Goal: Transaction & Acquisition: Purchase product/service

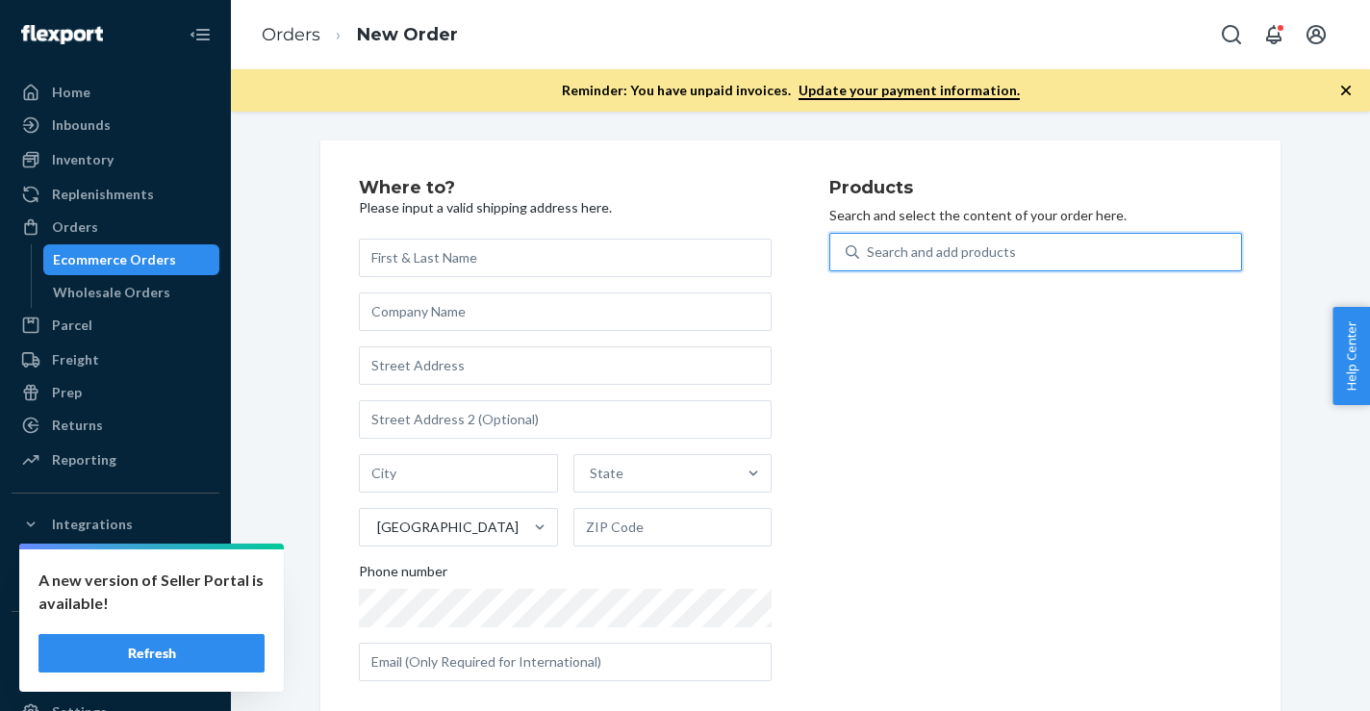
click at [181, 657] on button "Refresh" at bounding box center [151, 653] width 226 height 38
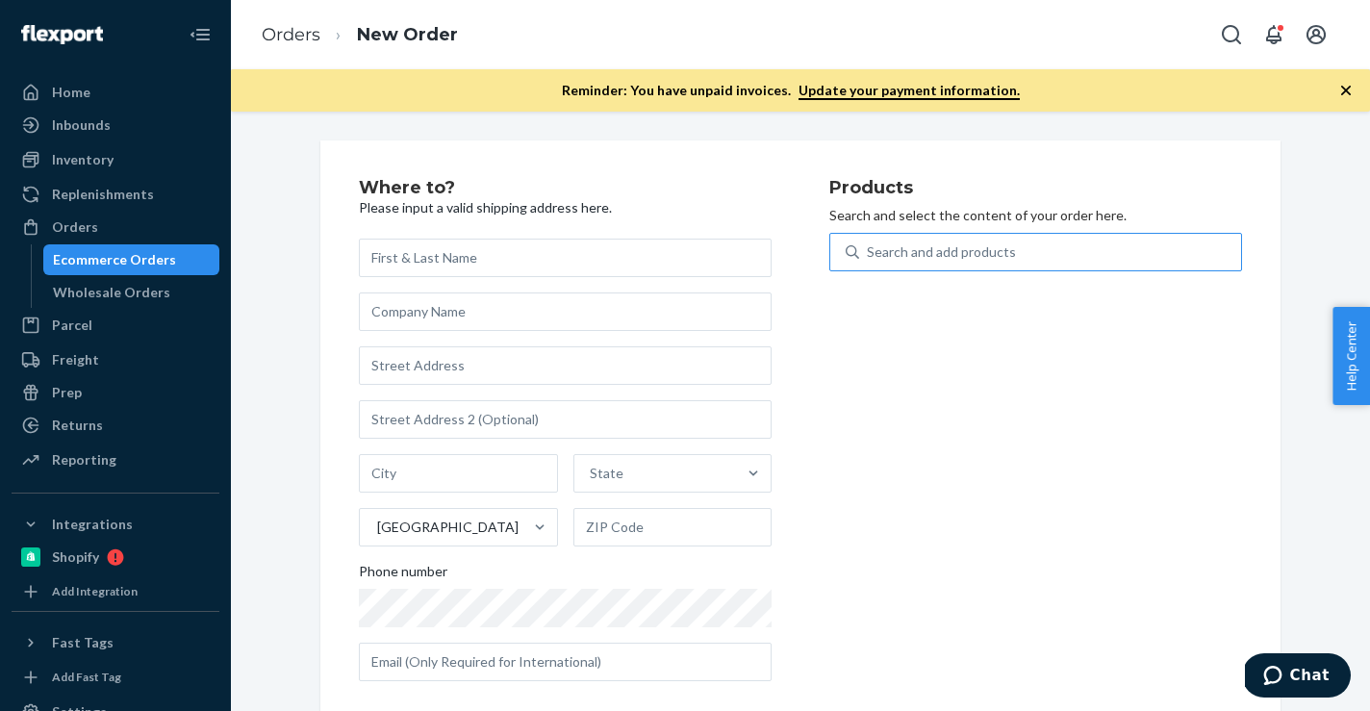
click at [902, 258] on div "Search and add products" at bounding box center [941, 251] width 149 height 19
click at [868, 258] on input "Search and add products" at bounding box center [868, 251] width 2 height 19
paste input "R141026-01"
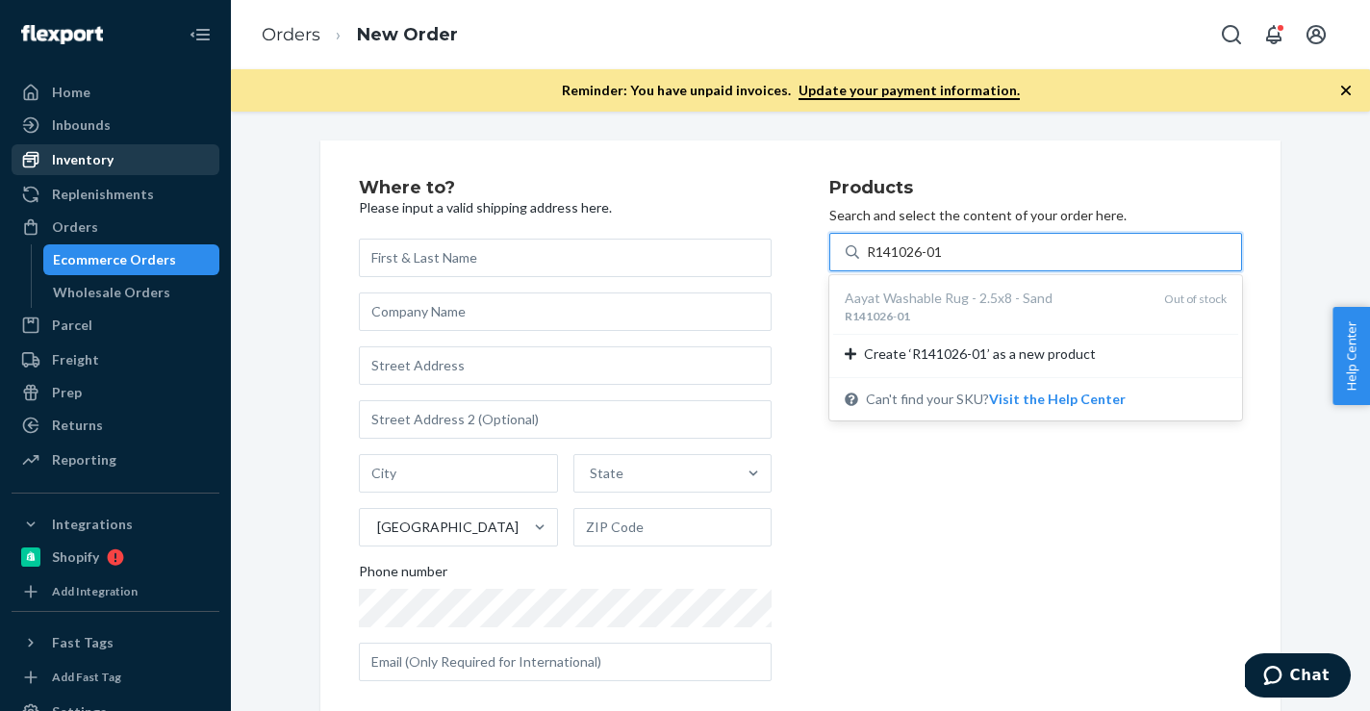
type input "R141026-01"
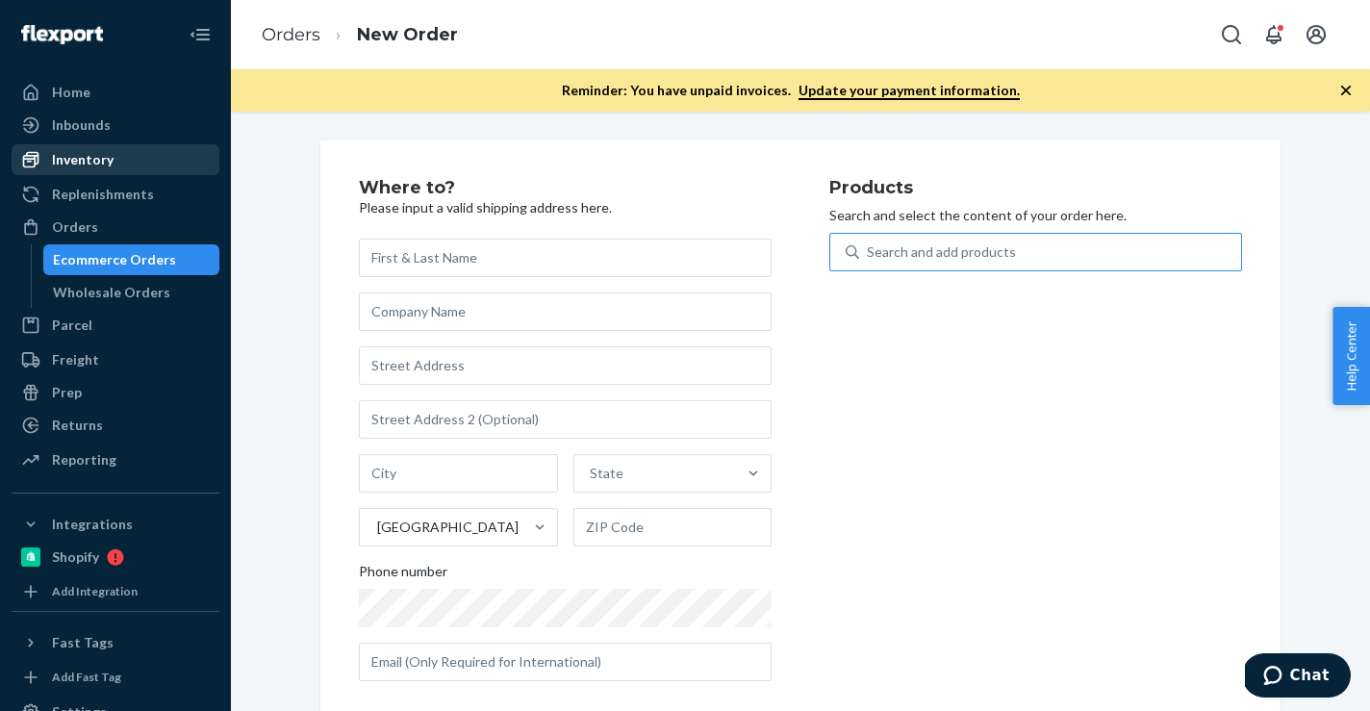
click at [94, 159] on div "Inventory" at bounding box center [83, 159] width 62 height 19
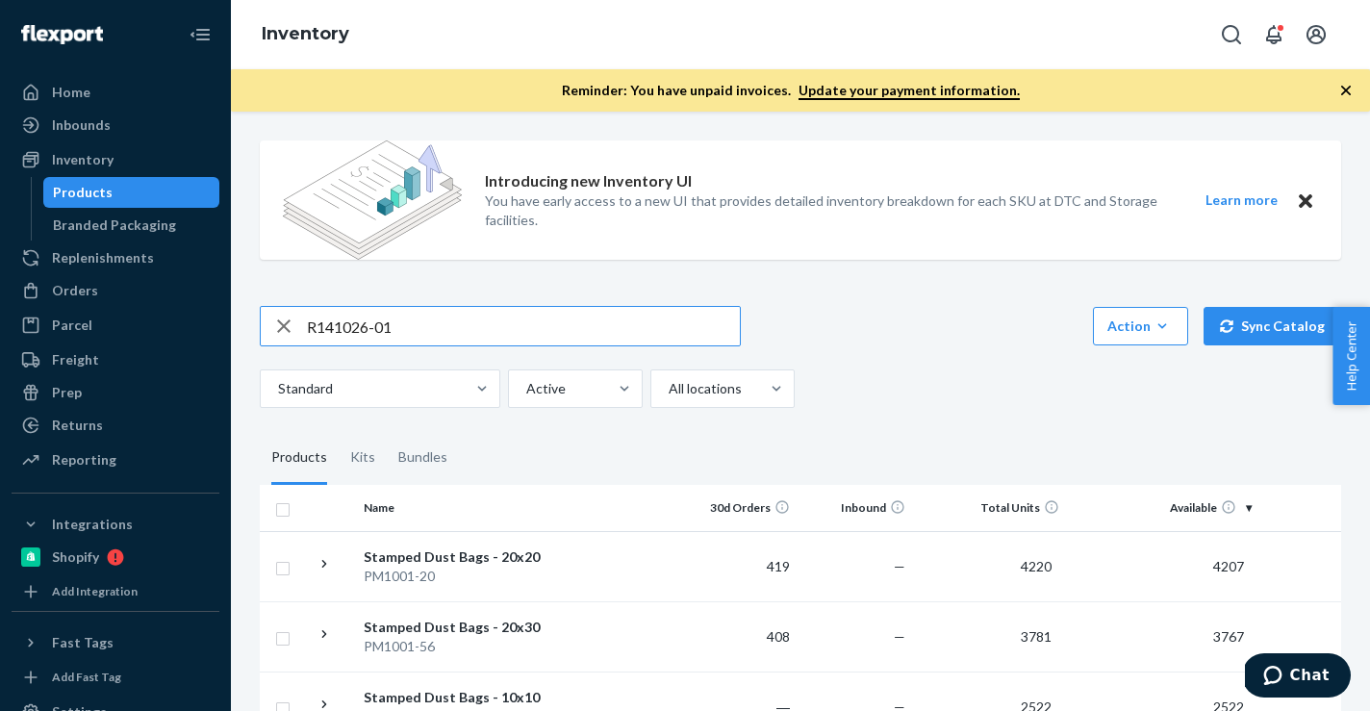
type input "R141026-01"
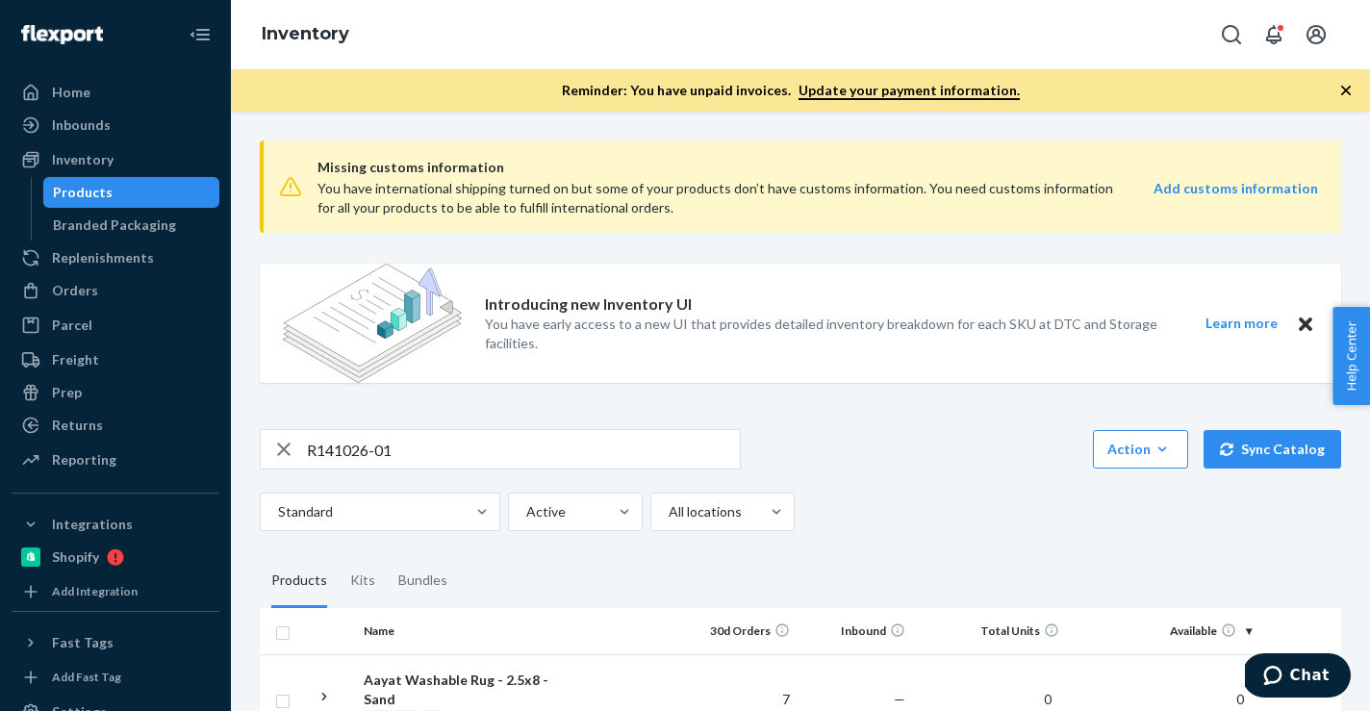
scroll to position [137, 0]
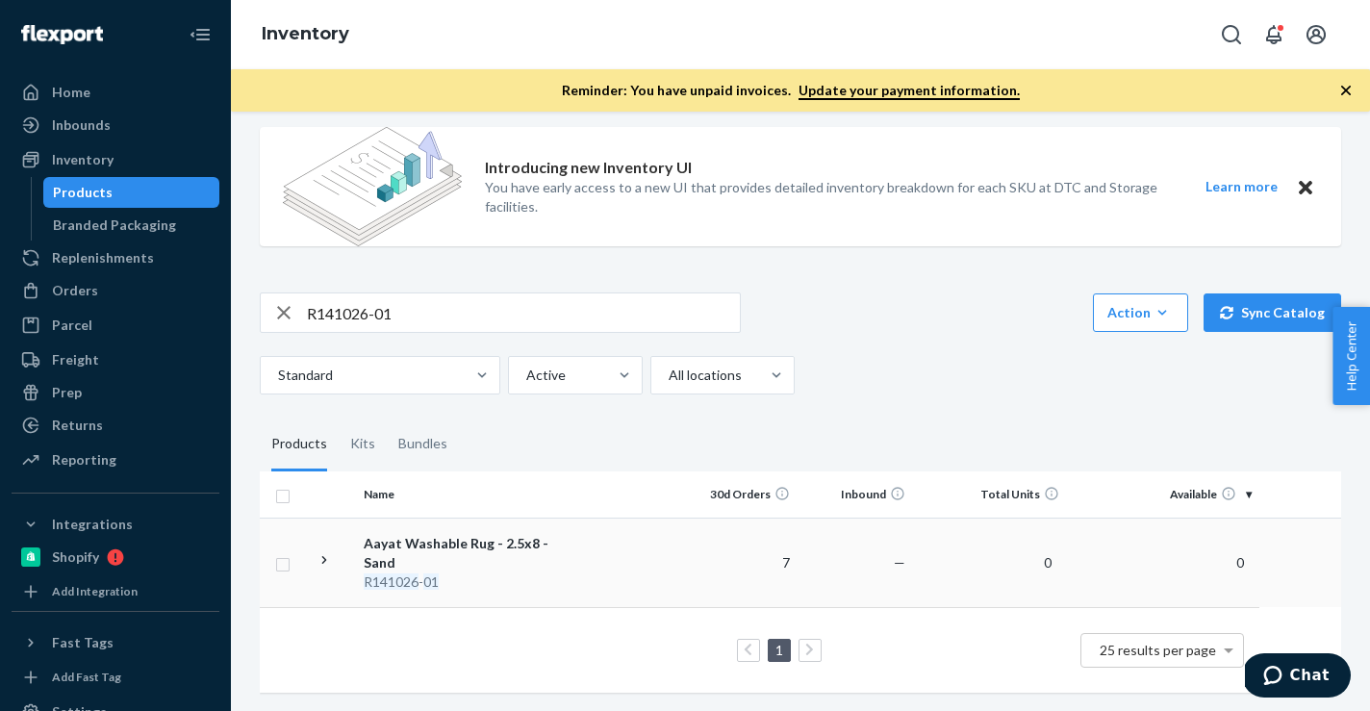
click at [666, 542] on td at bounding box center [627, 561] width 110 height 89
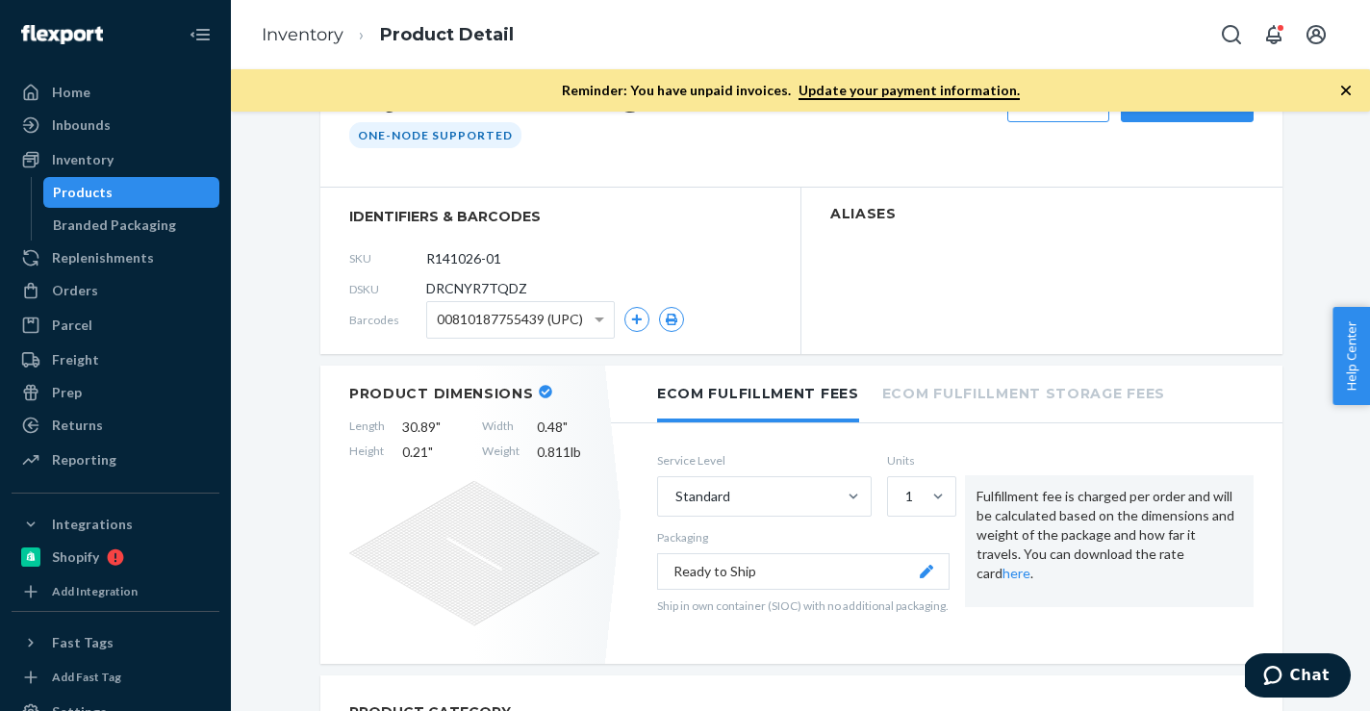
scroll to position [254, 0]
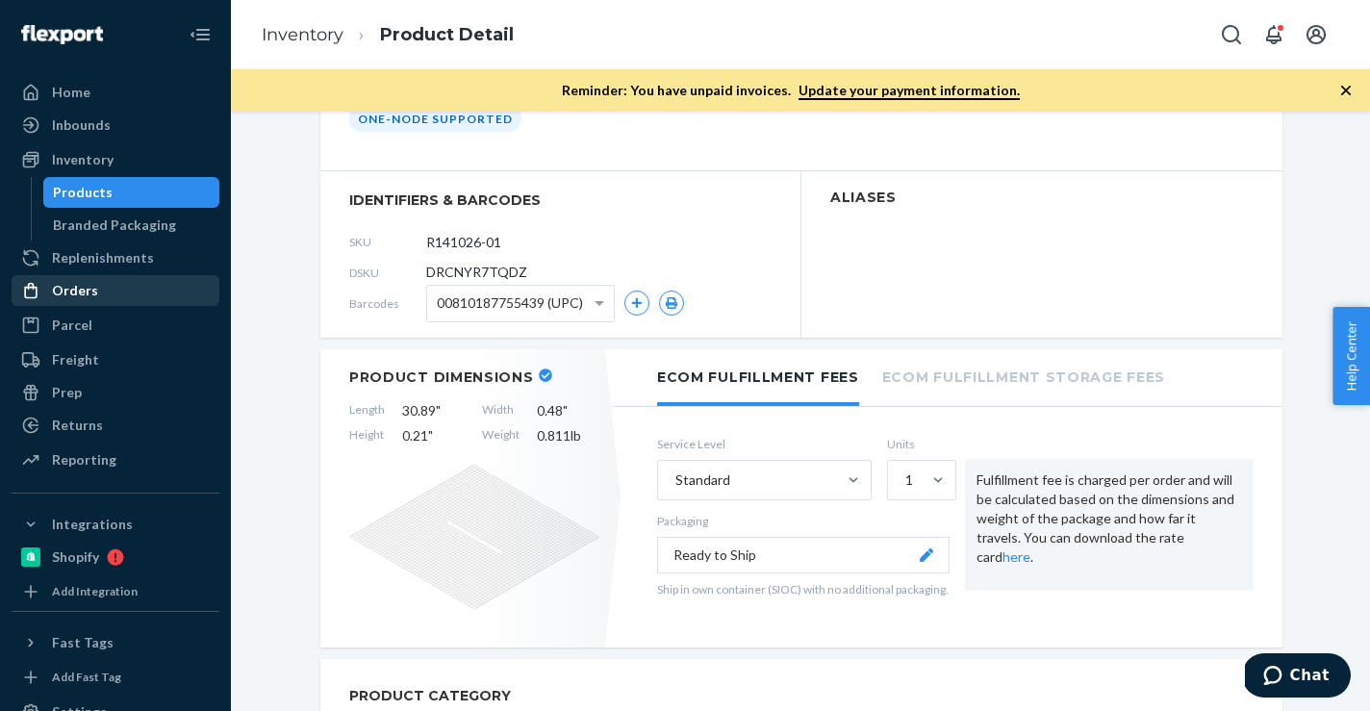
click at [131, 289] on div "Orders" at bounding box center [115, 290] width 204 height 27
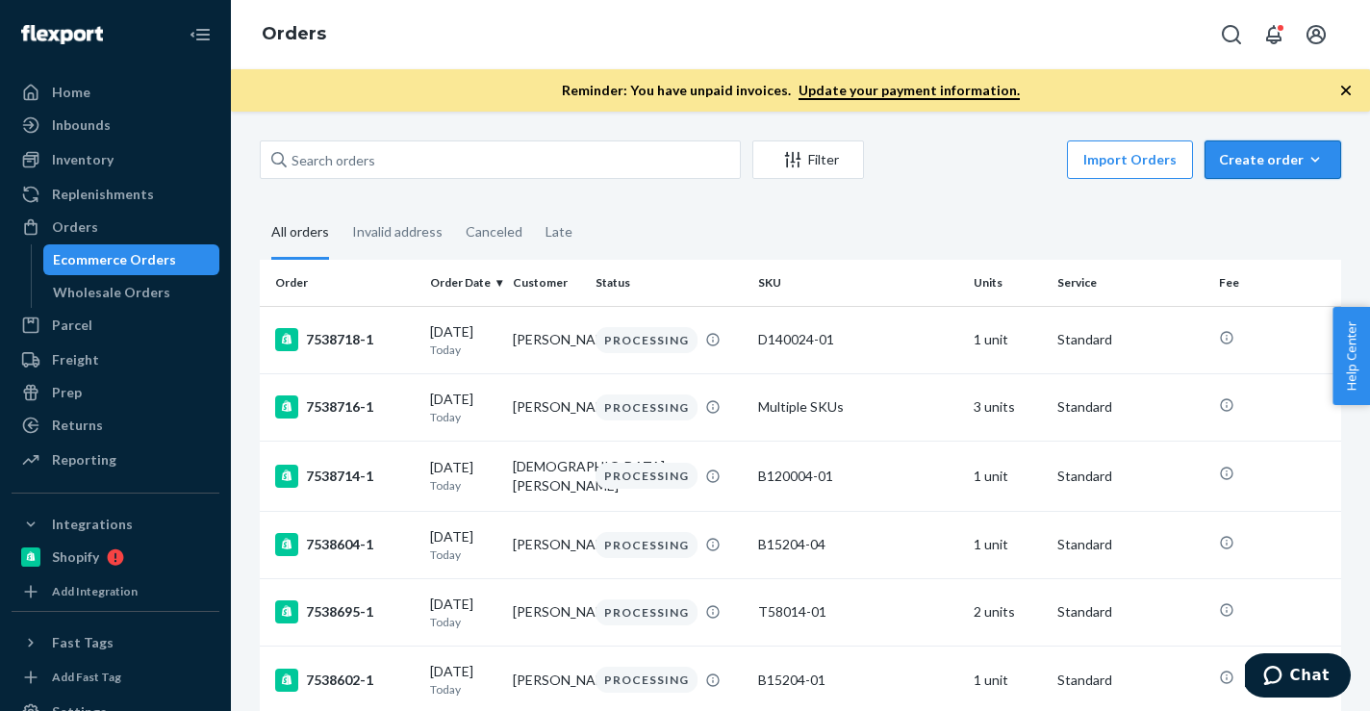
click at [1316, 167] on icon "button" at bounding box center [1314, 159] width 19 height 19
click at [1287, 216] on button "Ecommerce order" at bounding box center [1301, 206] width 185 height 41
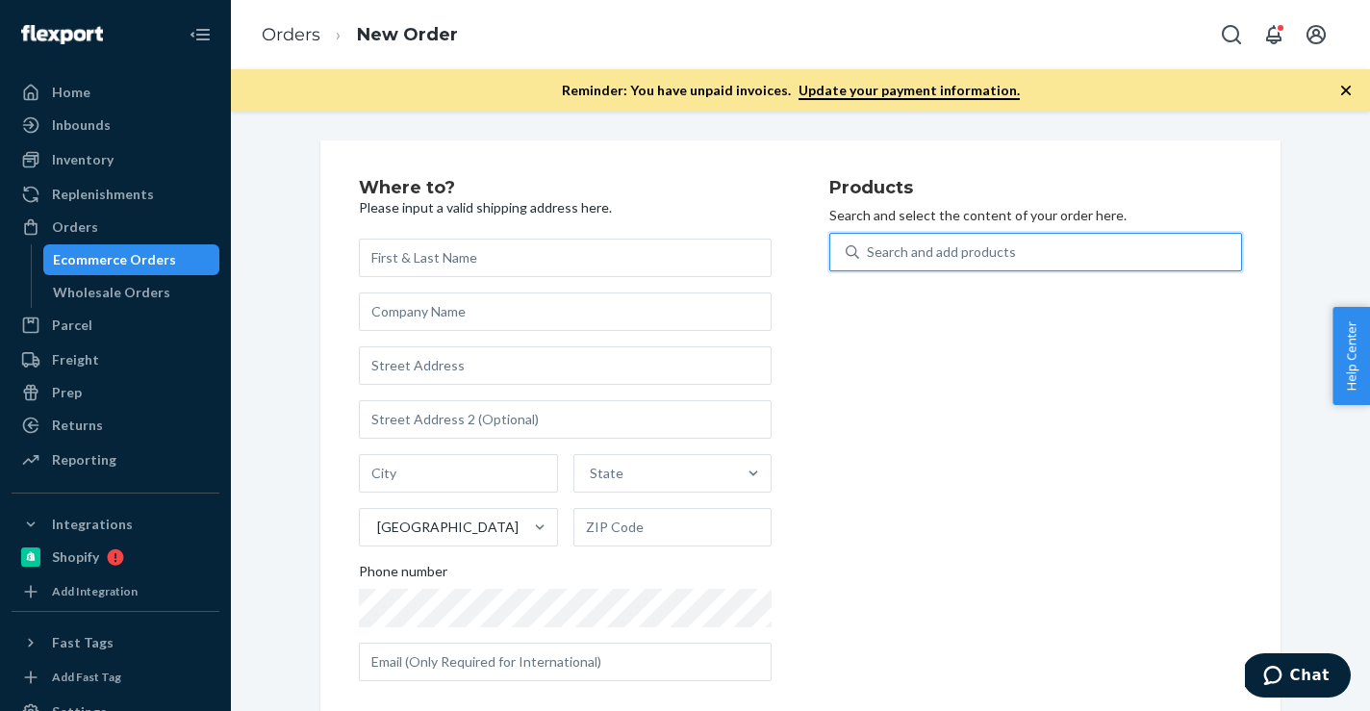
click at [1138, 245] on div "Search and add products" at bounding box center [1050, 252] width 382 height 35
click at [868, 245] on input "0 results available. Use Up and Down to choose options, press Enter to select t…" at bounding box center [868, 251] width 2 height 19
paste input "F137001-07"
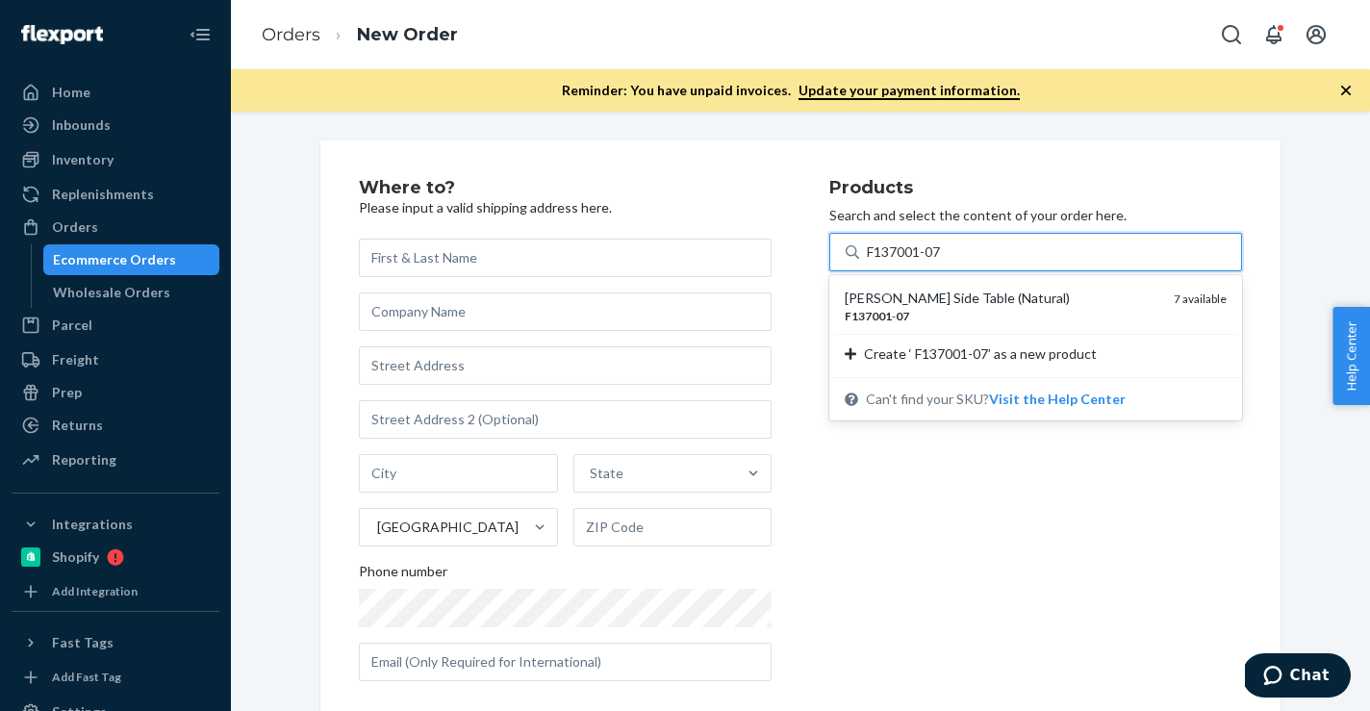
type input "F137001-07"
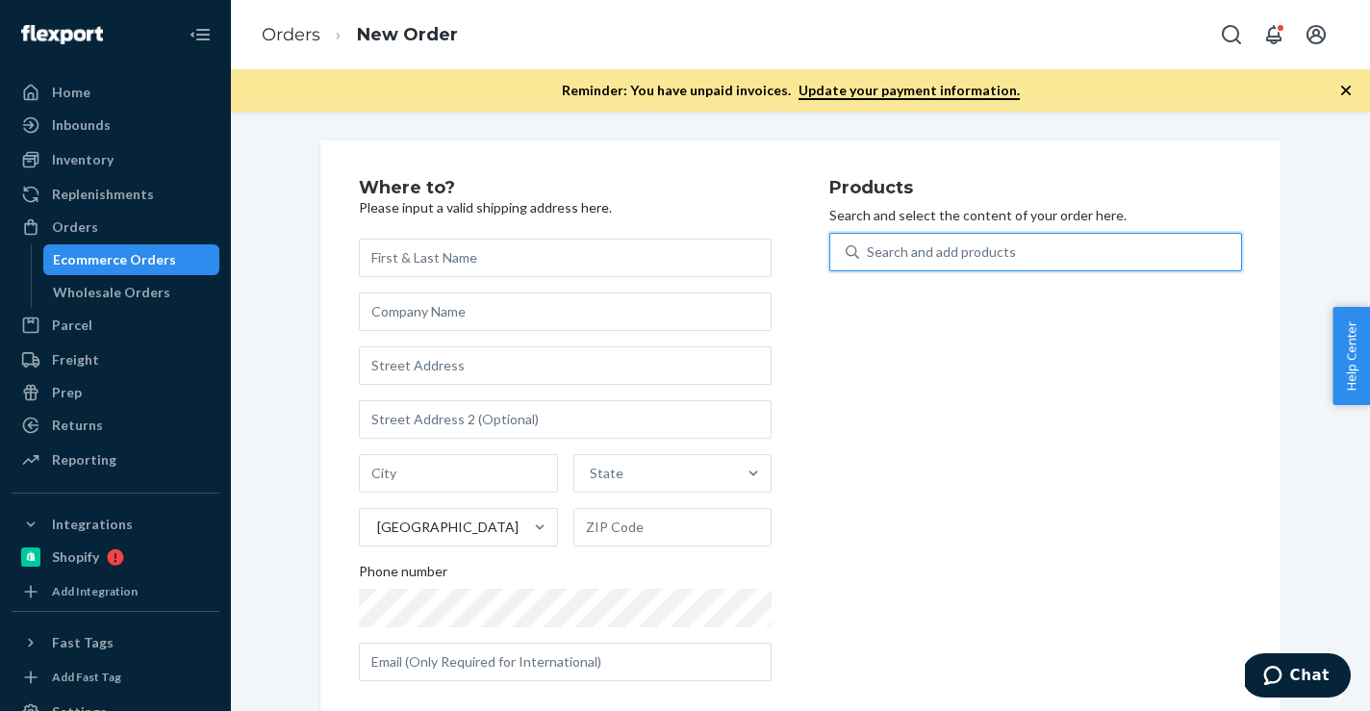
click at [869, 250] on div "Search and add products" at bounding box center [941, 251] width 149 height 19
click at [868, 250] on input "0 results available. Select is focused ,type to refine list, press Down to open…" at bounding box center [868, 251] width 2 height 19
click at [882, 248] on div "Search and add products" at bounding box center [941, 251] width 149 height 19
click at [868, 248] on input "0 results available. Use Up and Down to choose options, press Enter to select t…" at bounding box center [868, 251] width 2 height 19
paste input "F137001-07"
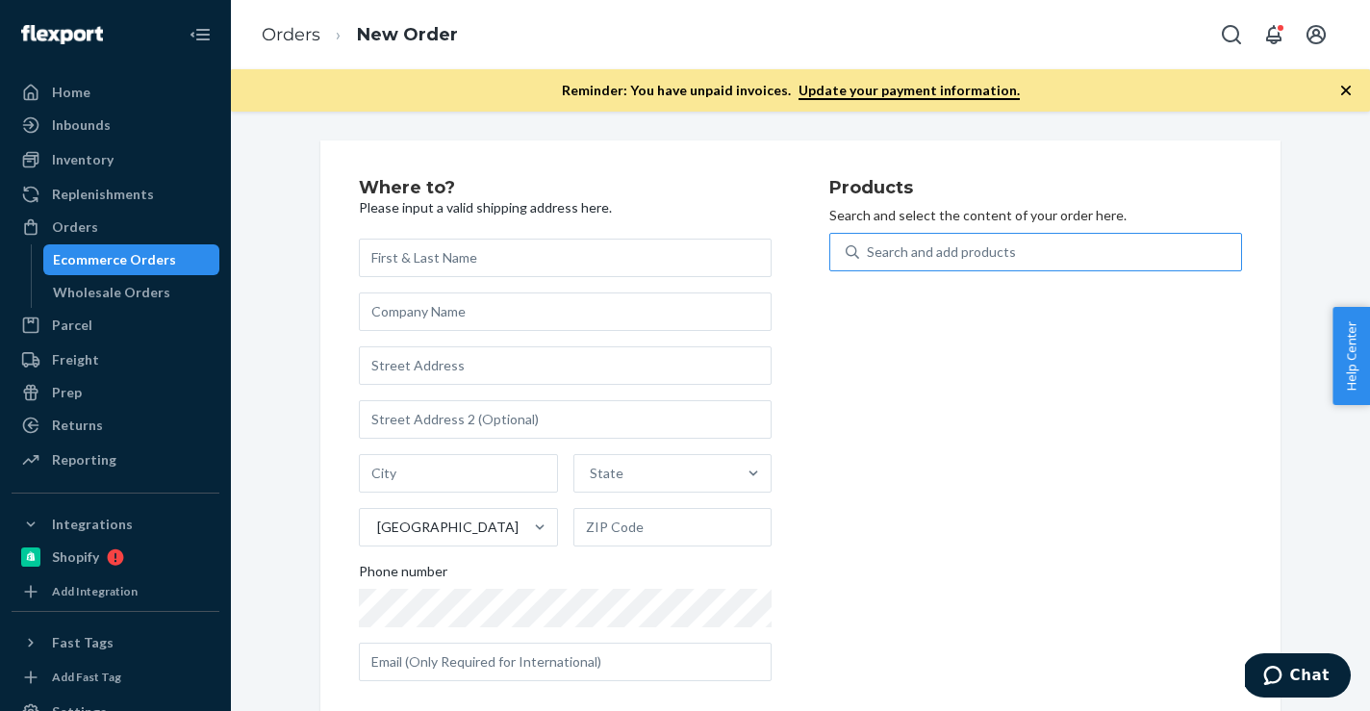
type input "F137001-07"
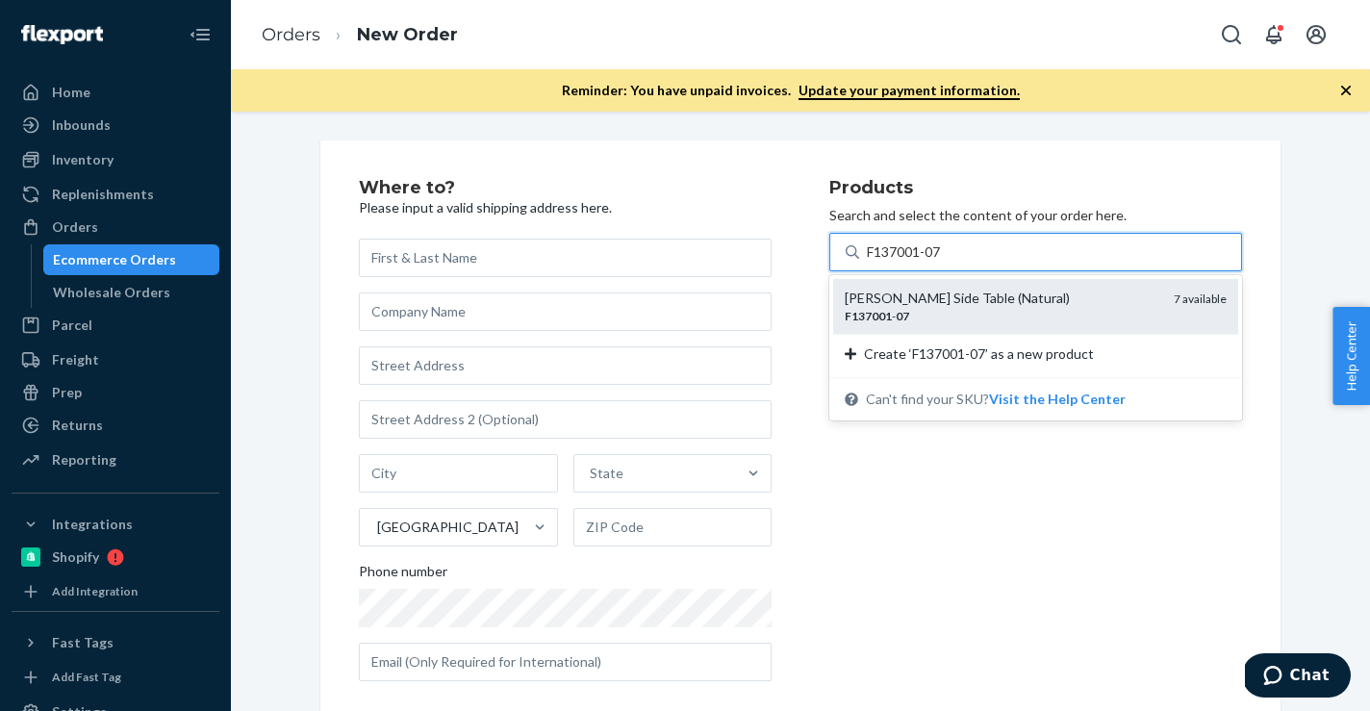
click at [926, 295] on div "[PERSON_NAME] Side Table (Natural)" at bounding box center [1001, 298] width 314 height 19
click at [926, 262] on input "F137001-07" at bounding box center [905, 251] width 77 height 19
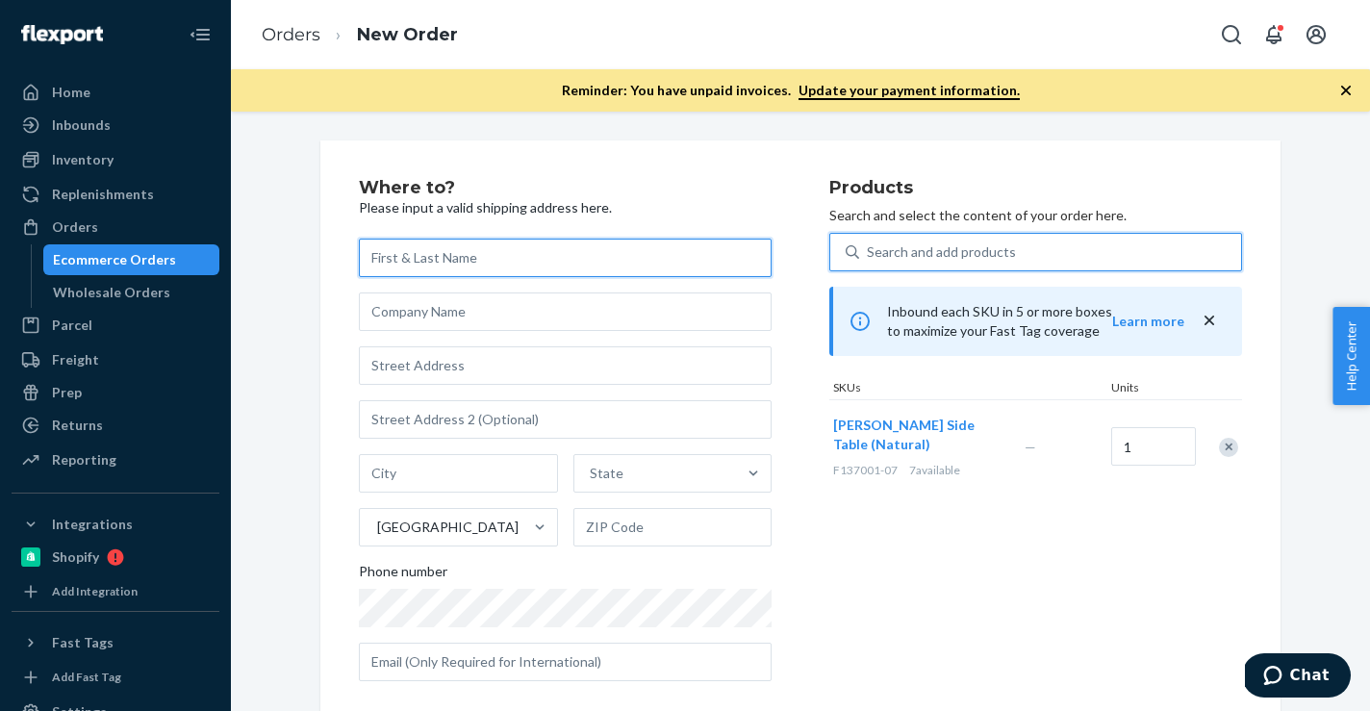
click at [457, 266] on input "text" at bounding box center [565, 258] width 413 height 38
paste input "[PERSON_NAME]"
type input "[PERSON_NAME]"
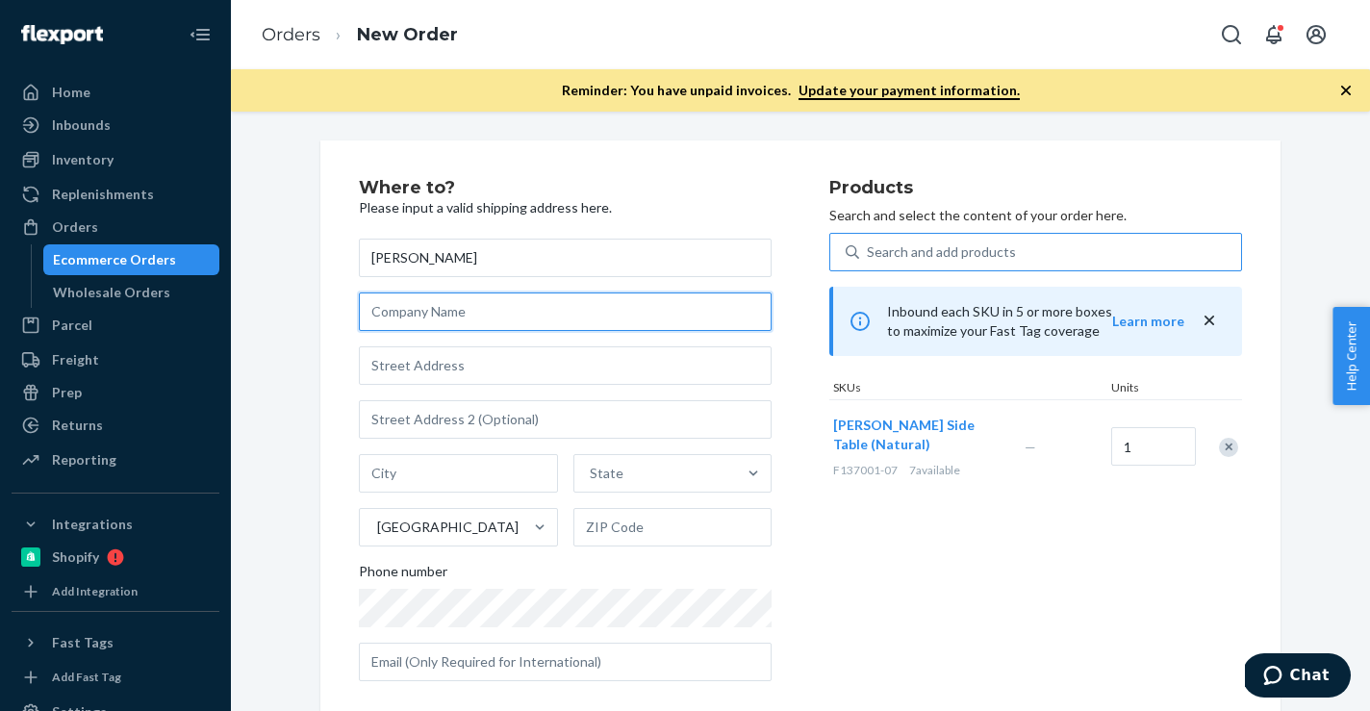
click at [449, 310] on input "text" at bounding box center [565, 311] width 413 height 38
paste input "[PERSON_NAME] Interiors"
type input "[PERSON_NAME] Interiors"
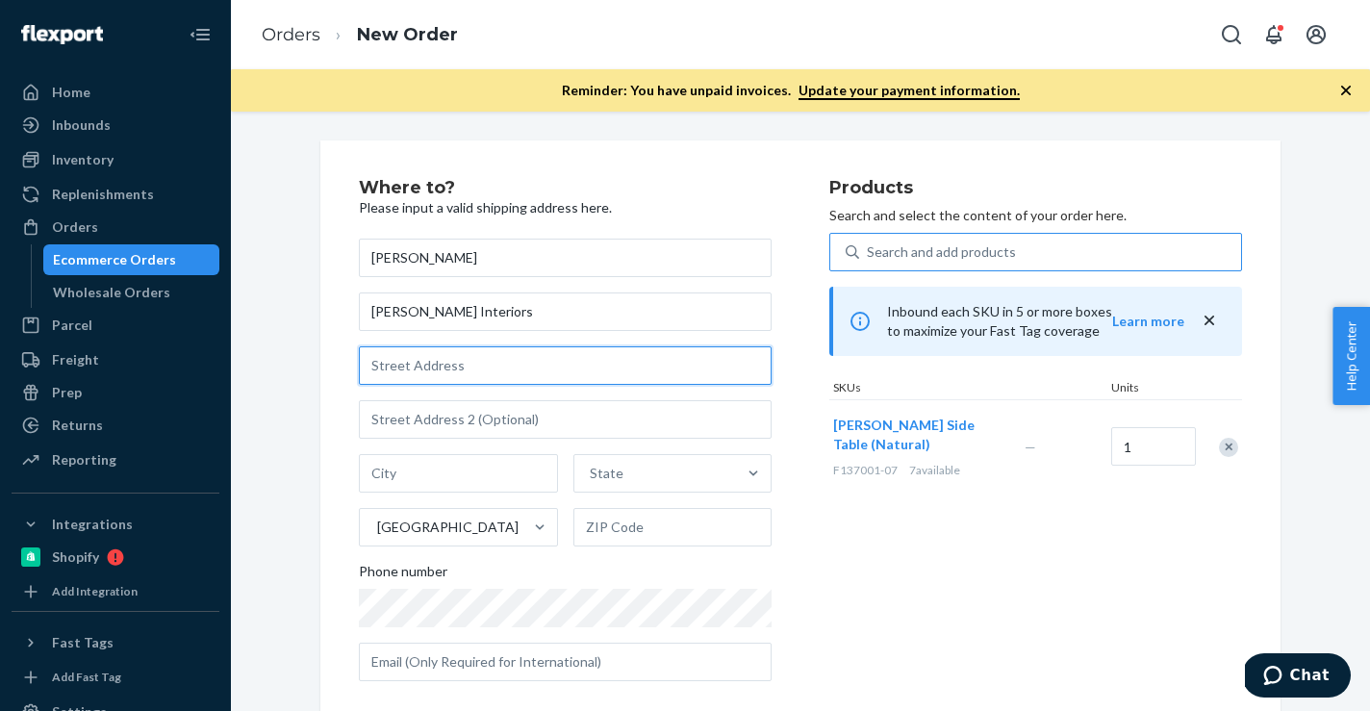
click at [450, 363] on input "text" at bounding box center [565, 365] width 413 height 38
paste input "[STREET_ADDRESS]"
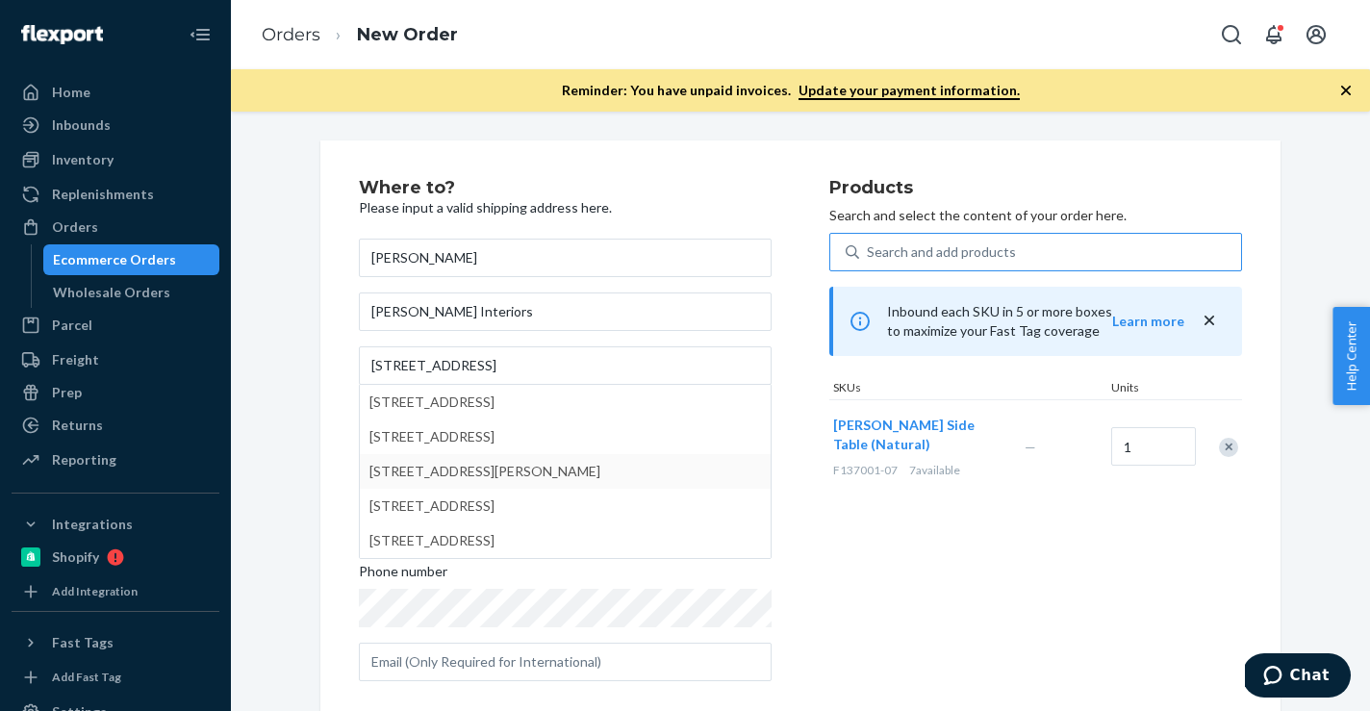
type input "[STREET_ADDRESS]"
type input "[PERSON_NAME]"
type input "11576"
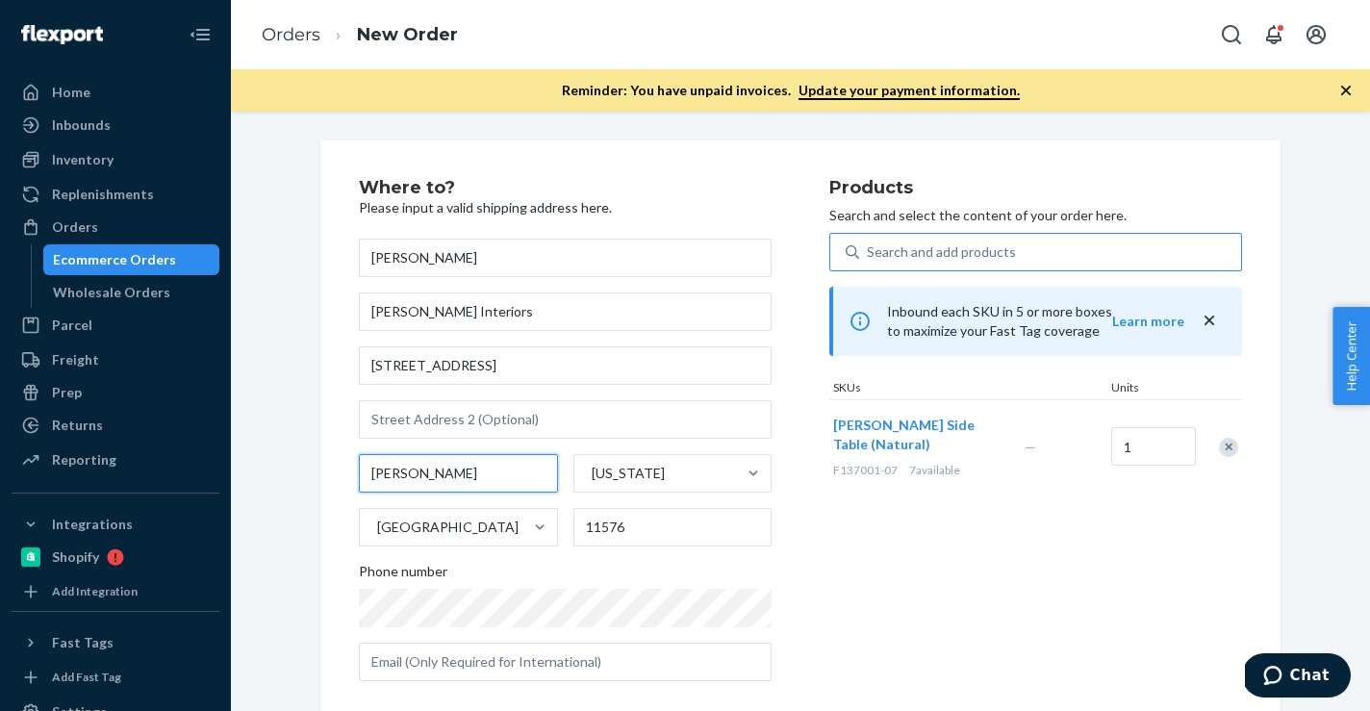
drag, startPoint x: 418, startPoint y: 481, endPoint x: 236, endPoint y: 466, distance: 183.3
click at [236, 466] on div "Where to? Please input a valid shipping address here. [PERSON_NAME] [PERSON_NAM…" at bounding box center [800, 411] width 1139 height 599
paste input "[GEOGRAPHIC_DATA], [US_STATE]"
type input "[PERSON_NAME][GEOGRAPHIC_DATA], [US_STATE]"
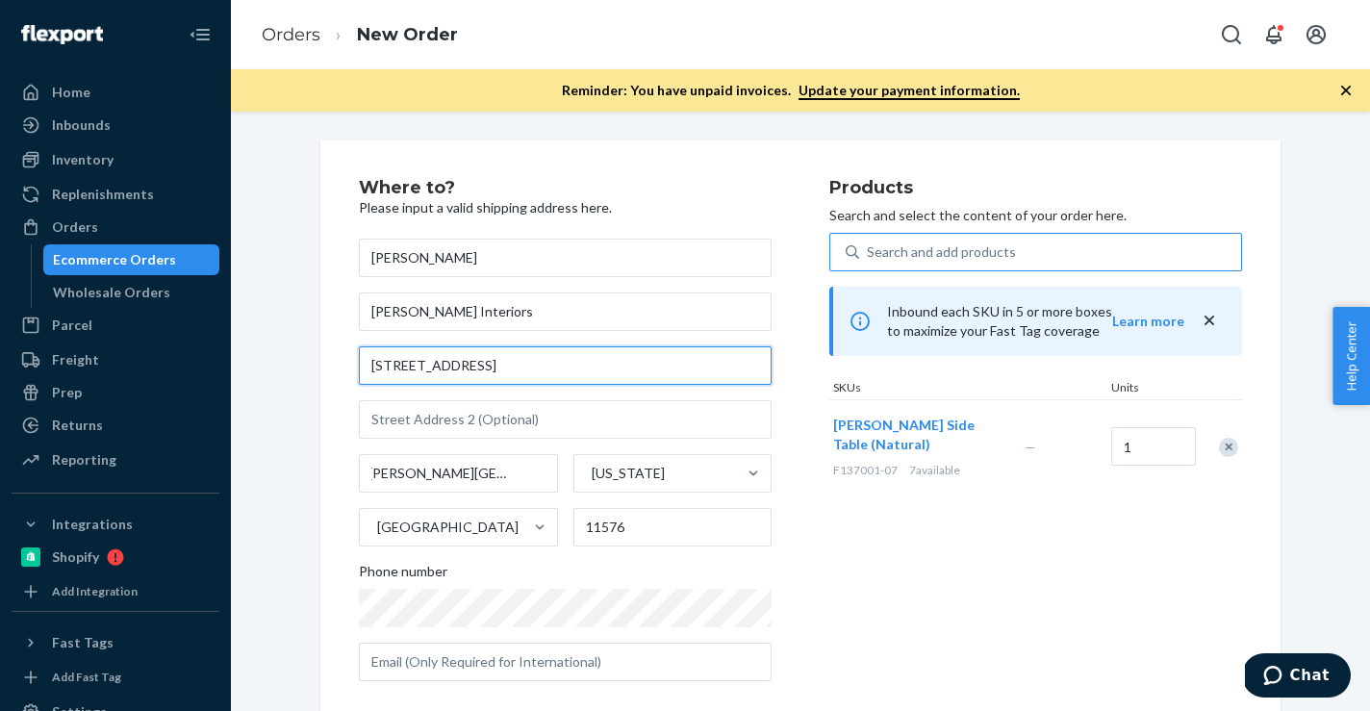
scroll to position [0, 0]
click at [487, 370] on input "[STREET_ADDRESS]" at bounding box center [565, 365] width 413 height 38
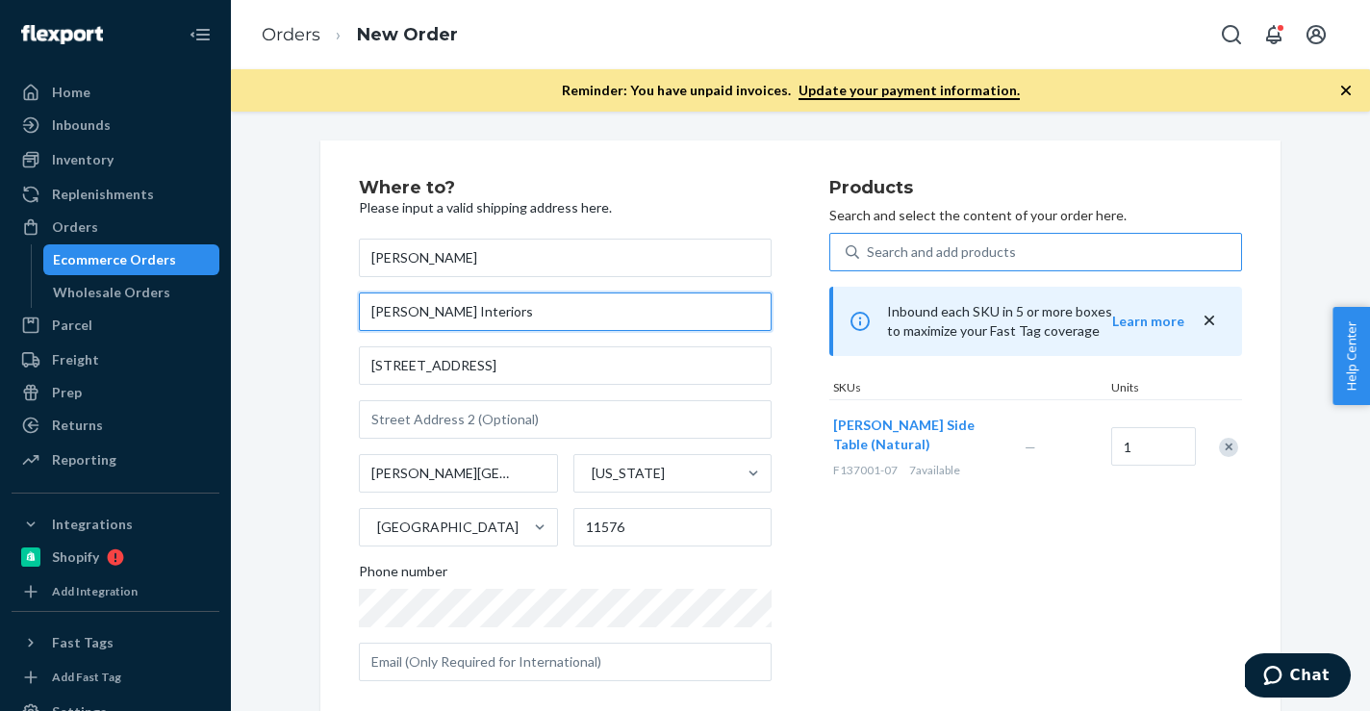
drag, startPoint x: 511, startPoint y: 313, endPoint x: 284, endPoint y: 312, distance: 227.0
click at [284, 312] on div "Where to? Please input a valid shipping address here. [PERSON_NAME] [PERSON_NAM…" at bounding box center [800, 567] width 1110 height 855
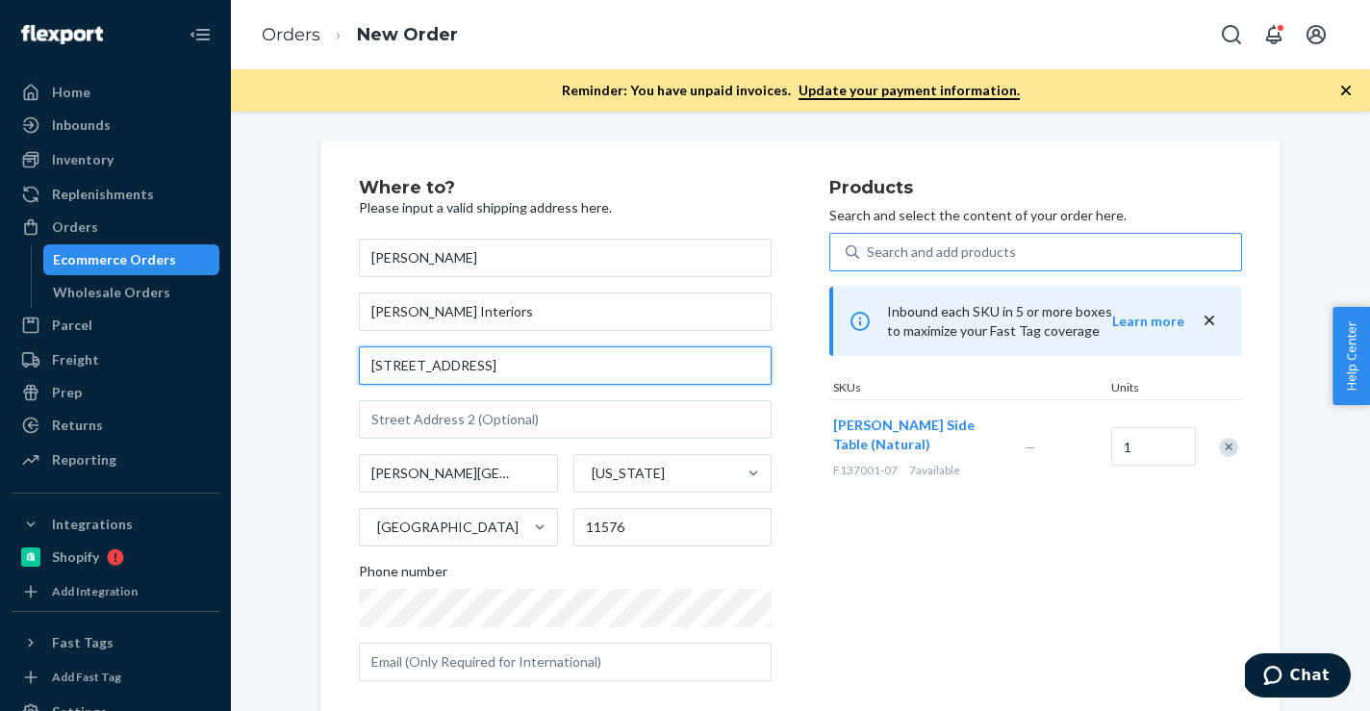
drag, startPoint x: 465, startPoint y: 367, endPoint x: 262, endPoint y: 355, distance: 204.3
click at [262, 355] on div "Where to? Please input a valid shipping address here. [PERSON_NAME] [PERSON_NAM…" at bounding box center [800, 567] width 1110 height 855
paste input "ane"
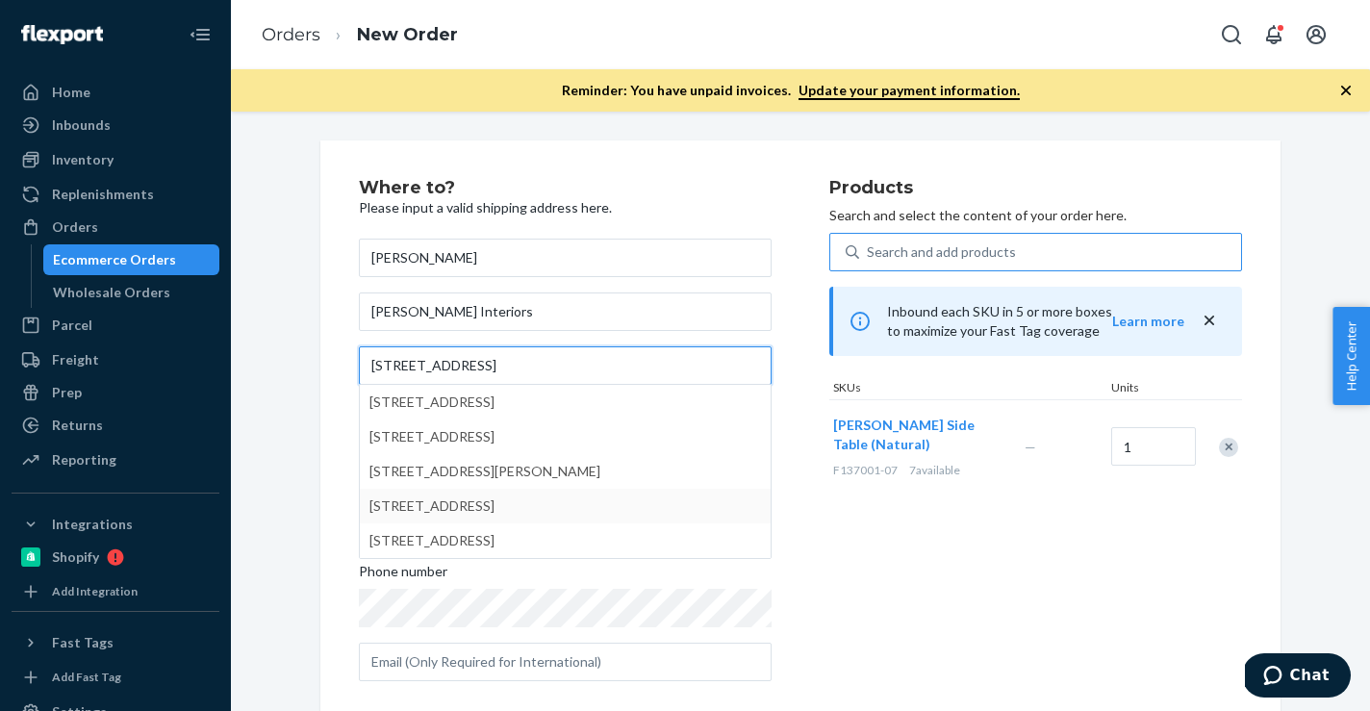
type input "[STREET_ADDRESS]"
click at [927, 599] on div "Products Search and select the content of your order here. Search and add produ…" at bounding box center [1035, 437] width 413 height 517
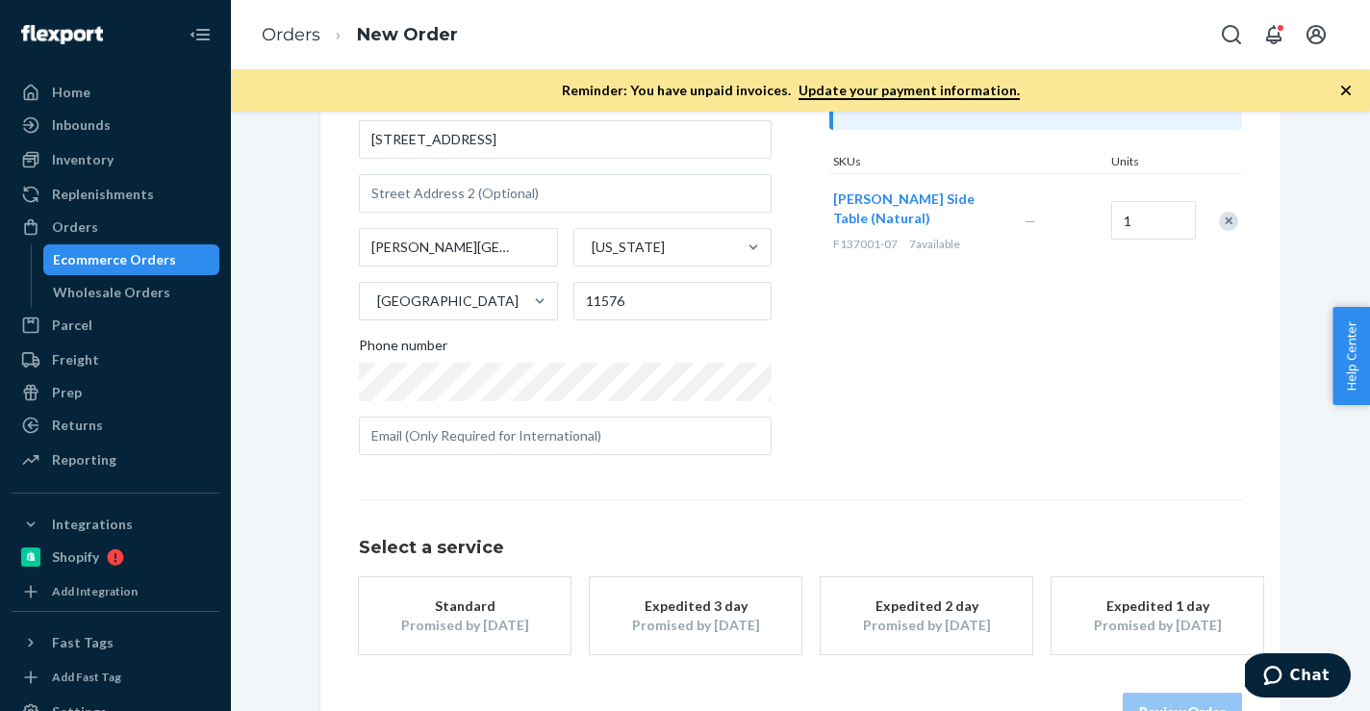
scroll to position [284, 0]
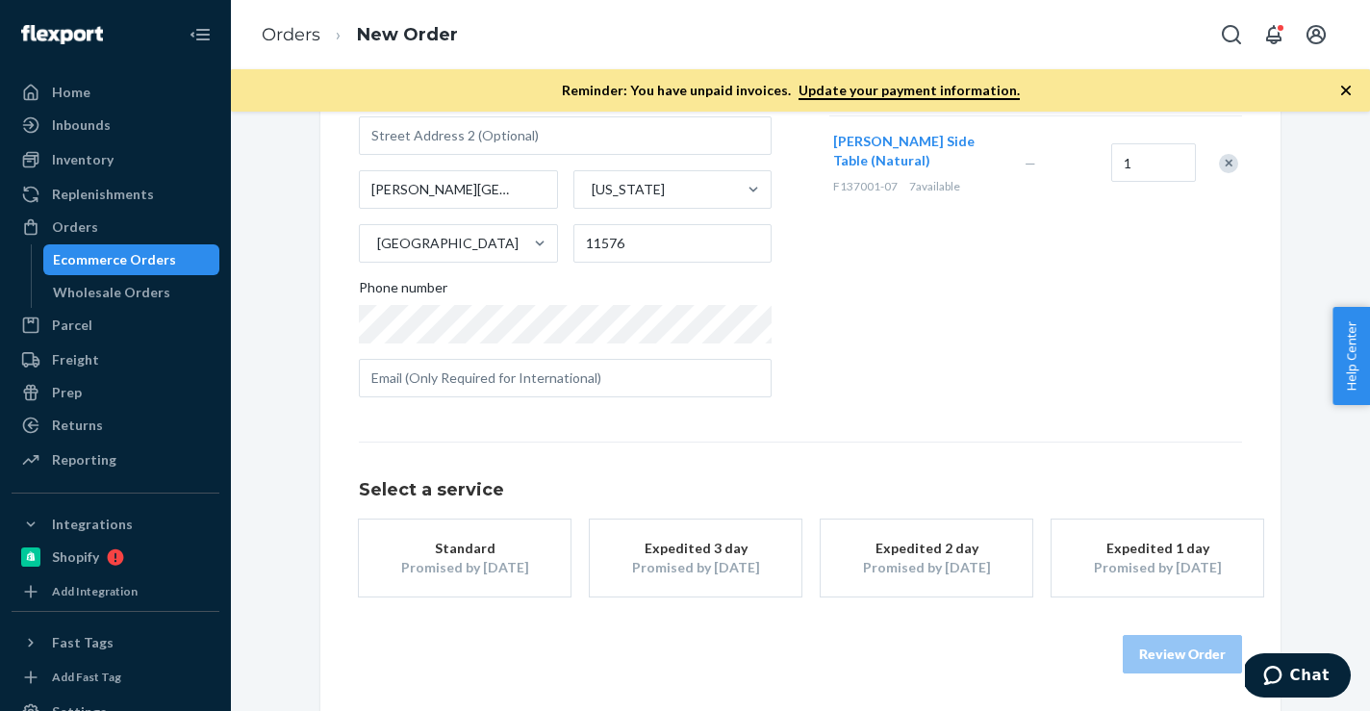
click at [472, 566] on div "Promised by [DATE]" at bounding box center [465, 567] width 154 height 19
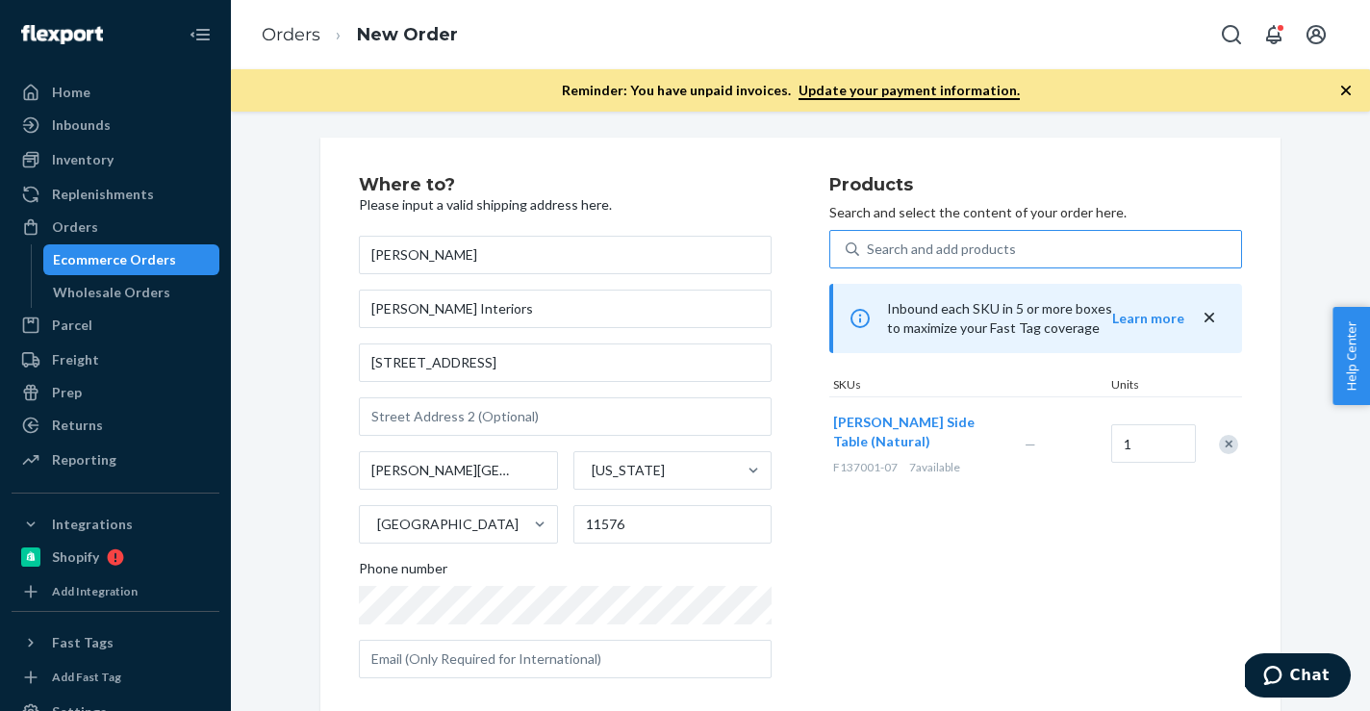
scroll to position [0, 0]
drag, startPoint x: 897, startPoint y: 468, endPoint x: 830, endPoint y: 471, distance: 67.4
click at [830, 471] on div "[PERSON_NAME] Side Table (Natural) F137001-07 7 available" at bounding box center [924, 446] width 191 height 93
copy span "F137001-07"
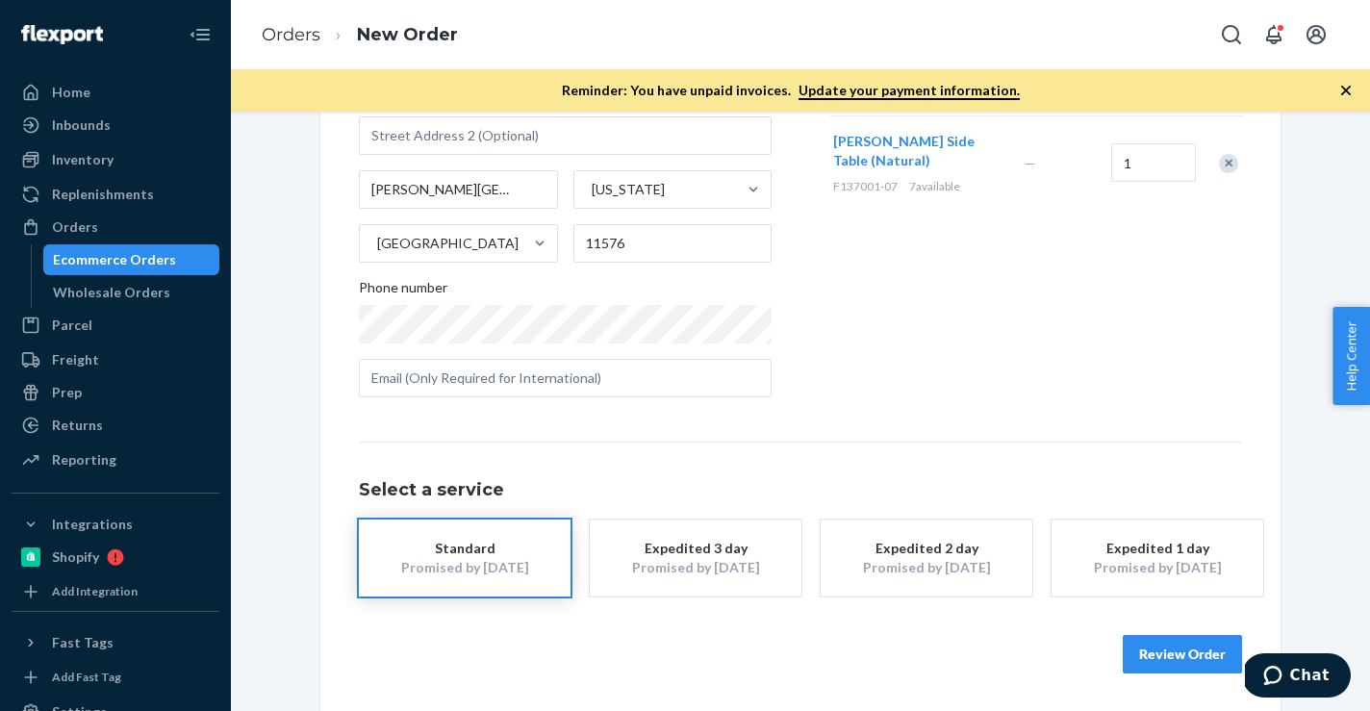
click at [1163, 652] on button "Review Order" at bounding box center [1181, 654] width 119 height 38
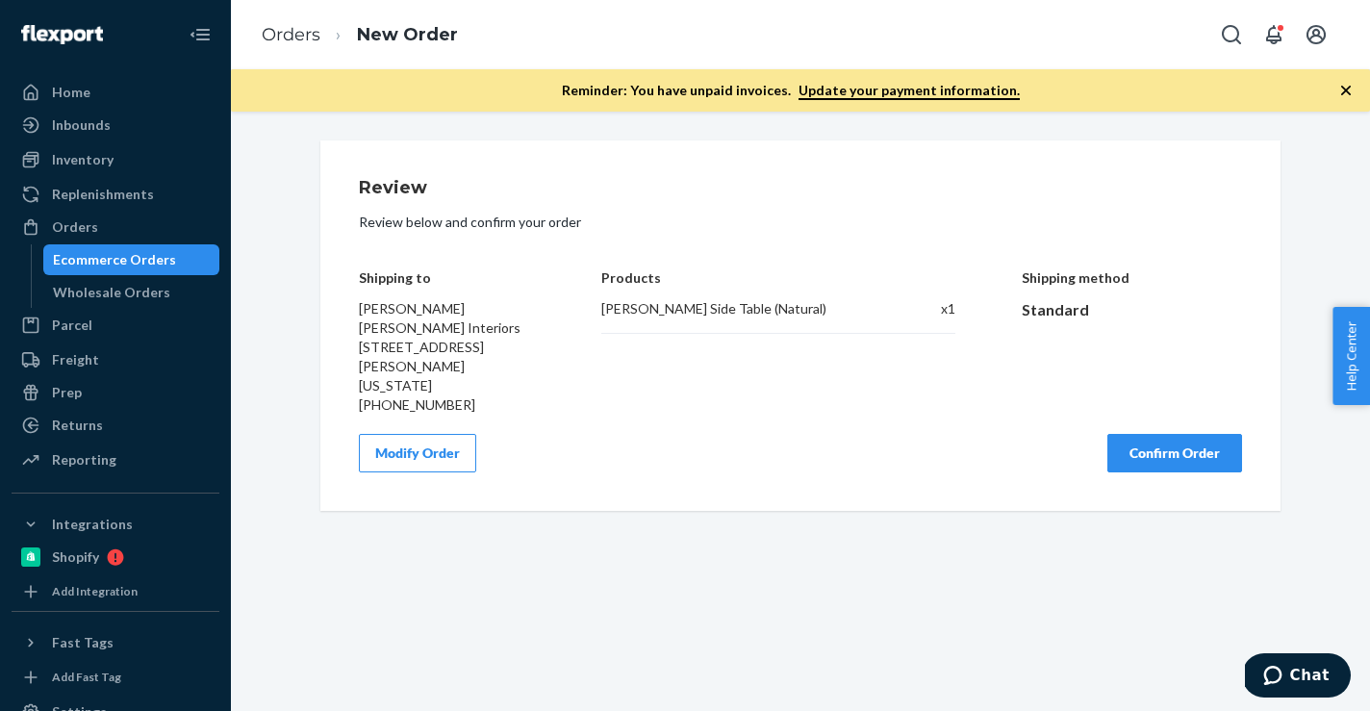
click at [1163, 652] on div "Review Review below and confirm your order Shipping to [PERSON_NAME] [PERSON_NA…" at bounding box center [800, 411] width 1139 height 599
click at [1140, 455] on button "Confirm Order" at bounding box center [1174, 453] width 135 height 38
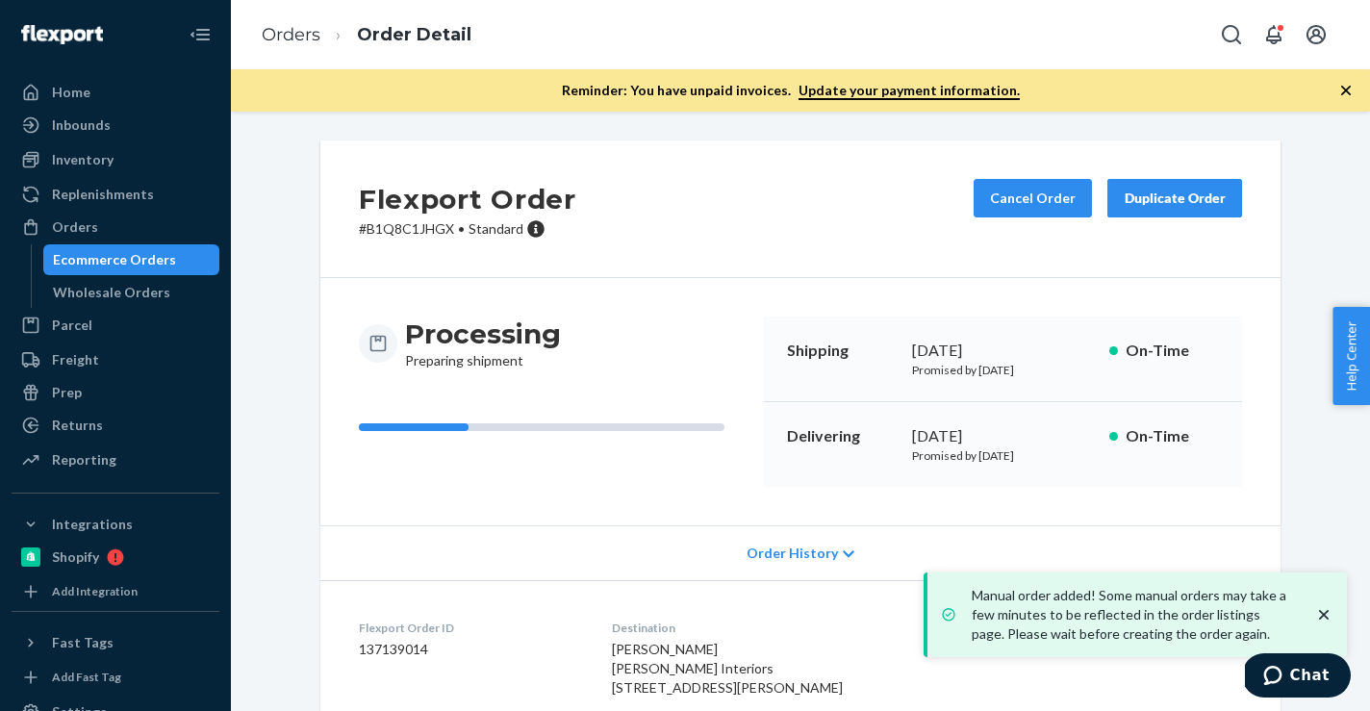
scroll to position [235, 0]
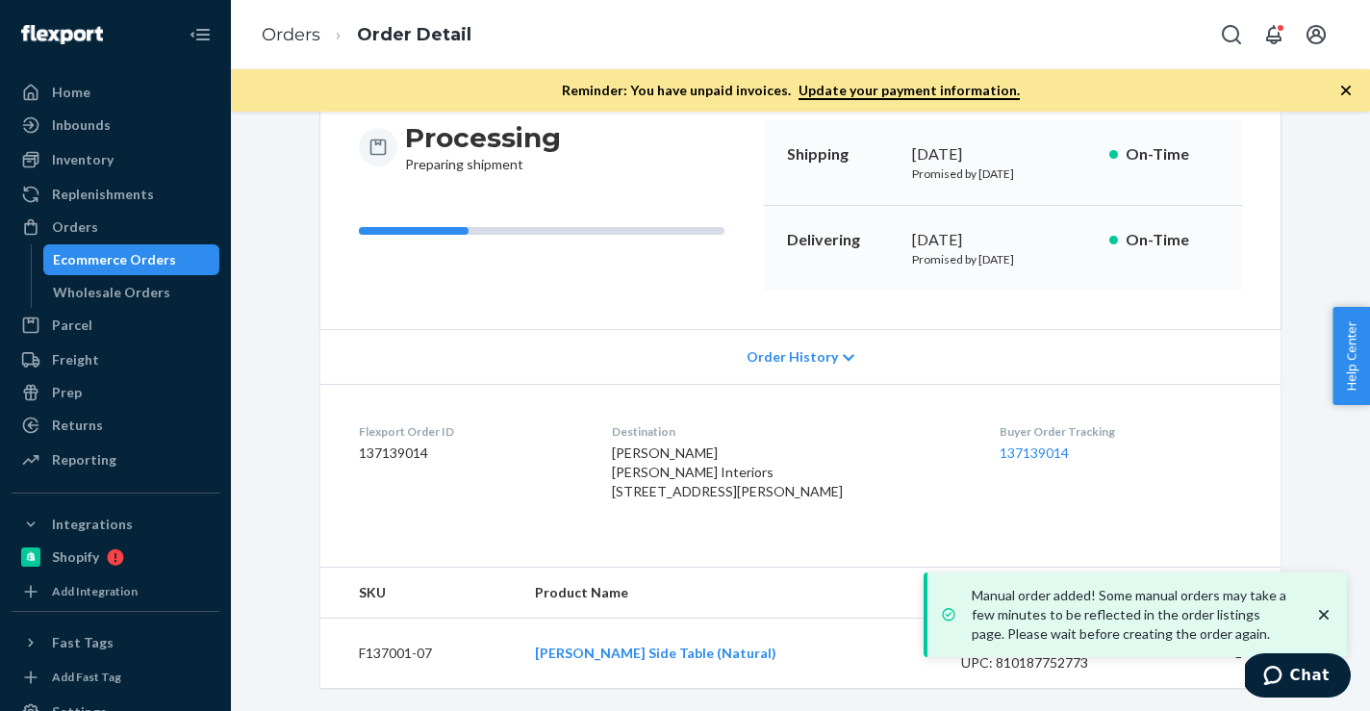
click at [390, 443] on dd "137139014" at bounding box center [470, 452] width 222 height 19
copy dd "137139014"
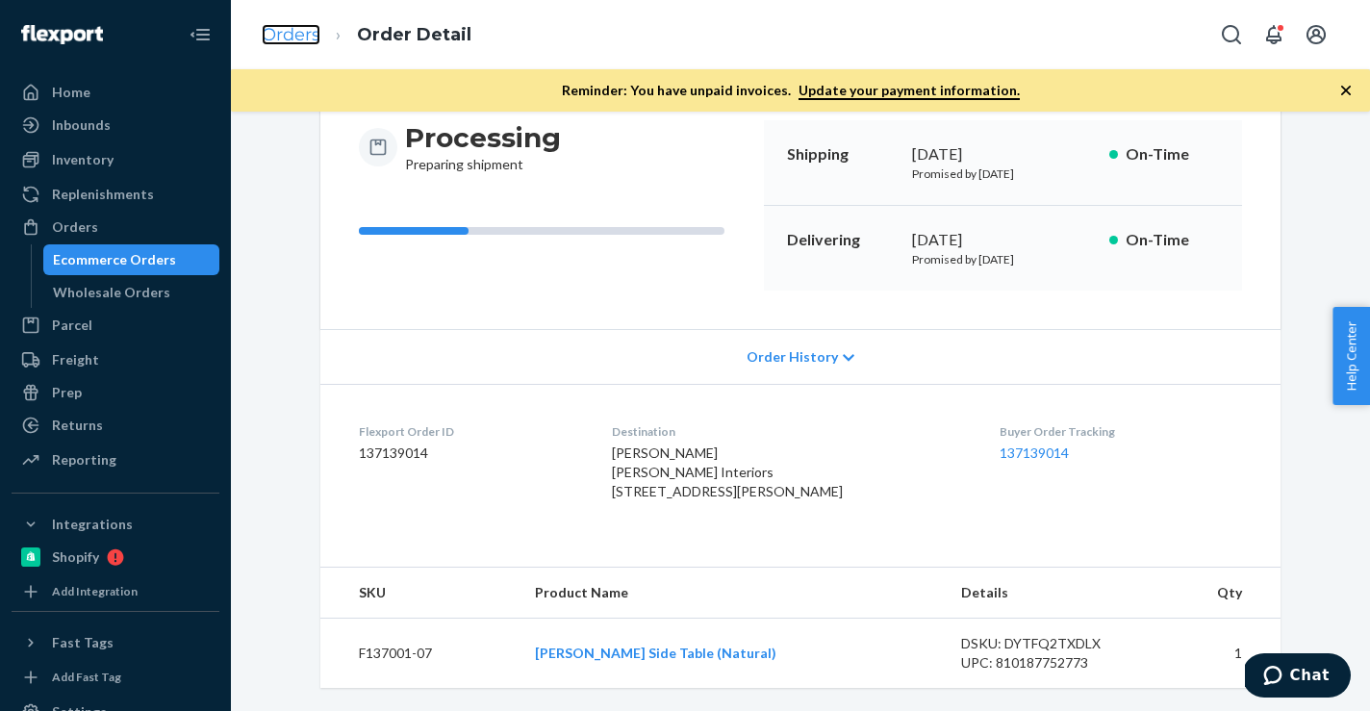
click at [294, 37] on link "Orders" at bounding box center [291, 34] width 59 height 21
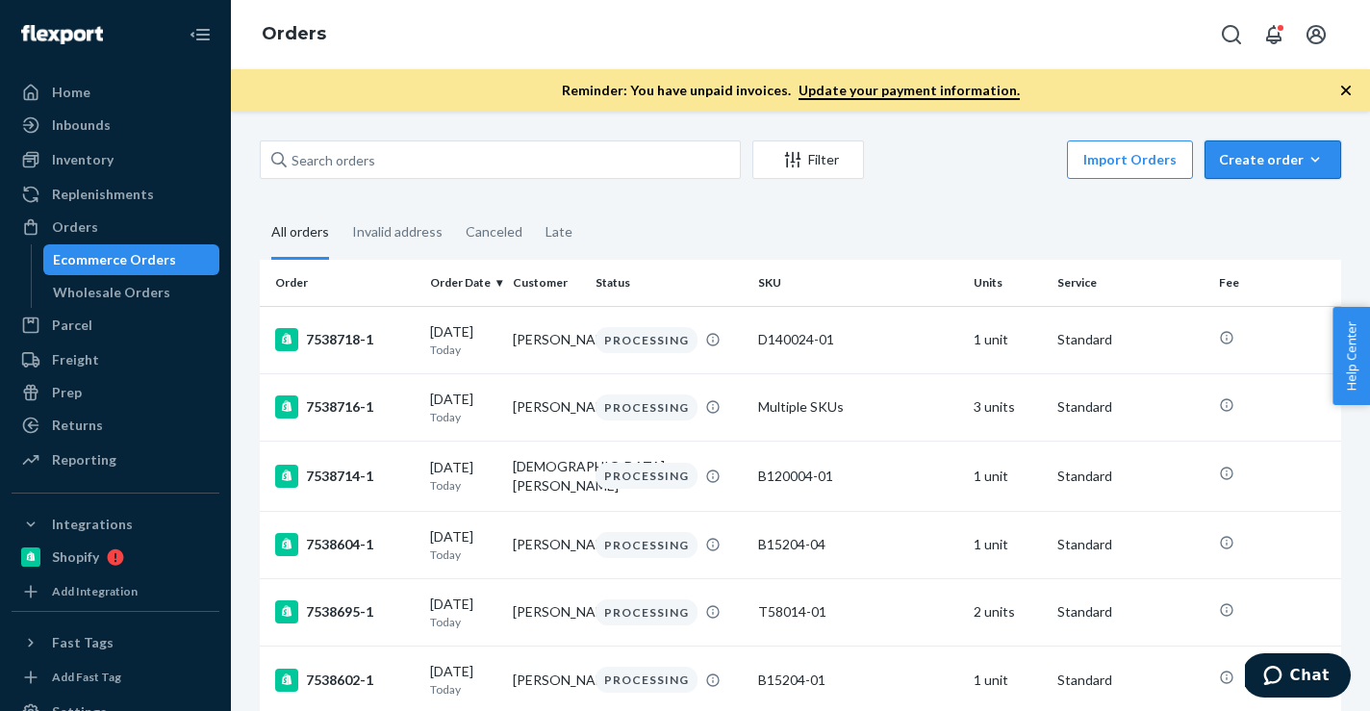
click at [1314, 163] on icon "button" at bounding box center [1314, 159] width 19 height 19
click at [1258, 209] on span "Ecommerce order" at bounding box center [1283, 205] width 119 height 13
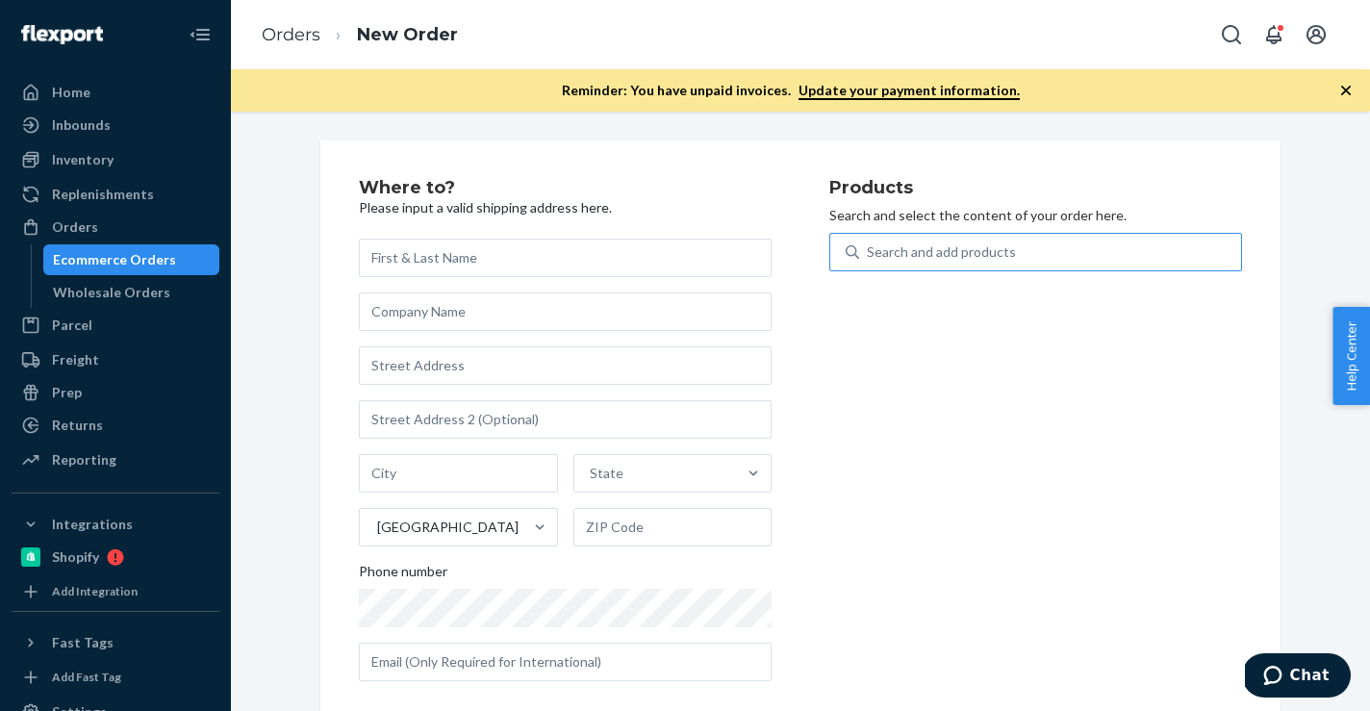
click at [1072, 241] on div "Search and add products" at bounding box center [1050, 252] width 382 height 35
click at [868, 242] on input "Search and add products" at bounding box center [868, 251] width 2 height 19
paste input "B86009-16"
type input "B86009-16"
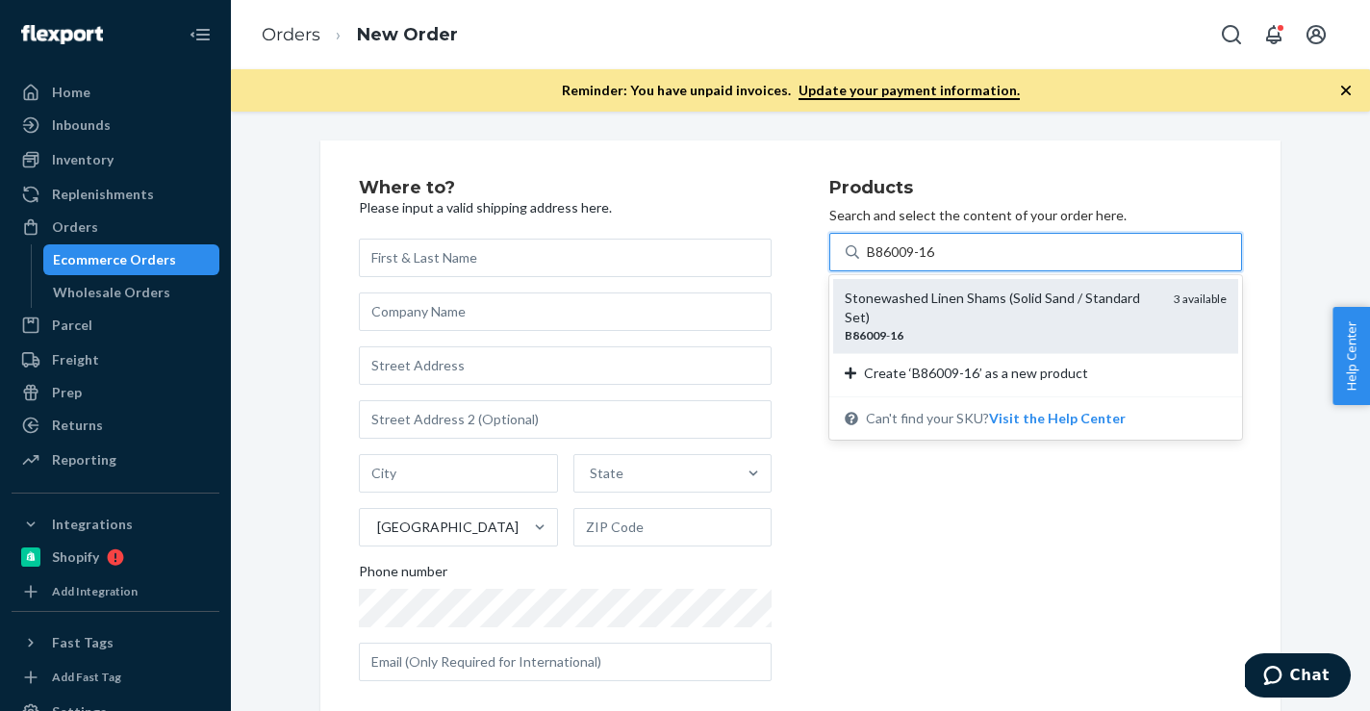
click at [875, 301] on div "Stonewashed Linen Shams (Solid Sand / Standard Set)" at bounding box center [1001, 308] width 314 height 38
click at [875, 262] on input "B86009-16" at bounding box center [902, 251] width 70 height 19
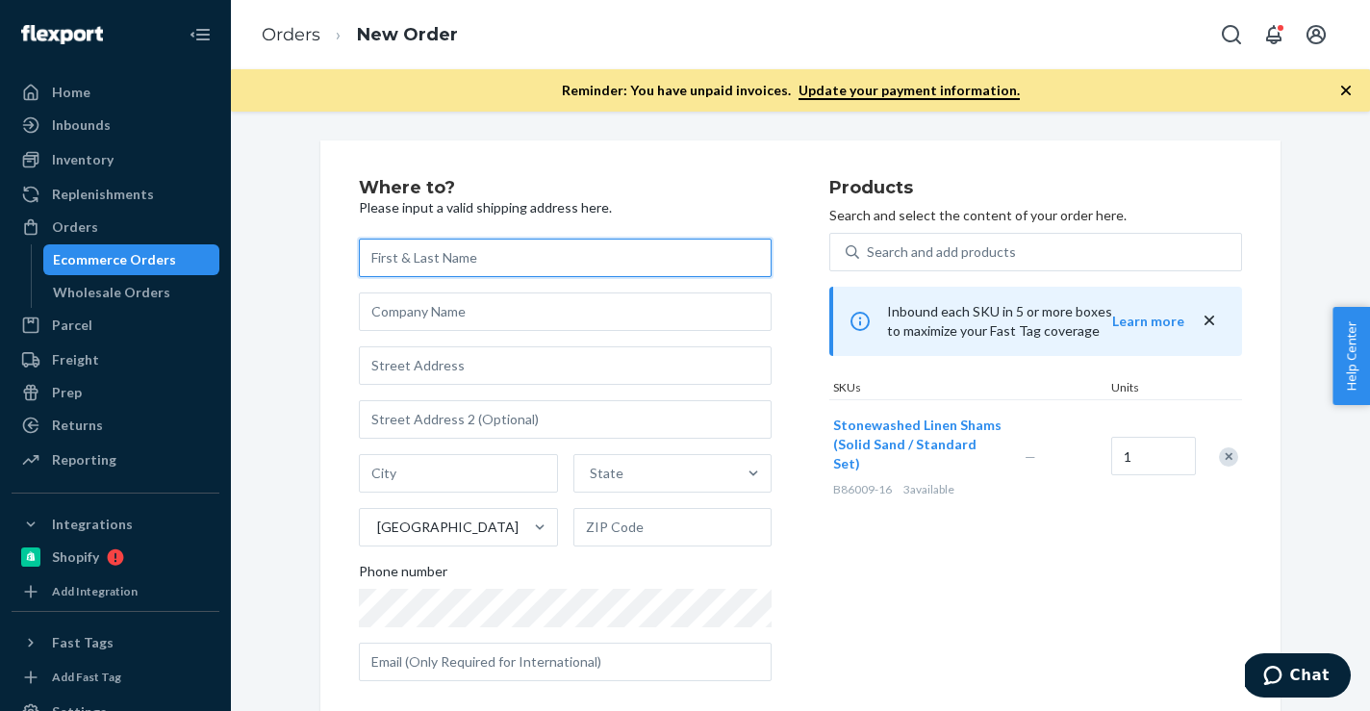
paste input "[PERSON_NAME]"
click at [513, 257] on input "text" at bounding box center [565, 258] width 413 height 38
type input "[PERSON_NAME]"
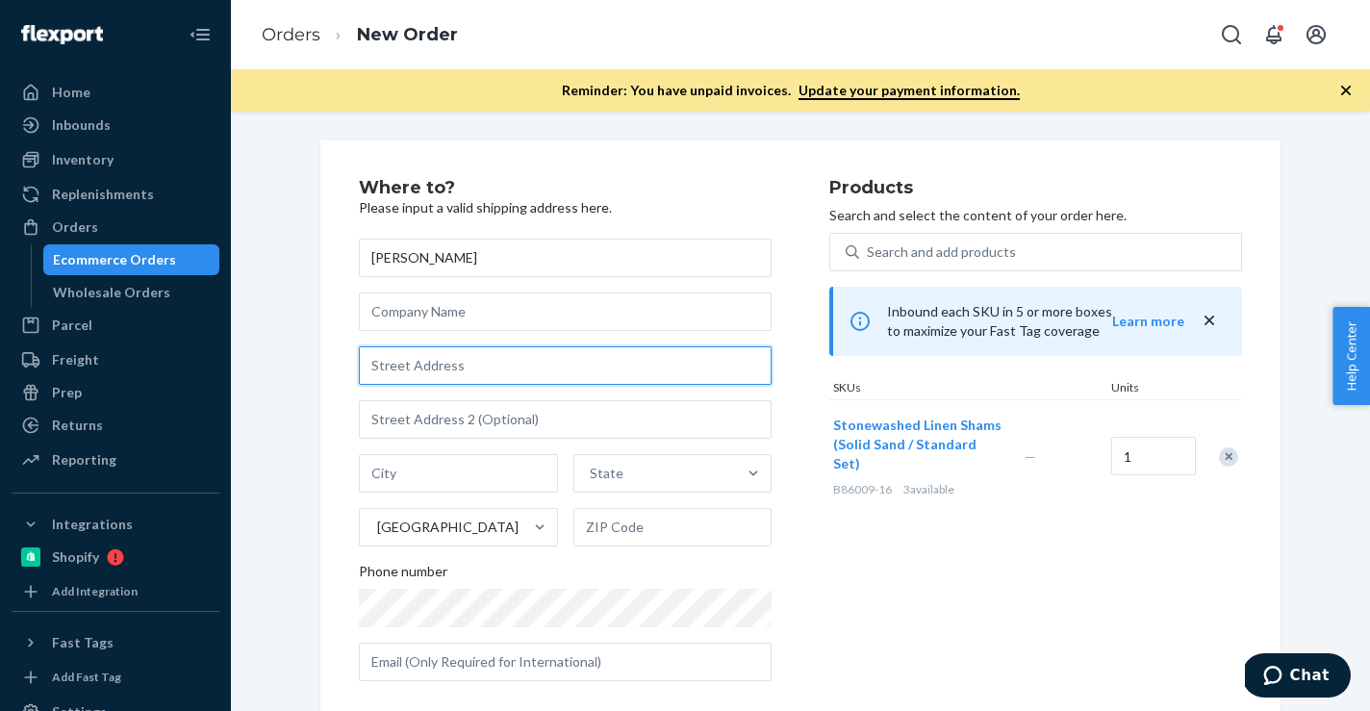
click at [541, 367] on input "text" at bounding box center [565, 365] width 413 height 38
paste input "[STREET_ADDRESS]"
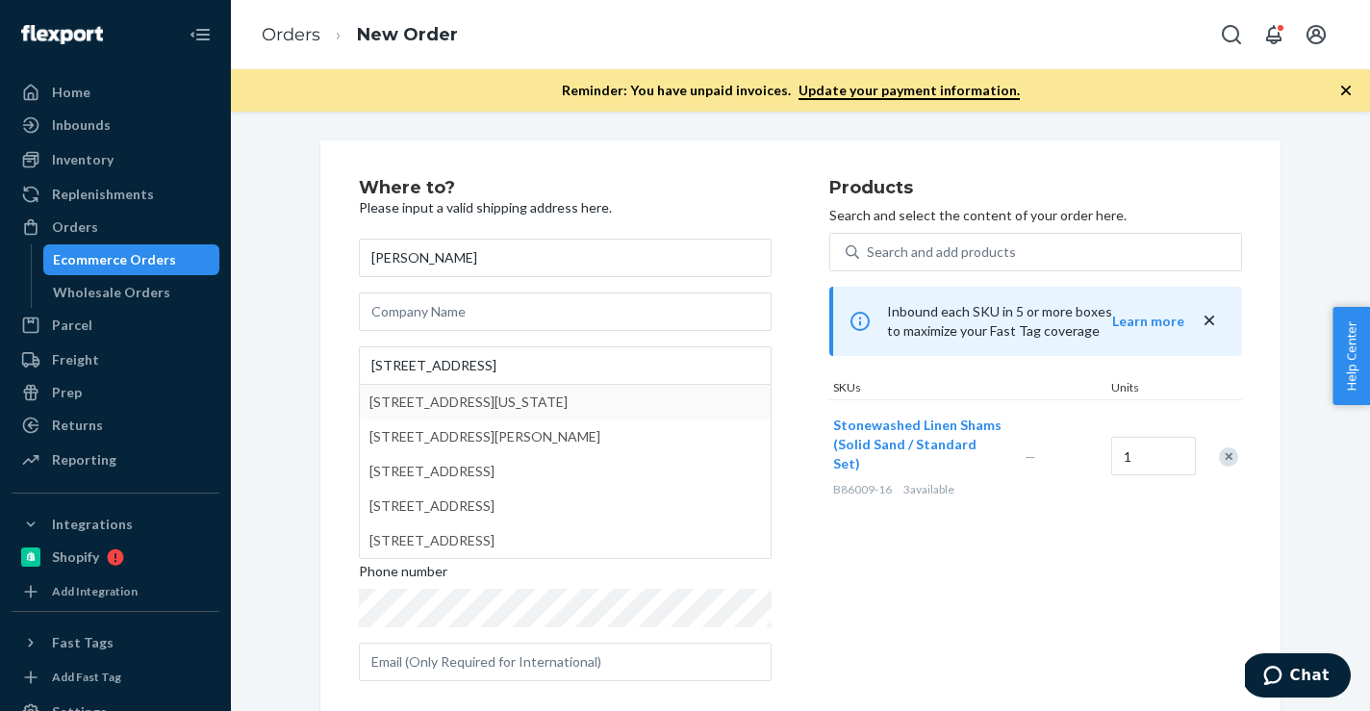
type input "[STREET_ADDRESS]"
type input "APT 18C"
type input "[GEOGRAPHIC_DATA] - [US_STATE]"
type input "10010"
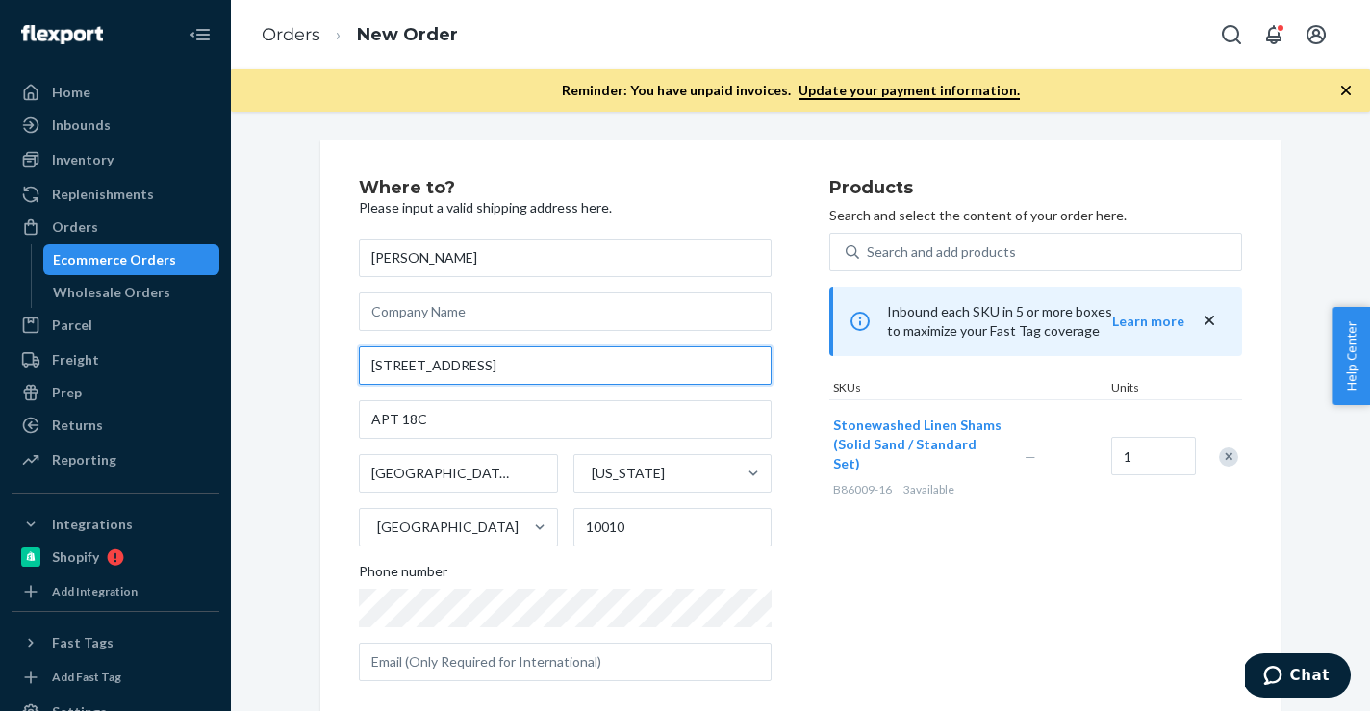
drag, startPoint x: 538, startPoint y: 370, endPoint x: 282, endPoint y: 369, distance: 255.8
click at [282, 369] on div "Where to? Please input a valid shipping address here. [PERSON_NAME] [STREET_ADD…" at bounding box center [800, 558] width 1110 height 836
paste input "[GEOGRAPHIC_DATA] 18C"
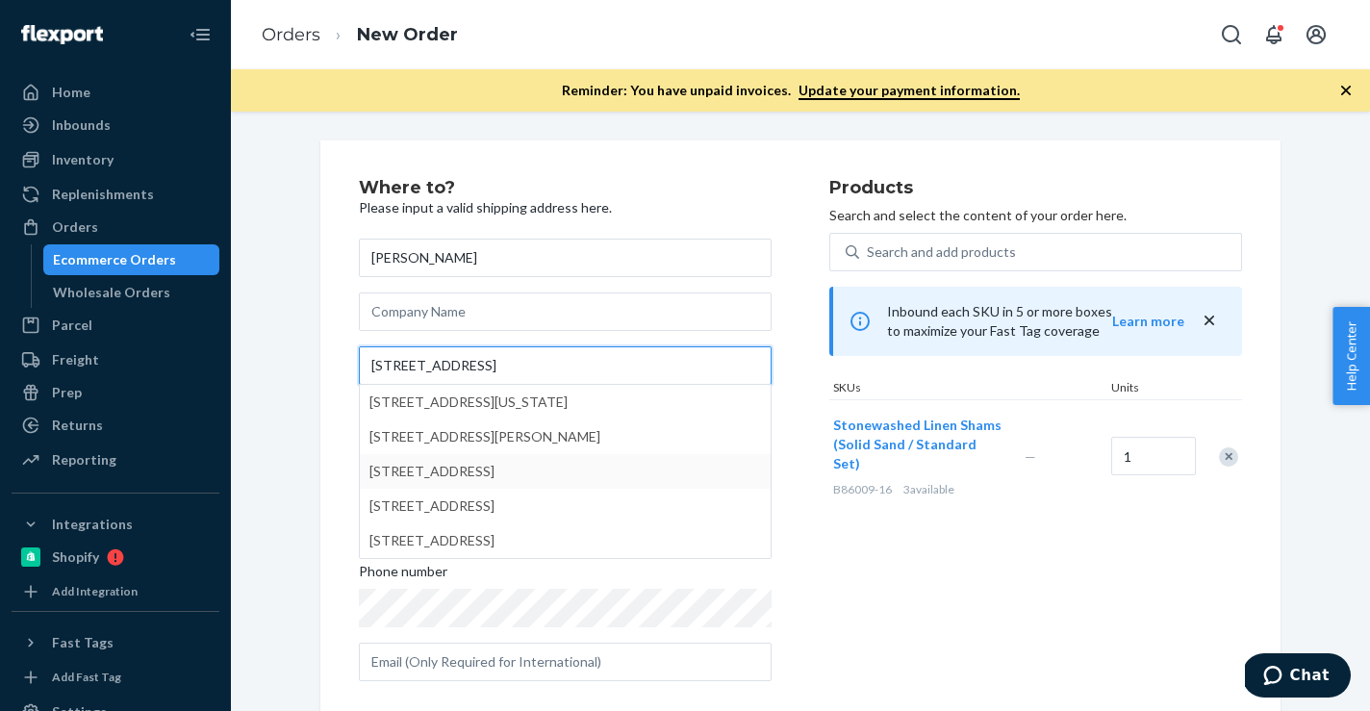
type input "[STREET_ADDRESS]"
click at [822, 509] on div "Where to? Please input a valid shipping address here. [PERSON_NAME] [STREET_ADD…" at bounding box center [594, 437] width 470 height 517
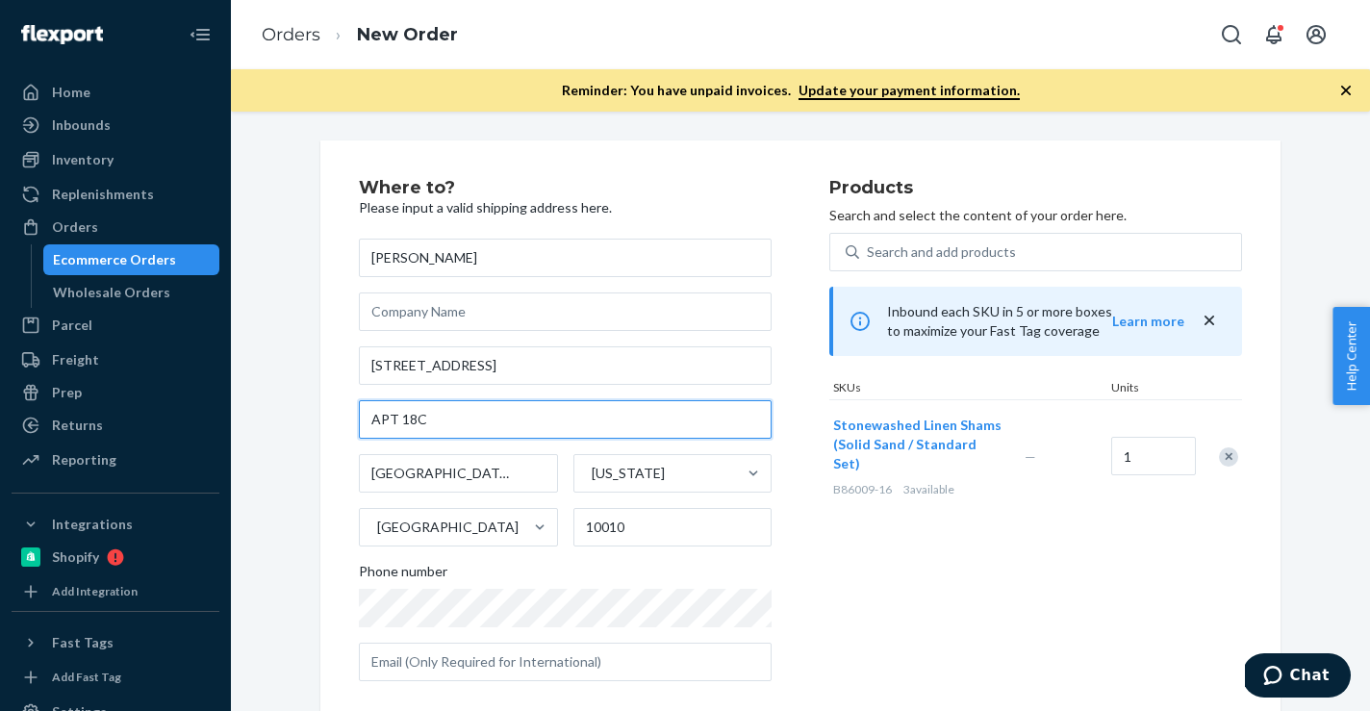
drag, startPoint x: 436, startPoint y: 432, endPoint x: 253, endPoint y: 409, distance: 184.2
click at [253, 409] on div "Where to? Please input a valid shipping address here. [PERSON_NAME] [STREET_ADD…" at bounding box center [800, 567] width 1110 height 855
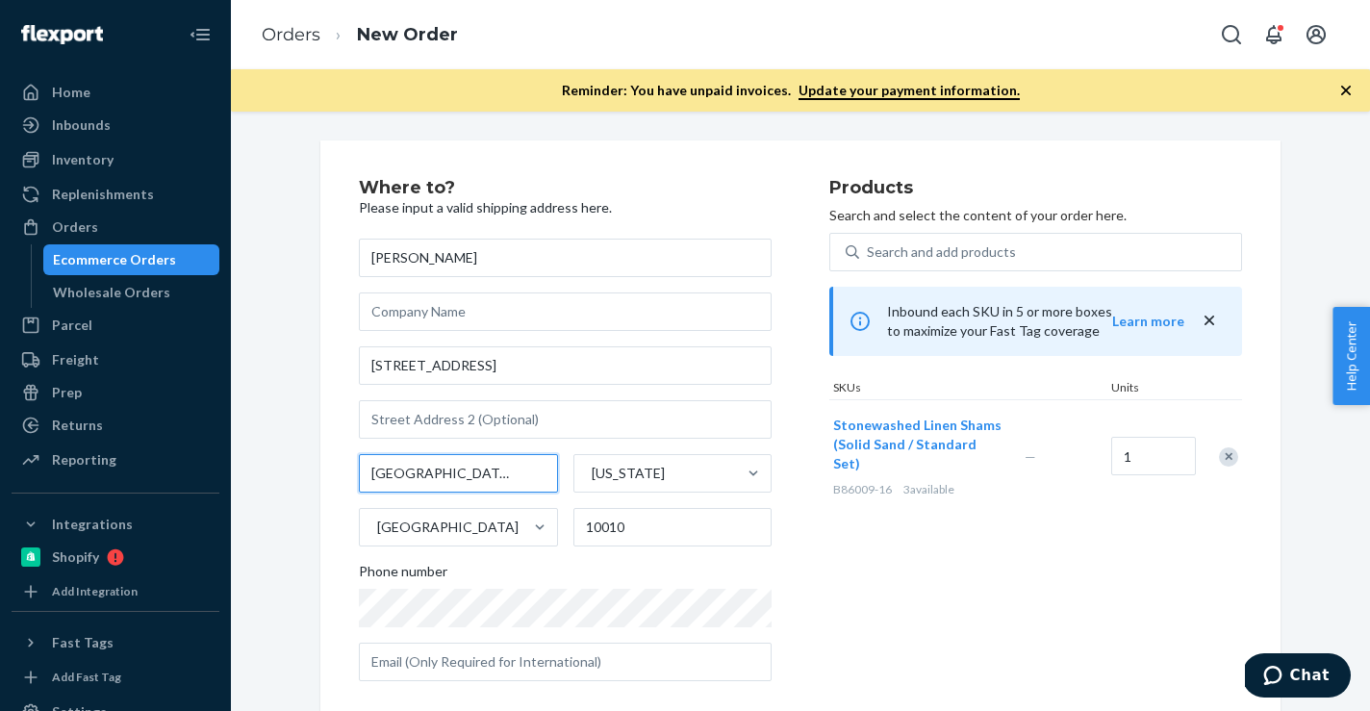
drag, startPoint x: 445, startPoint y: 477, endPoint x: 274, endPoint y: 474, distance: 171.2
click at [274, 474] on div "Where to? Please input a valid shipping address here. [PERSON_NAME] [STREET_ADD…" at bounding box center [800, 567] width 1110 height 855
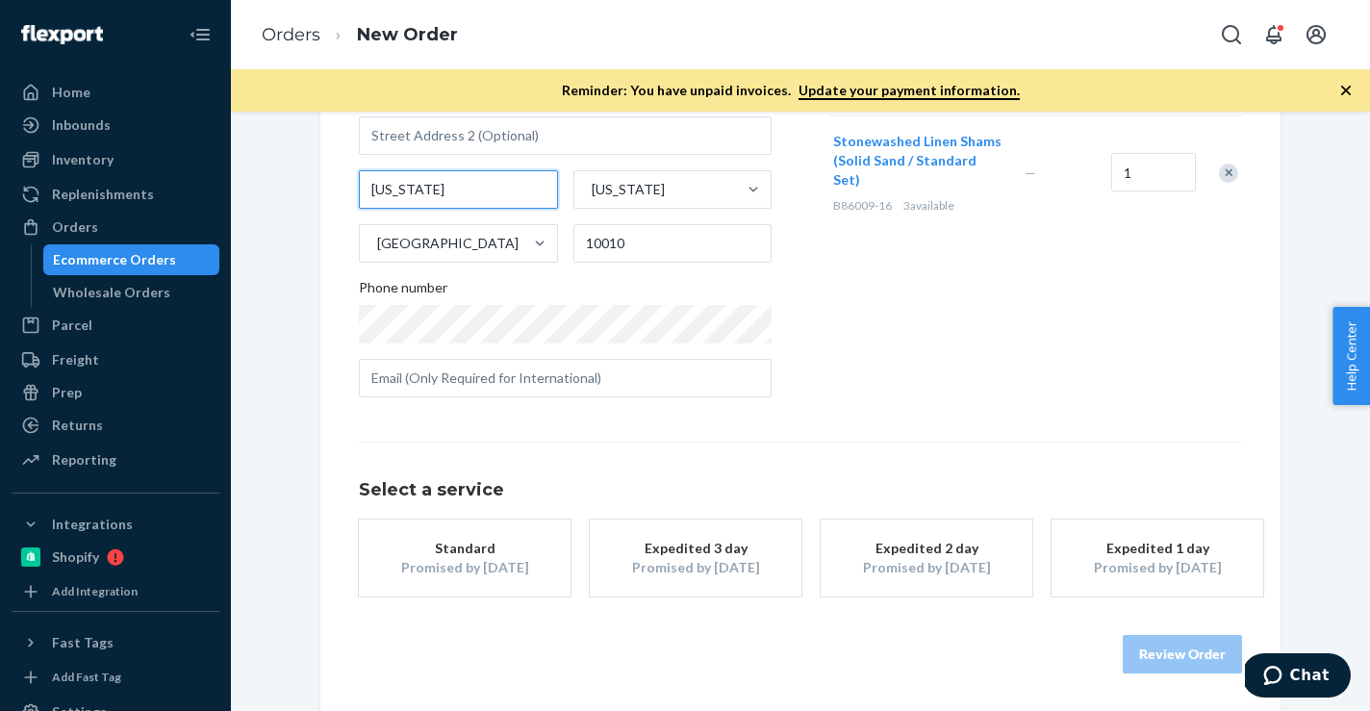
type input "[US_STATE]"
click at [485, 577] on button "Standard Promised by [DATE]" at bounding box center [465, 557] width 212 height 77
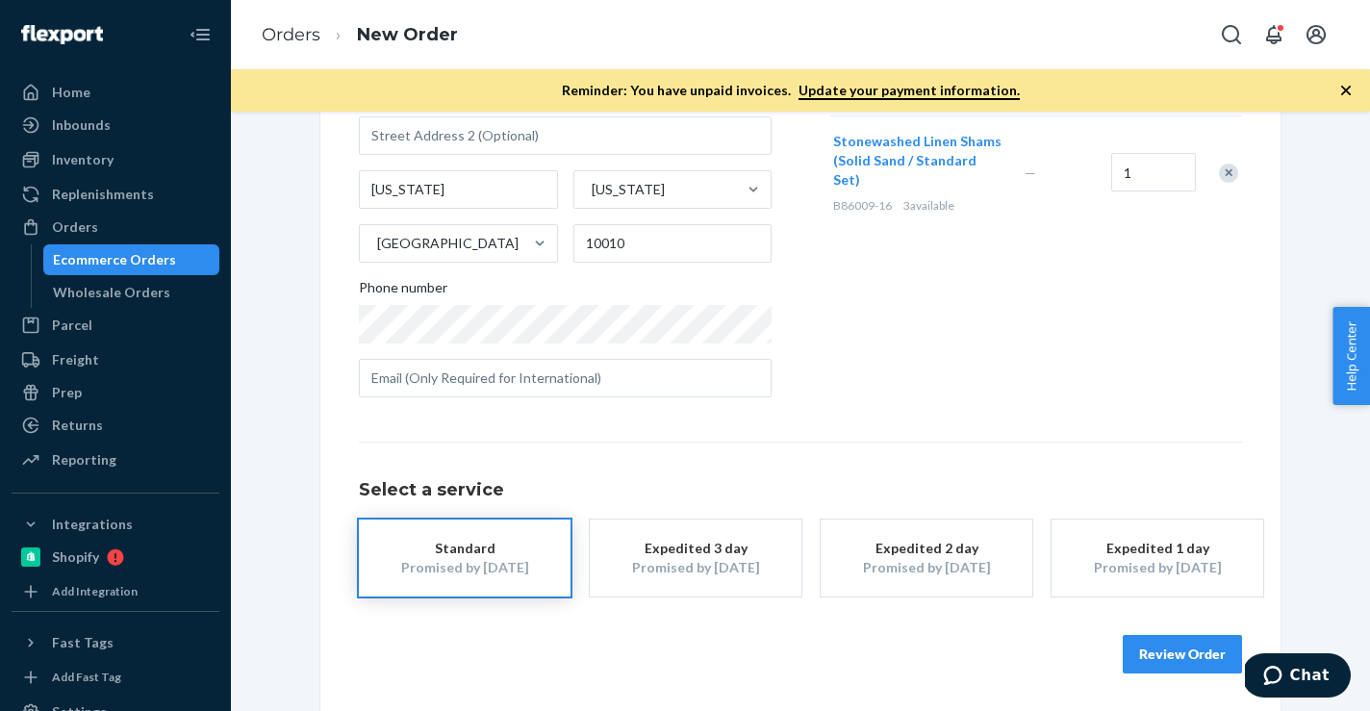
click at [1163, 647] on button "Review Order" at bounding box center [1181, 654] width 119 height 38
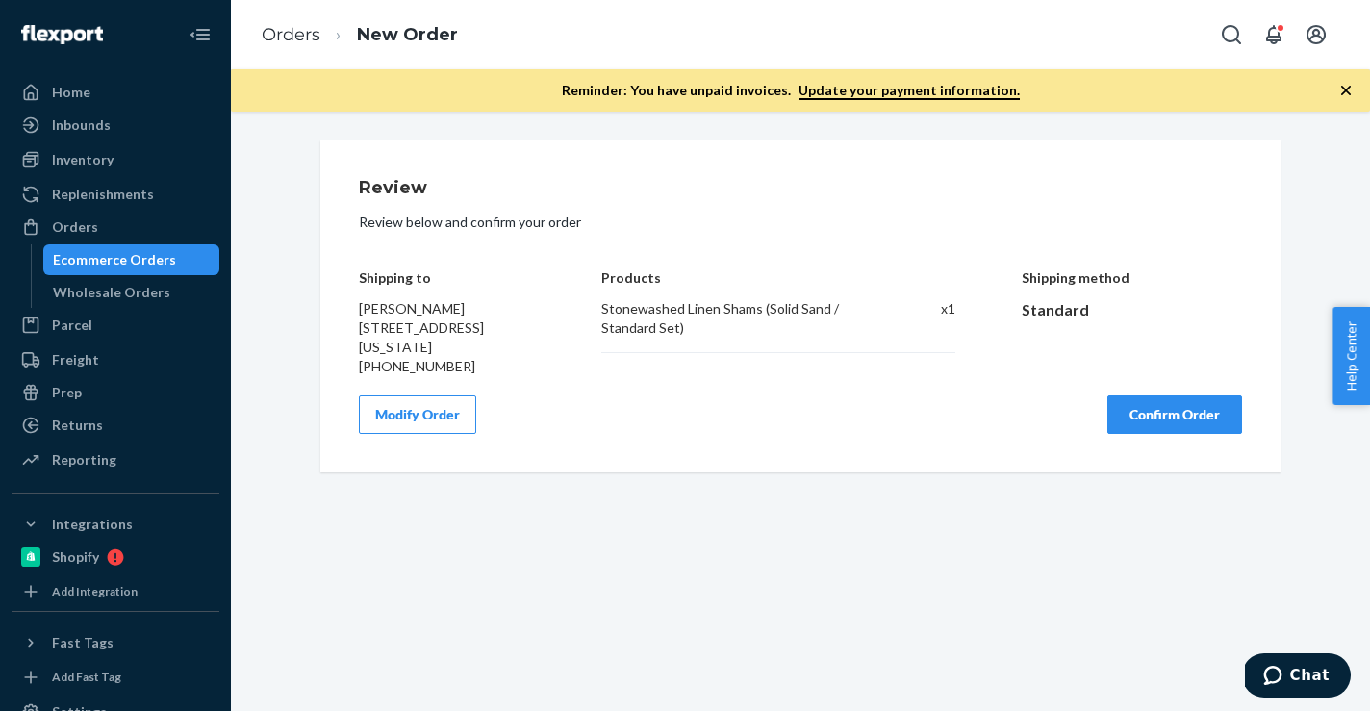
scroll to position [0, 0]
click at [1142, 406] on button "Confirm Order" at bounding box center [1174, 414] width 135 height 38
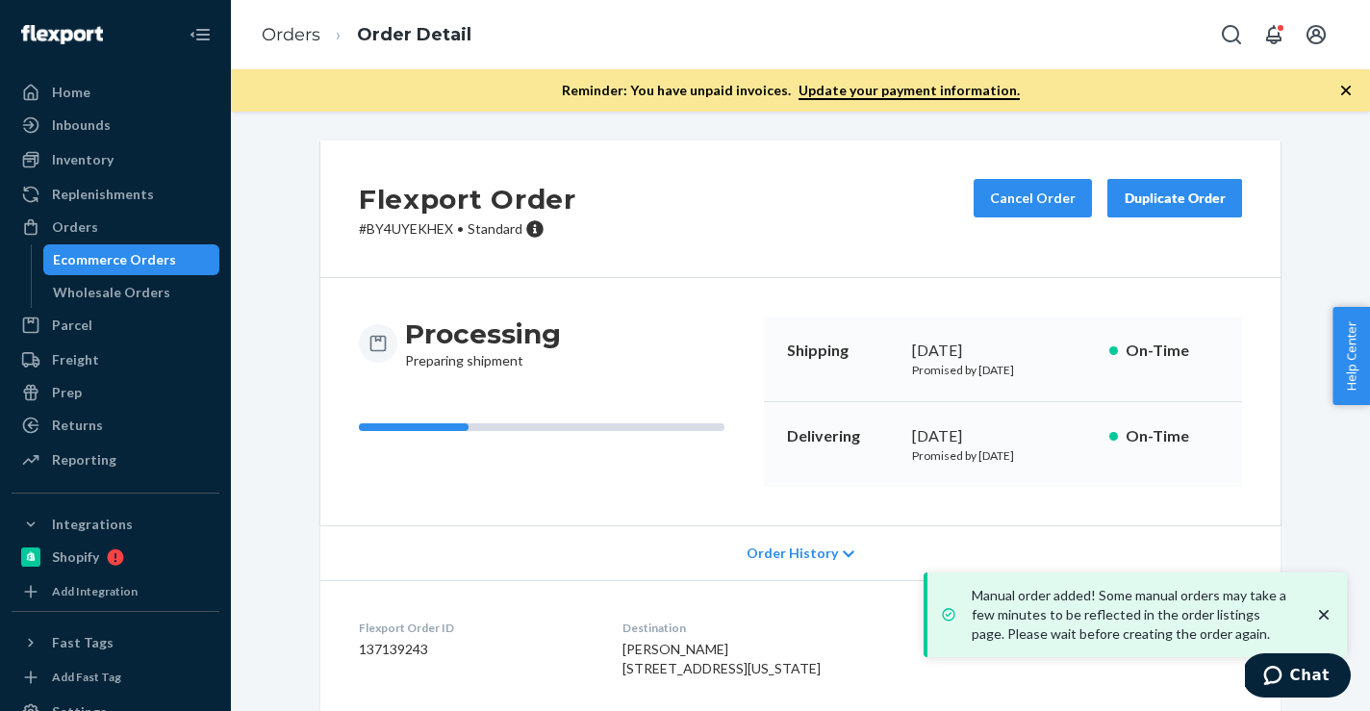
click at [393, 646] on dd "137139243" at bounding box center [475, 649] width 233 height 19
copy dd "137139243"
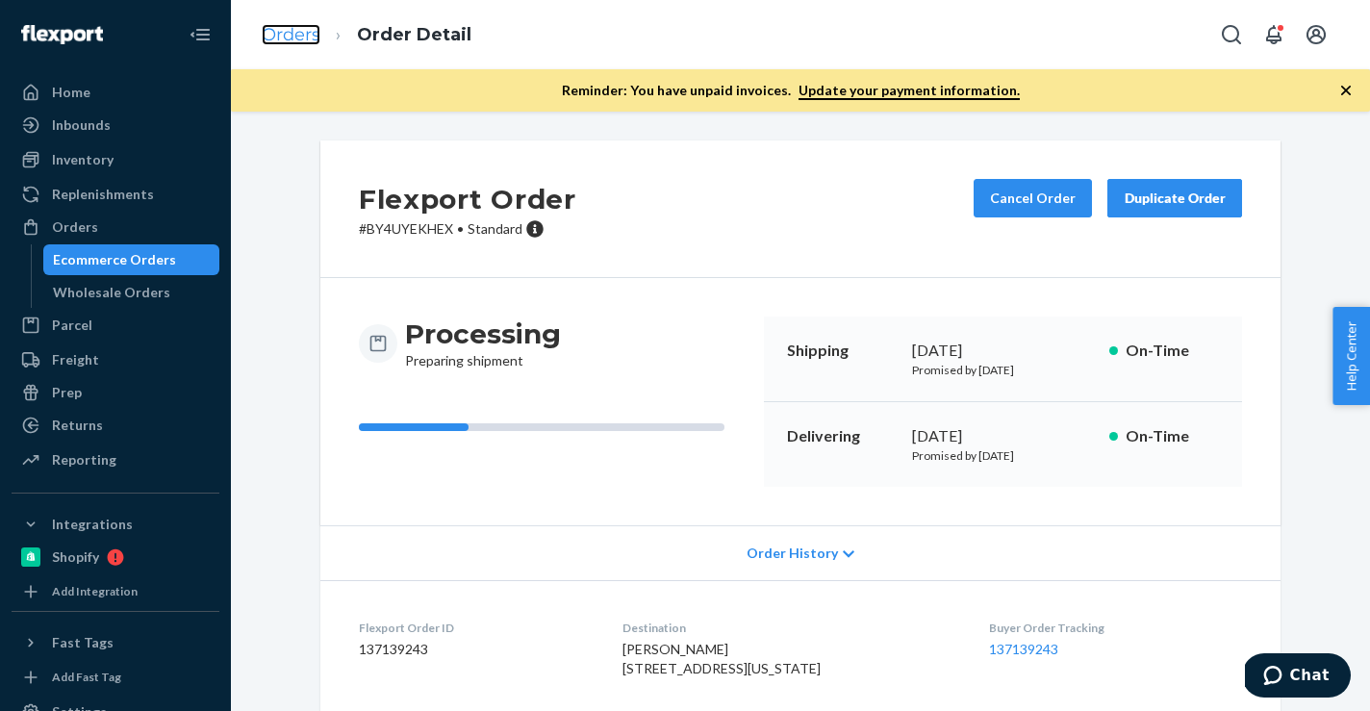
click at [290, 40] on link "Orders" at bounding box center [291, 34] width 59 height 21
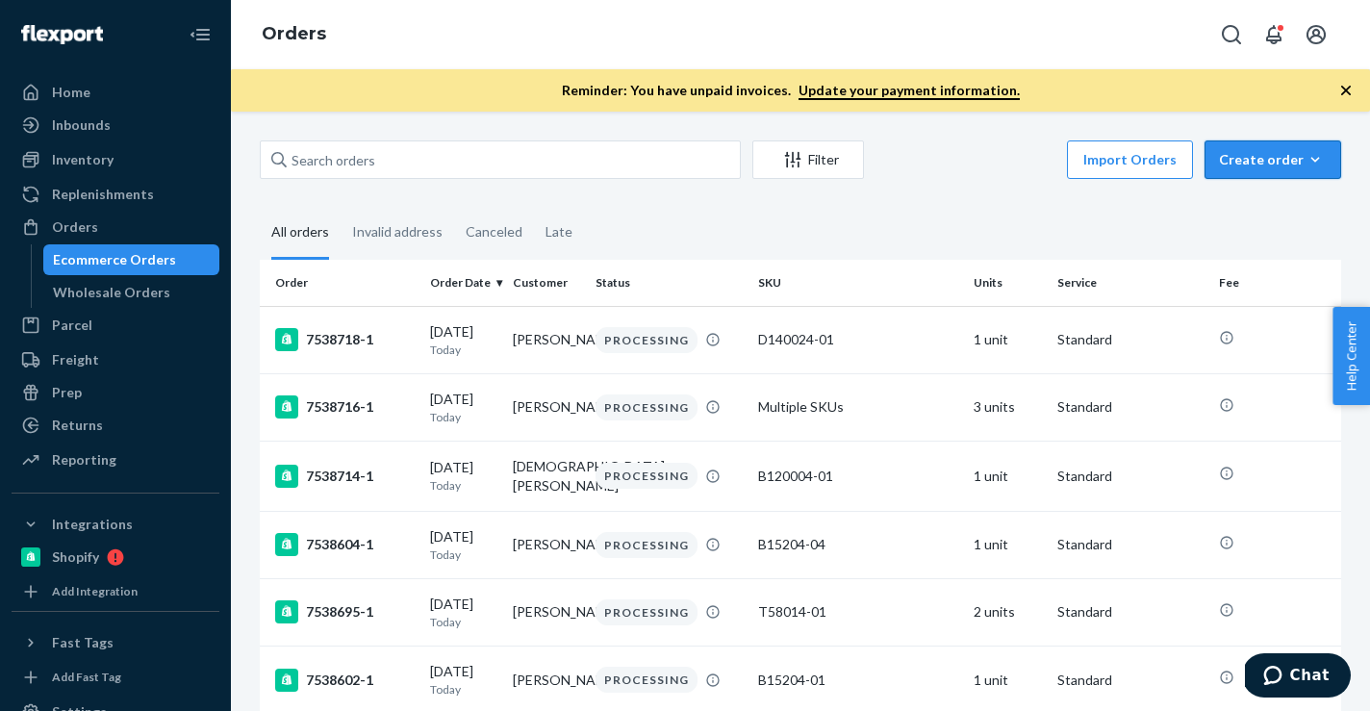
click at [1309, 152] on icon "button" at bounding box center [1314, 159] width 19 height 19
click at [1298, 213] on span "Ecommerce order" at bounding box center [1283, 205] width 119 height 13
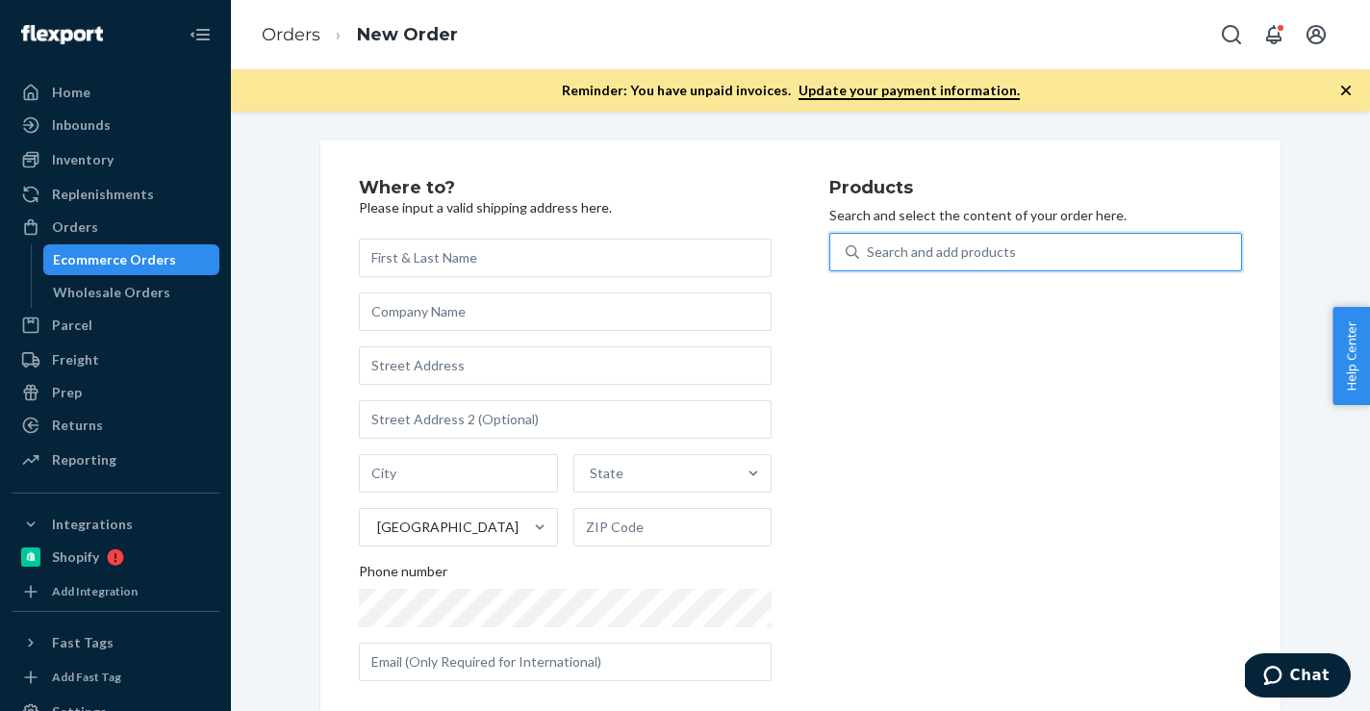
click at [1162, 269] on div "Search and add products" at bounding box center [1035, 252] width 413 height 38
click at [868, 262] on input "0 results available. Use Up and Down to choose options, press Enter to select t…" at bounding box center [868, 251] width 2 height 19
paste input "B86015-06"
type input "B86015-06"
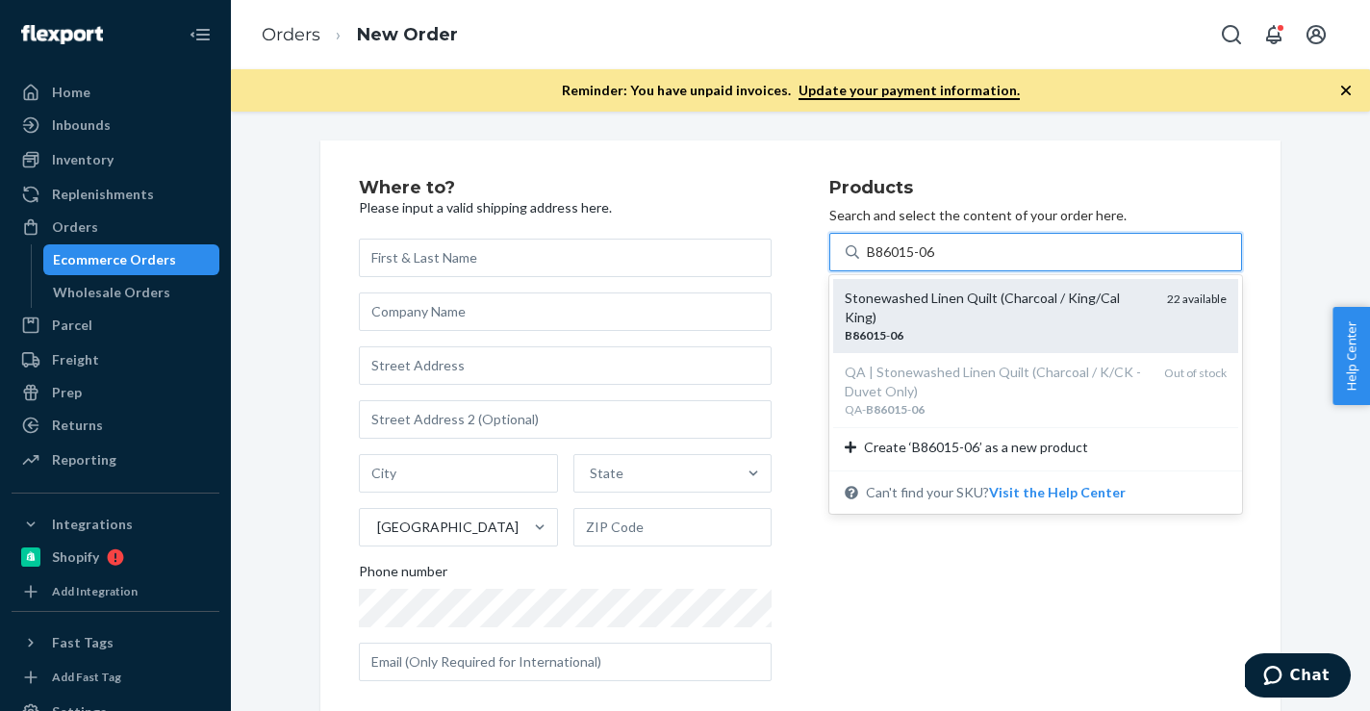
click at [1081, 327] on div "B86015 - 06" at bounding box center [997, 335] width 307 height 16
click at [937, 262] on input "B86015-06" at bounding box center [902, 251] width 70 height 19
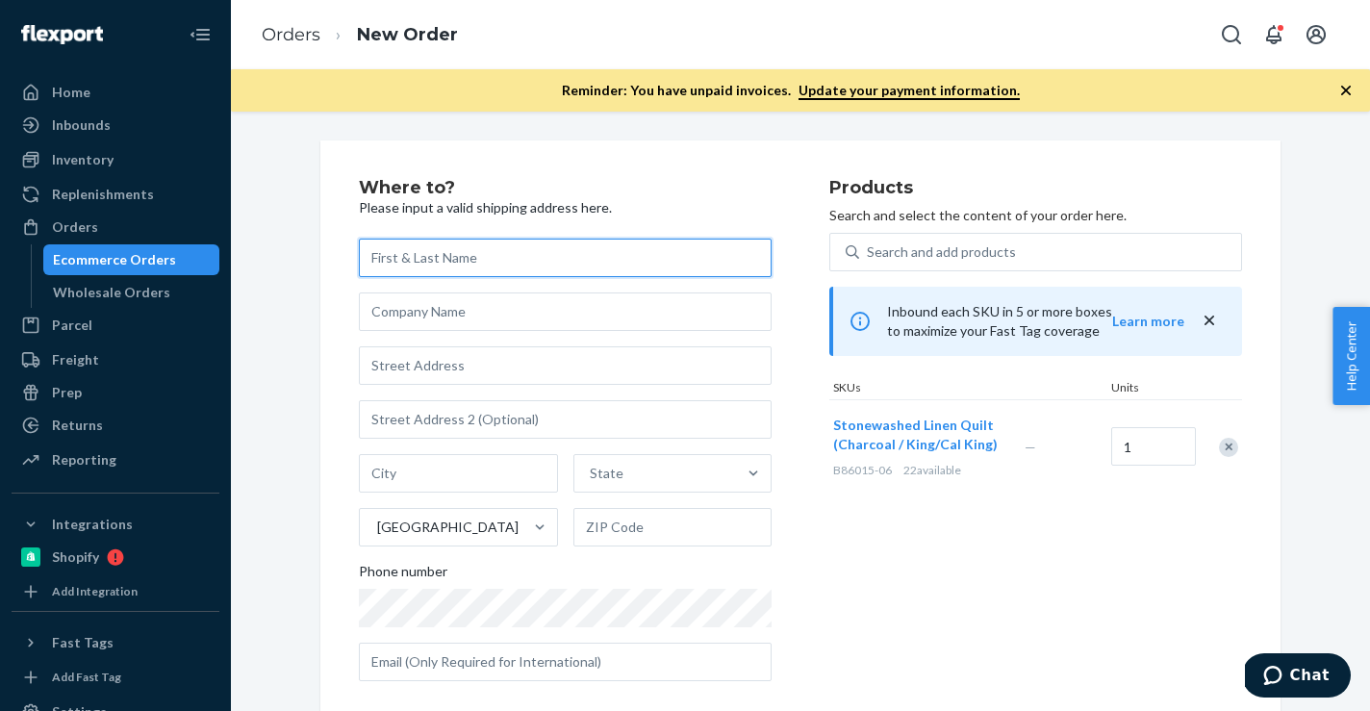
click at [430, 254] on input "text" at bounding box center [565, 258] width 413 height 38
paste input "[PERSON_NAME]"
type input "[PERSON_NAME]"
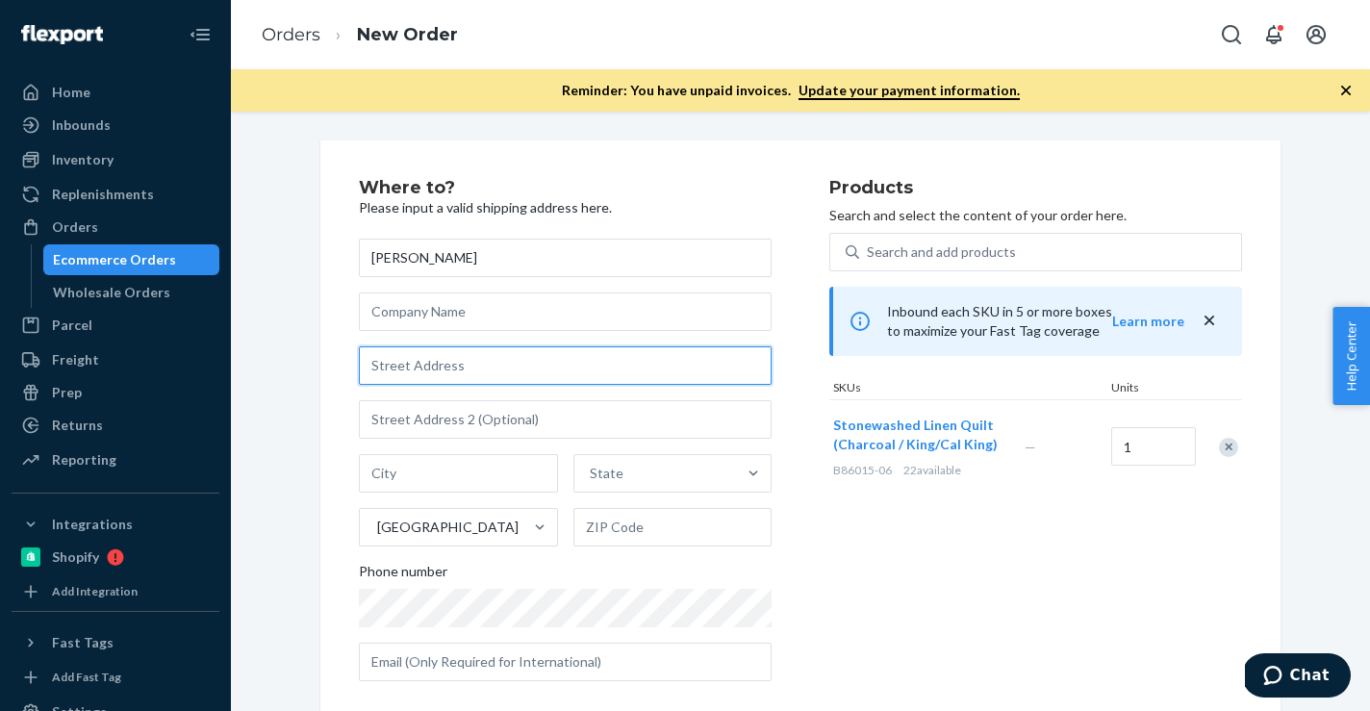
click at [440, 369] on input "text" at bounding box center [565, 365] width 413 height 38
paste input "[STREET_ADDRESS][PERSON_NAME]"
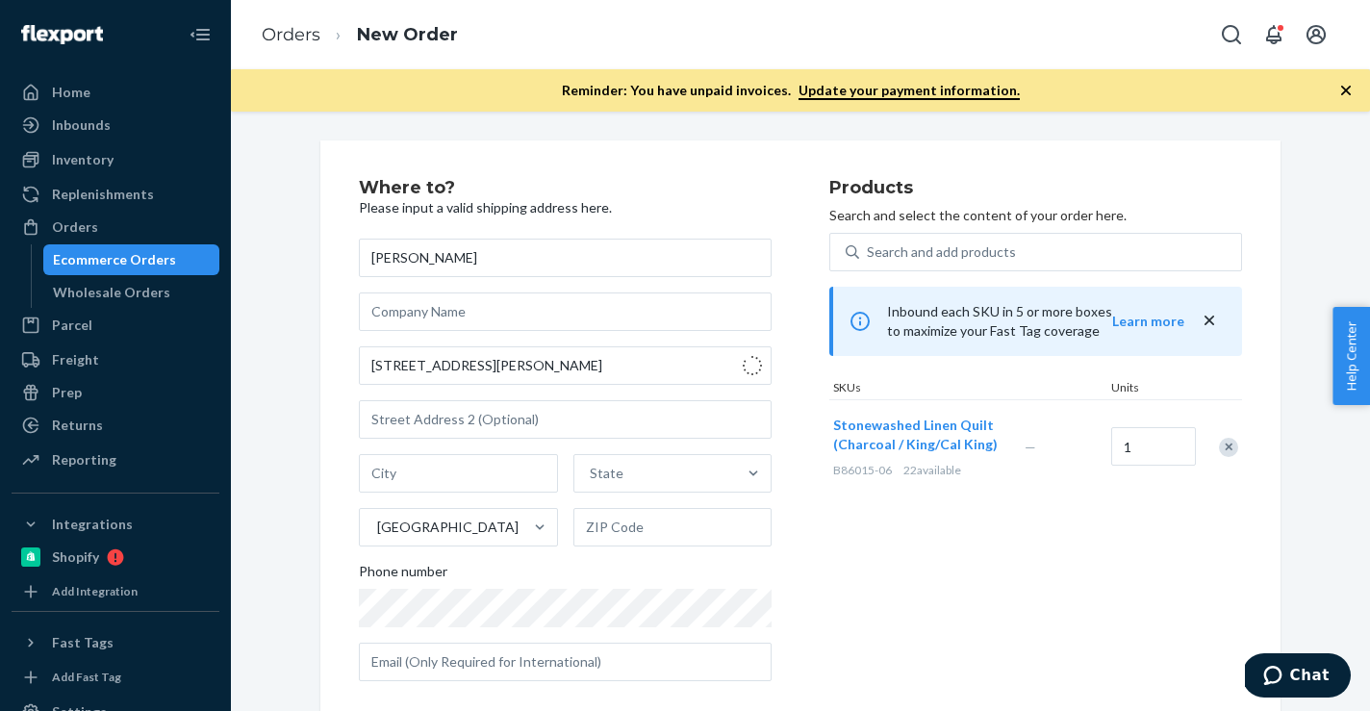
type input "[PERSON_NAME] Blvd NE"
type input "[GEOGRAPHIC_DATA]"
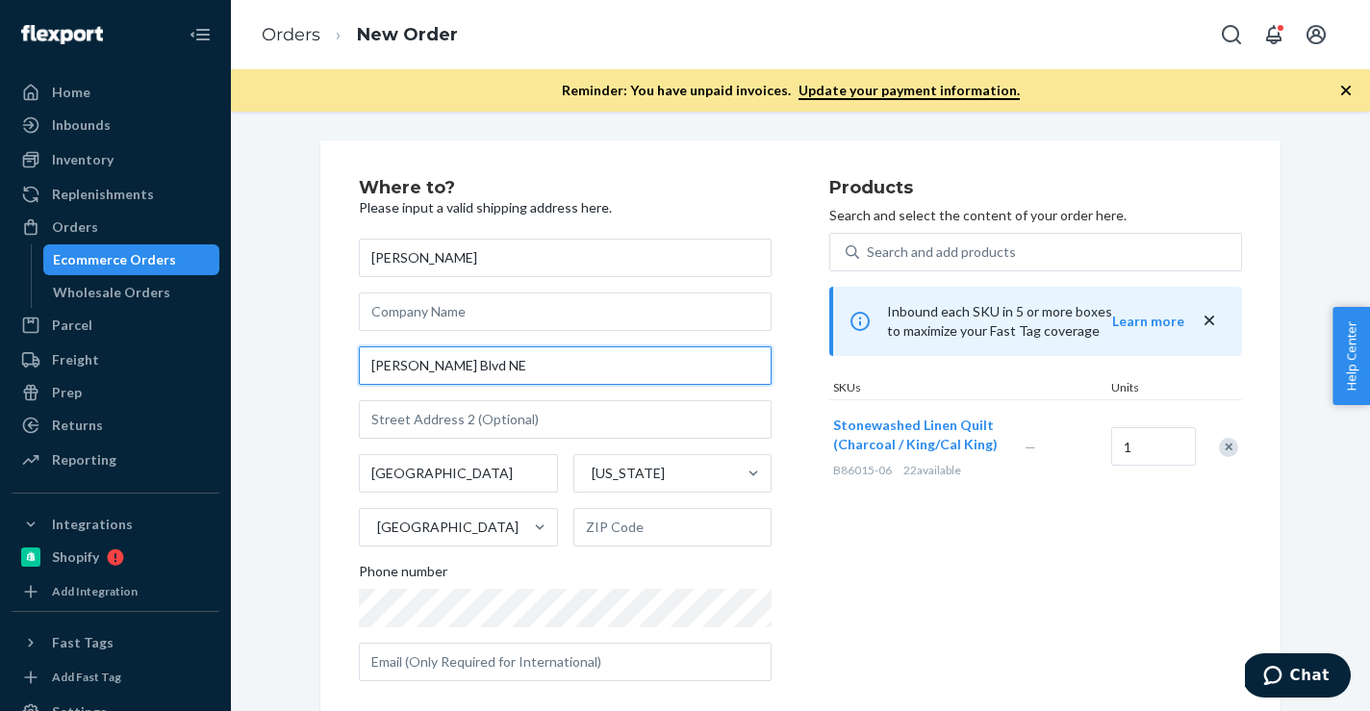
drag, startPoint x: 535, startPoint y: 360, endPoint x: 286, endPoint y: 360, distance: 249.1
click at [286, 360] on div "Where to? Please input a valid shipping address here. [PERSON_NAME] [PERSON_NAM…" at bounding box center [800, 437] width 1110 height 594
paste input "[STREET_ADDRESS][PERSON_NAME]"
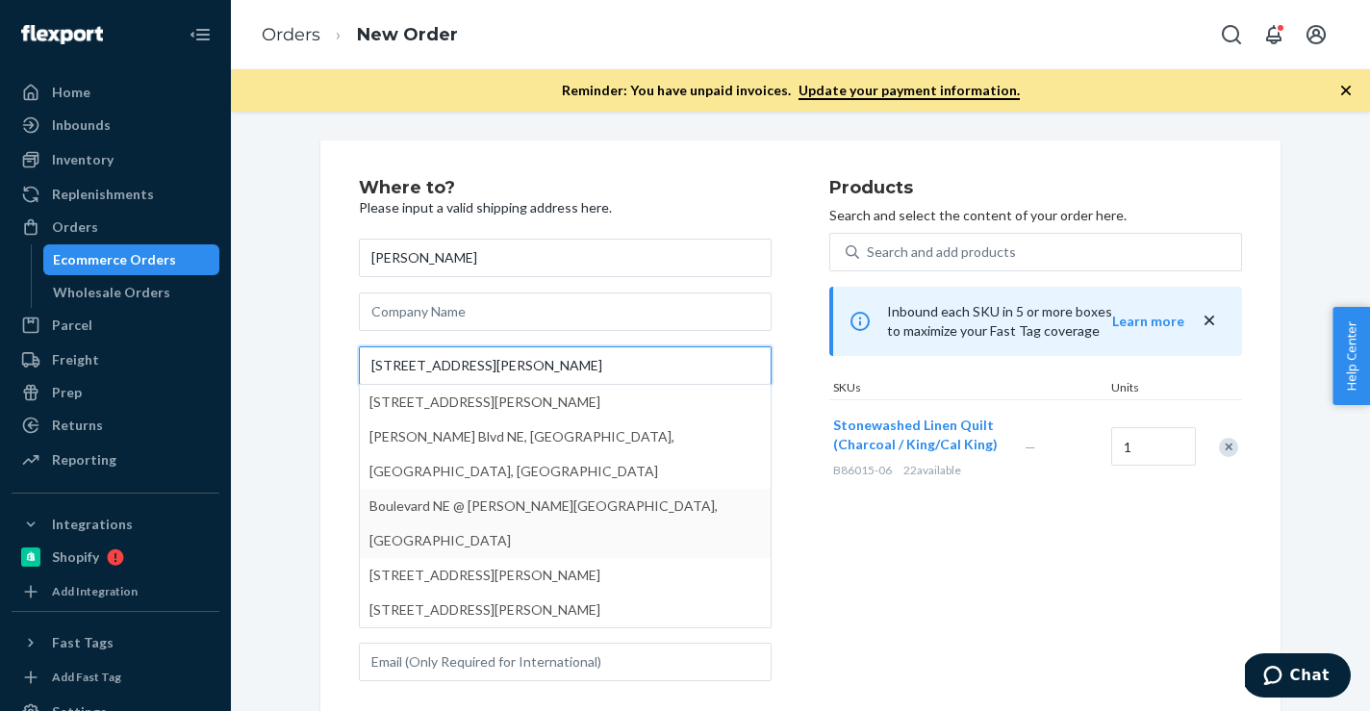
type input "[STREET_ADDRESS][PERSON_NAME]"
click at [291, 499] on div "Where to? Please input a valid shipping address here. [PERSON_NAME] 660 [PERSON…" at bounding box center [800, 437] width 1110 height 594
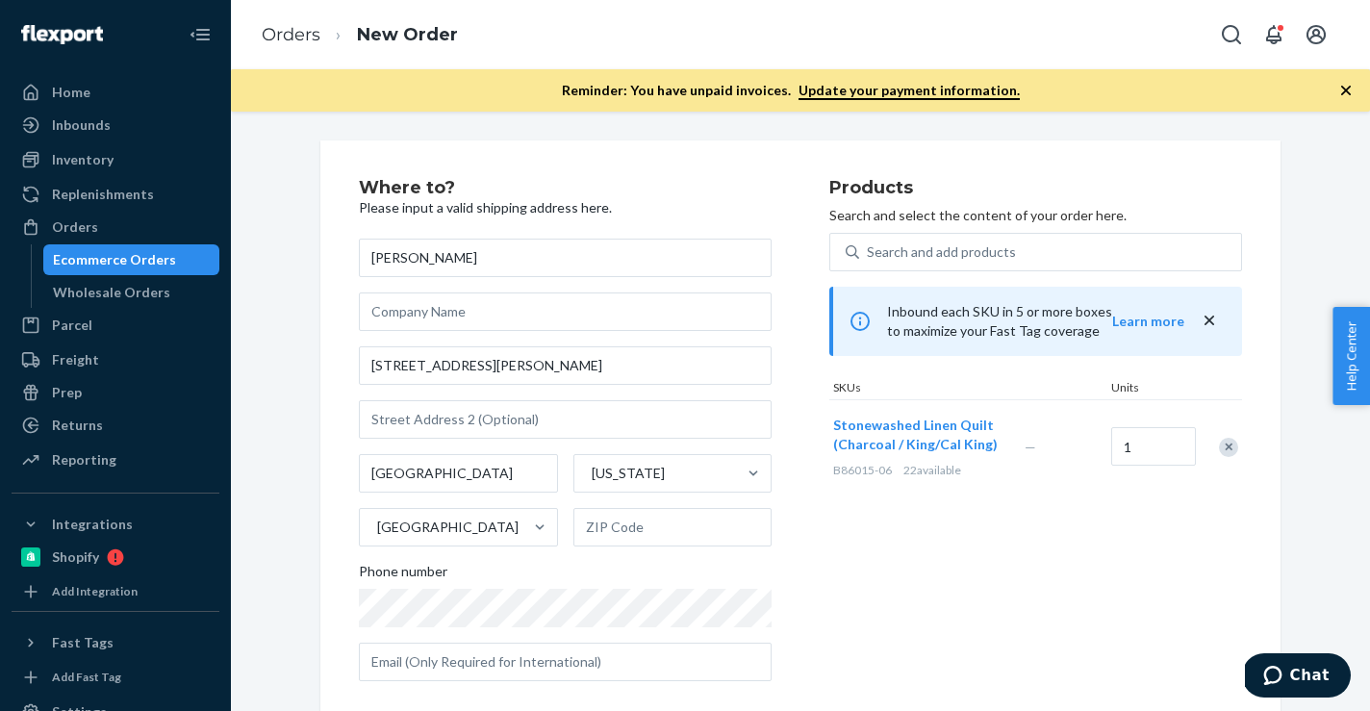
scroll to position [24, 0]
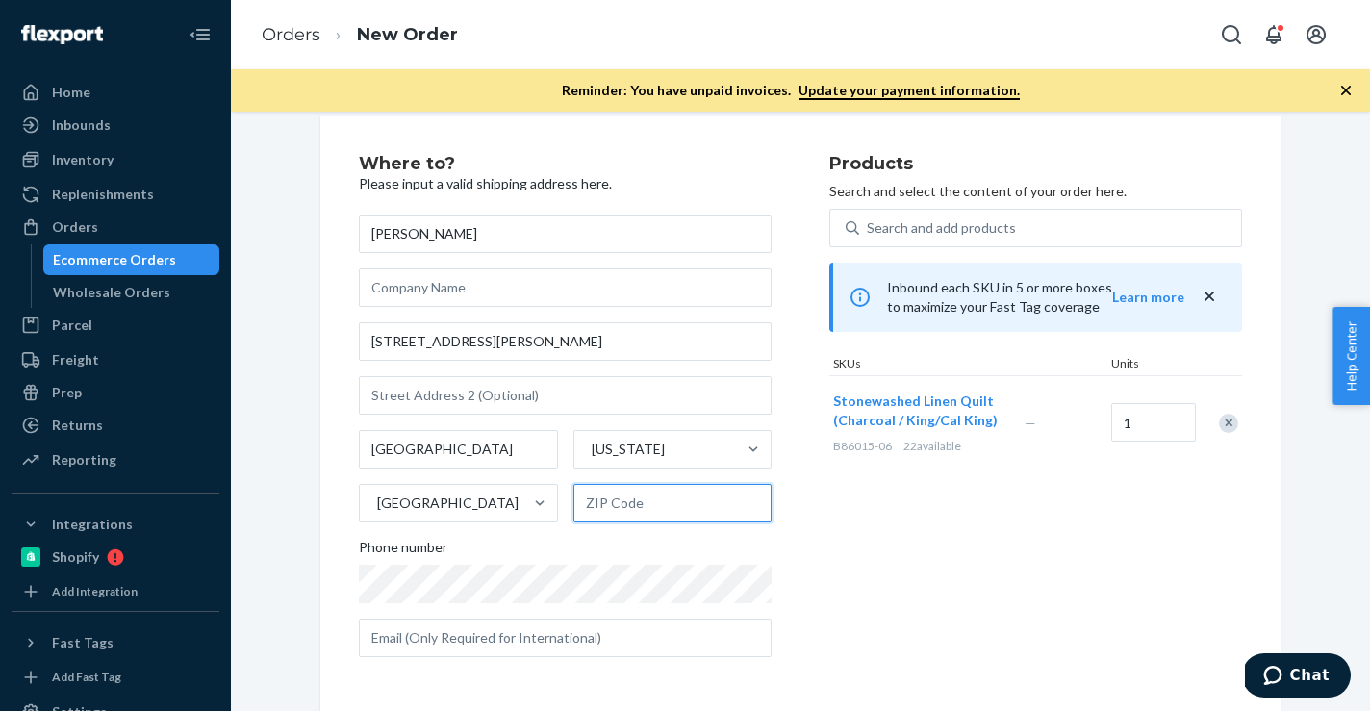
click at [643, 499] on input "text" at bounding box center [672, 503] width 199 height 38
paste input "30312"
type input "30312"
click at [763, 527] on div "[PERSON_NAME] [STREET_ADDRESS][PERSON_NAME][US_STATE] Phone number" at bounding box center [565, 435] width 413 height 442
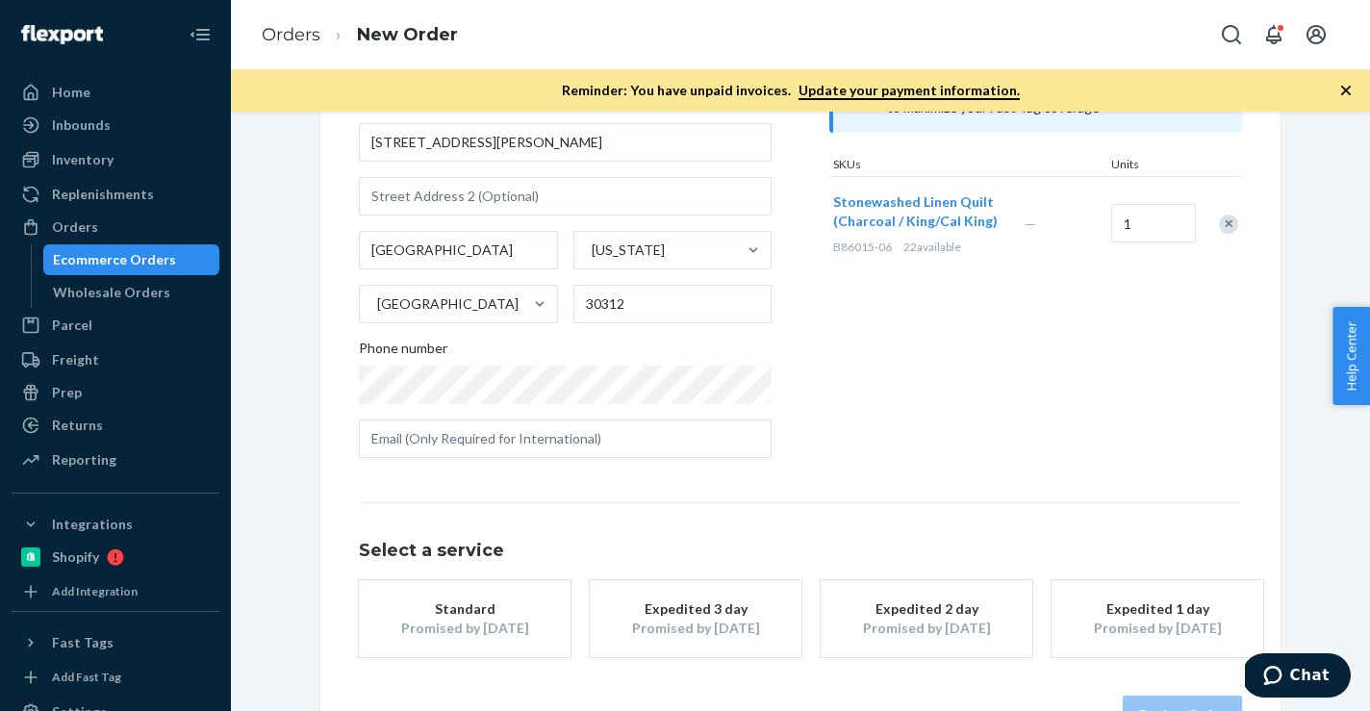
scroll to position [284, 0]
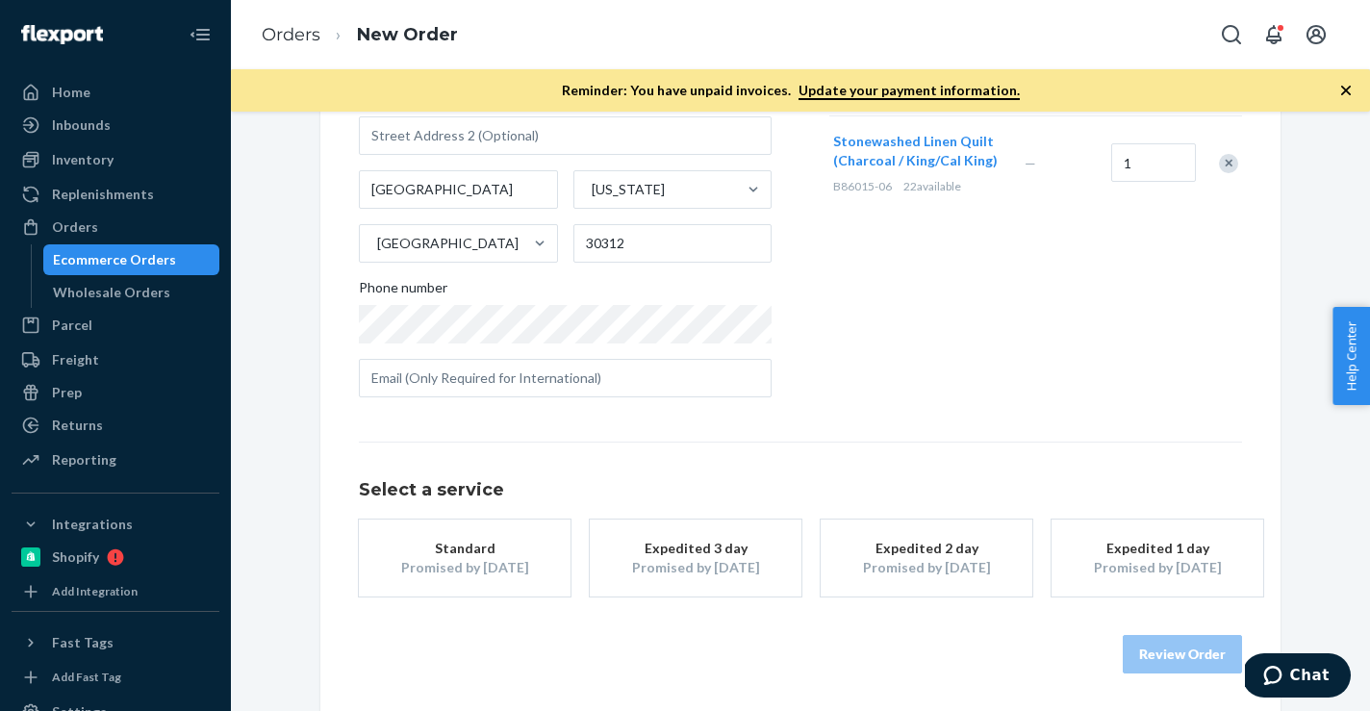
click at [444, 555] on div "Standard" at bounding box center [465, 548] width 154 height 19
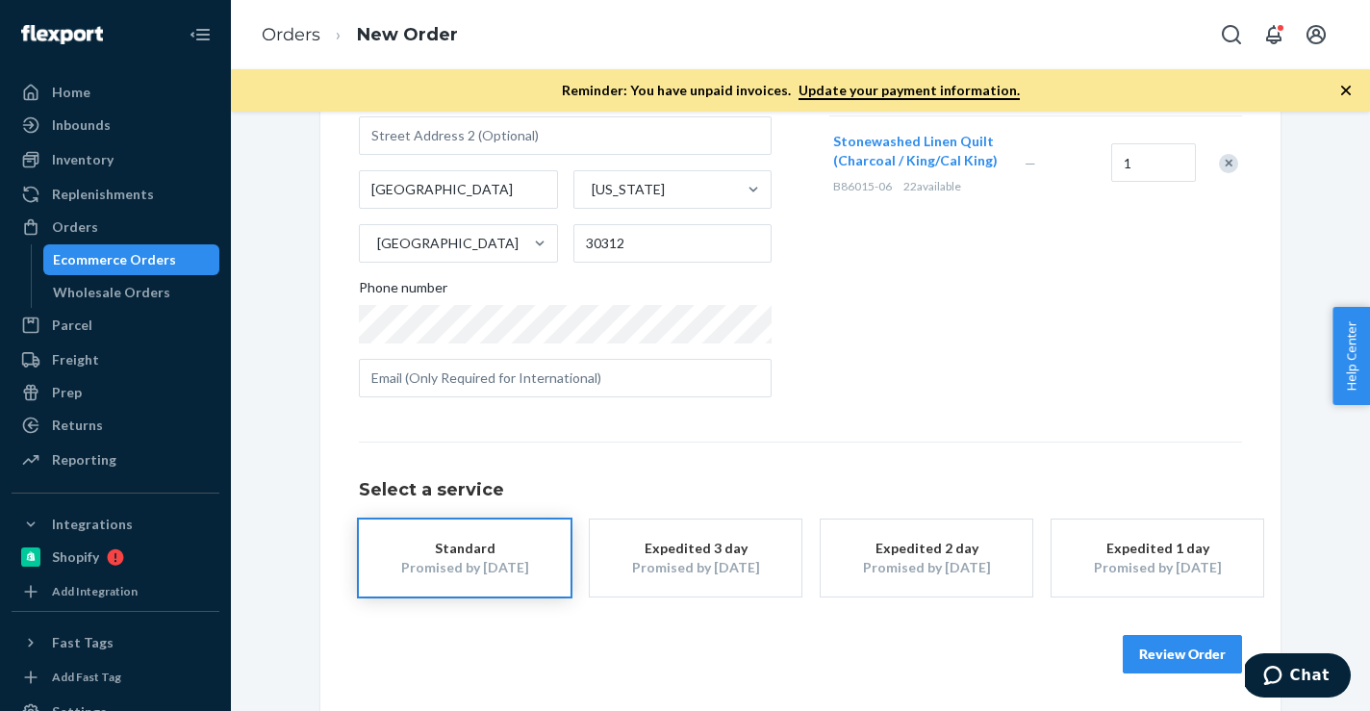
click at [1163, 656] on button "Review Order" at bounding box center [1181, 654] width 119 height 38
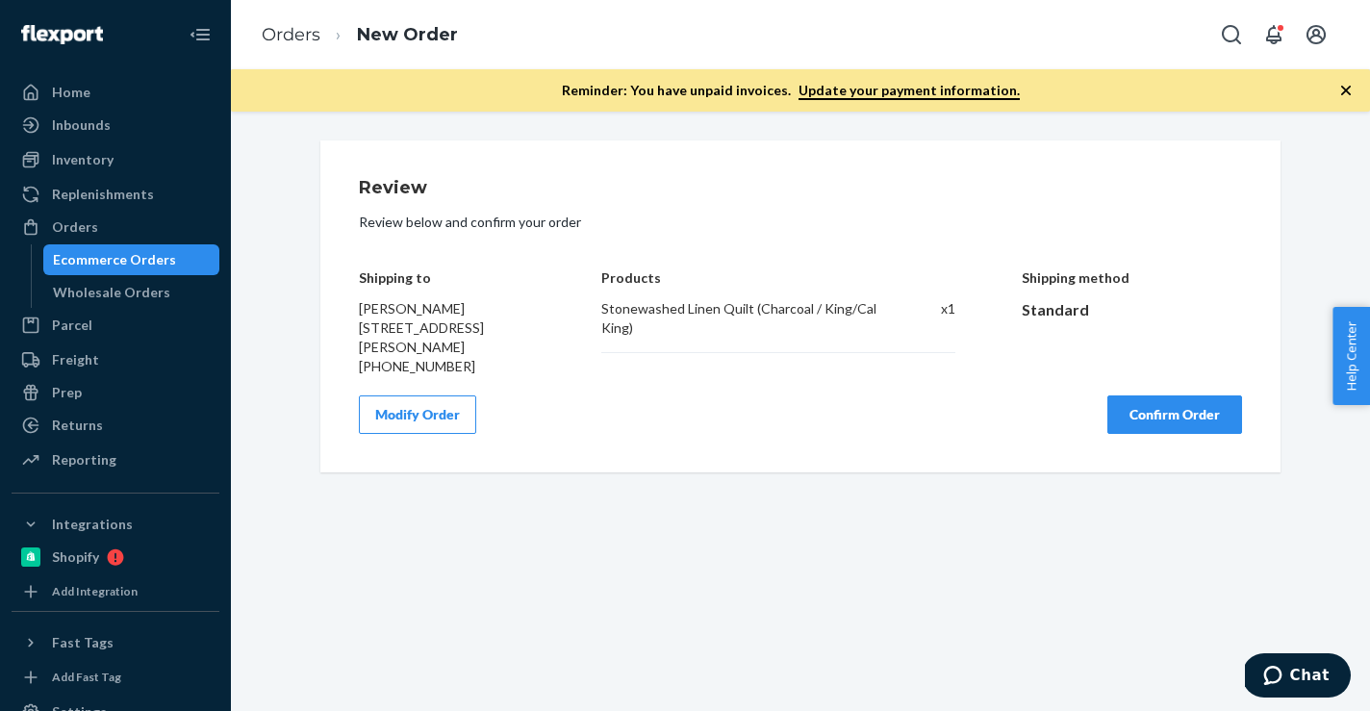
scroll to position [0, 0]
click at [1140, 406] on button "Confirm Order" at bounding box center [1174, 414] width 135 height 38
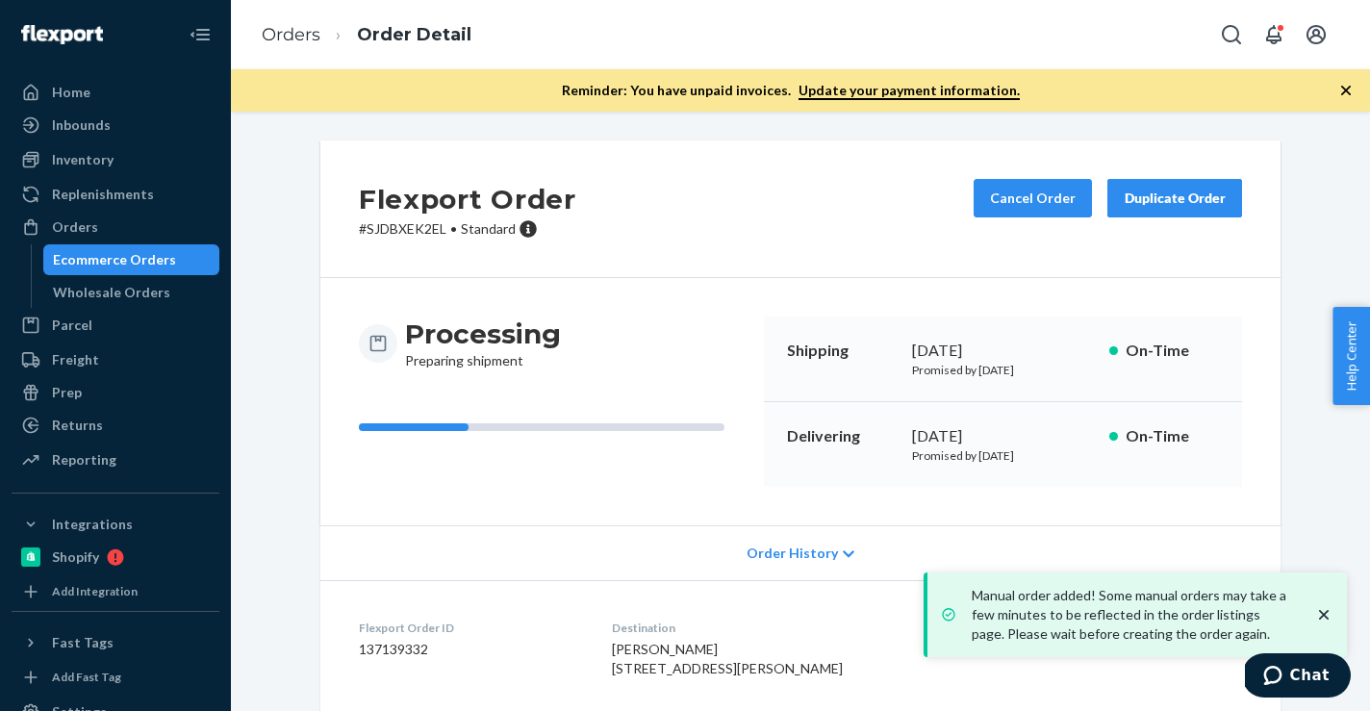
scroll to position [215, 0]
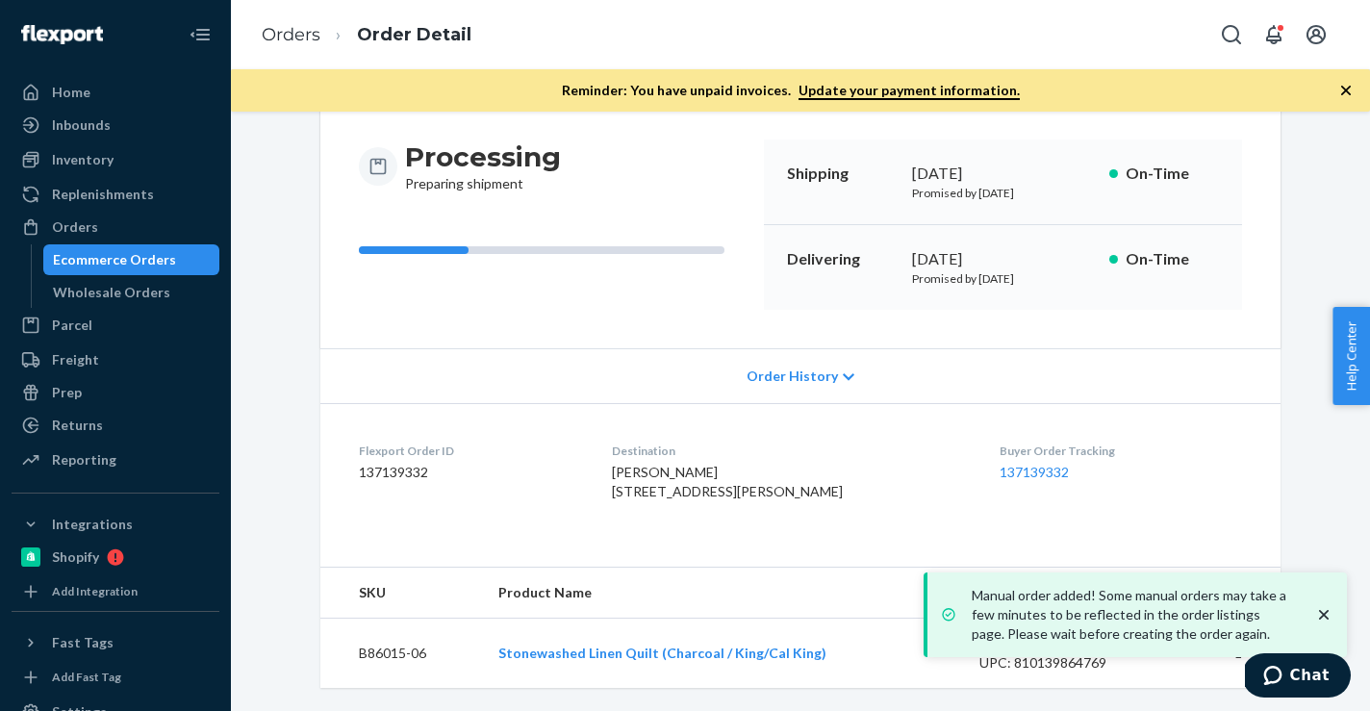
click at [403, 463] on dd "137139332" at bounding box center [470, 472] width 222 height 19
copy dd "137139332"
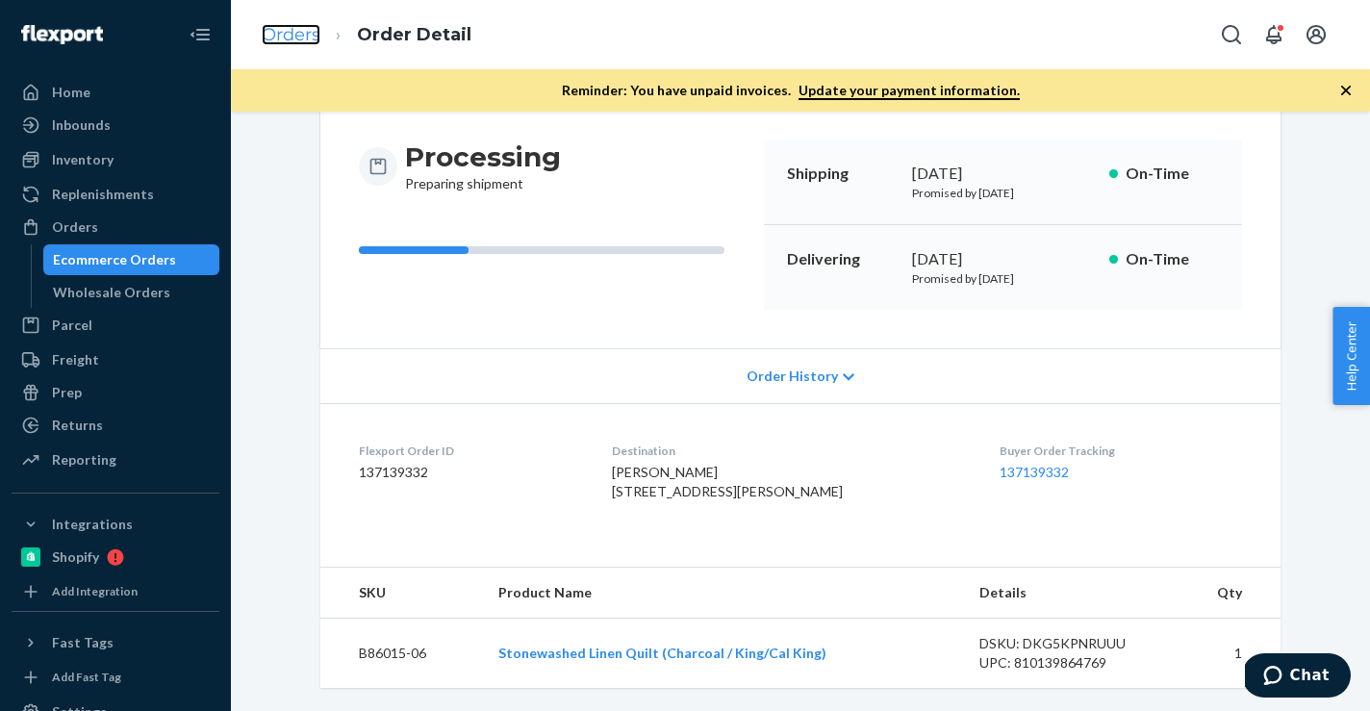
click at [289, 30] on link "Orders" at bounding box center [291, 34] width 59 height 21
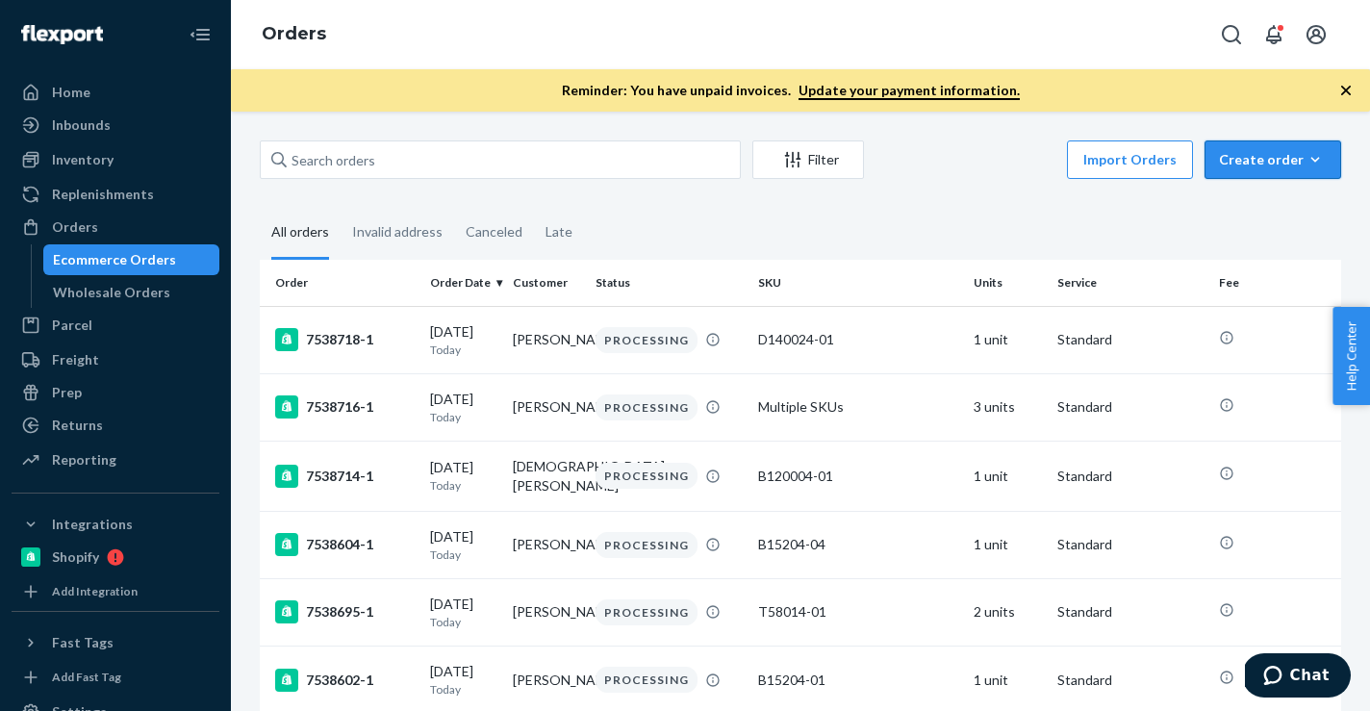
click at [1310, 166] on icon "button" at bounding box center [1314, 159] width 19 height 19
click at [1277, 200] on span "Ecommerce order" at bounding box center [1283, 205] width 119 height 13
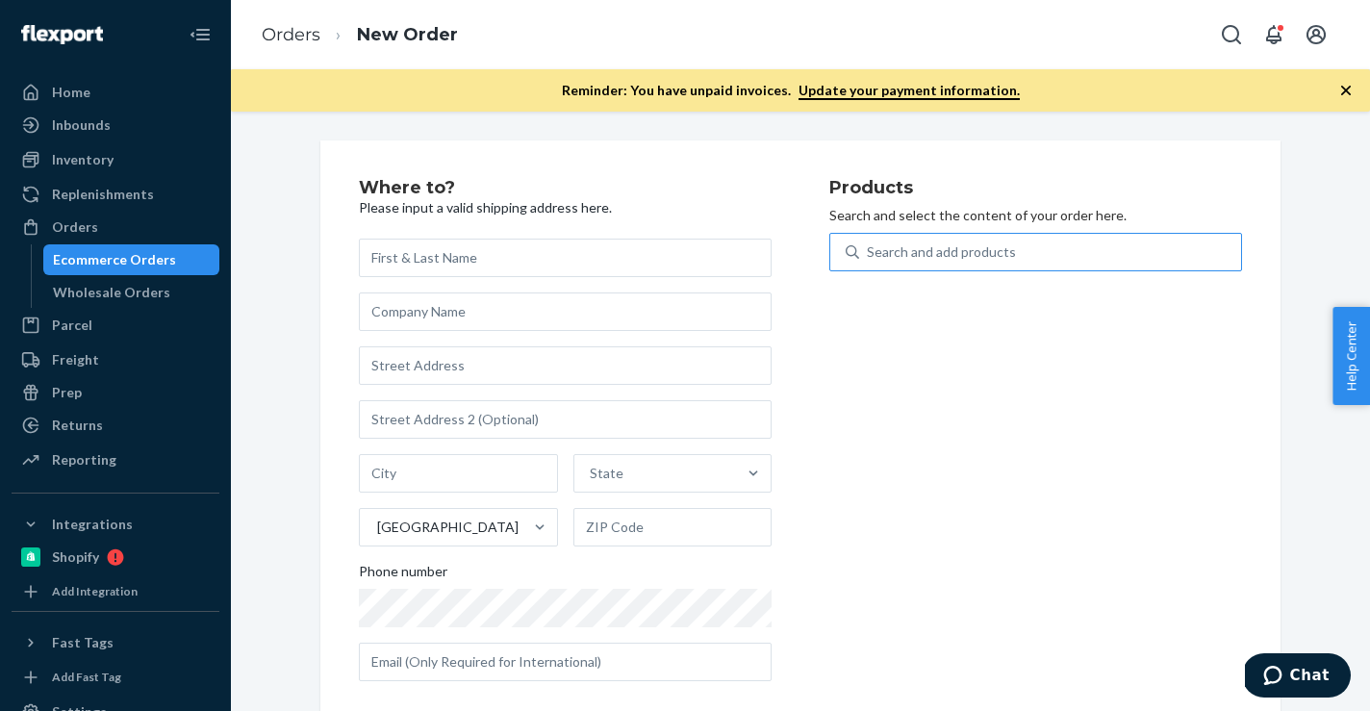
click at [1166, 252] on div "Search and add products" at bounding box center [1050, 252] width 382 height 35
click at [868, 252] on input "Search and add products" at bounding box center [868, 251] width 2 height 19
paste input "R61010-04"
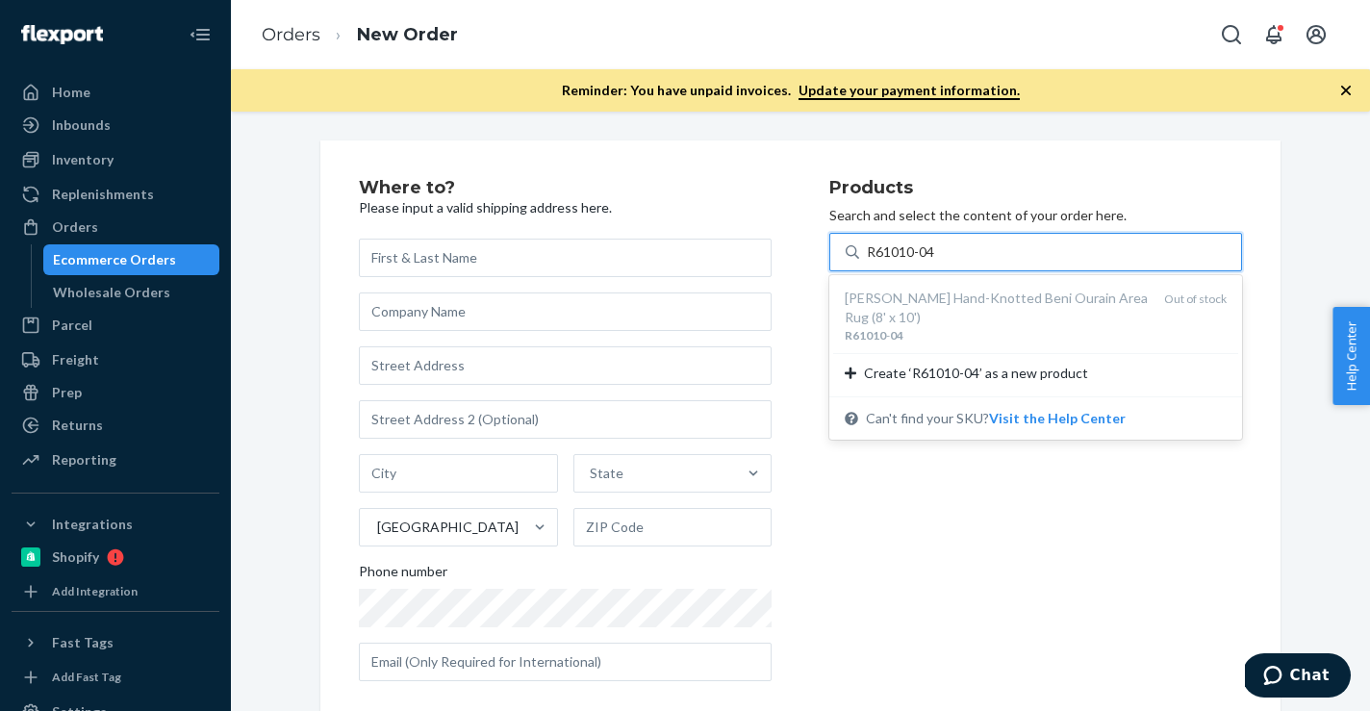
type input "R61010-04"
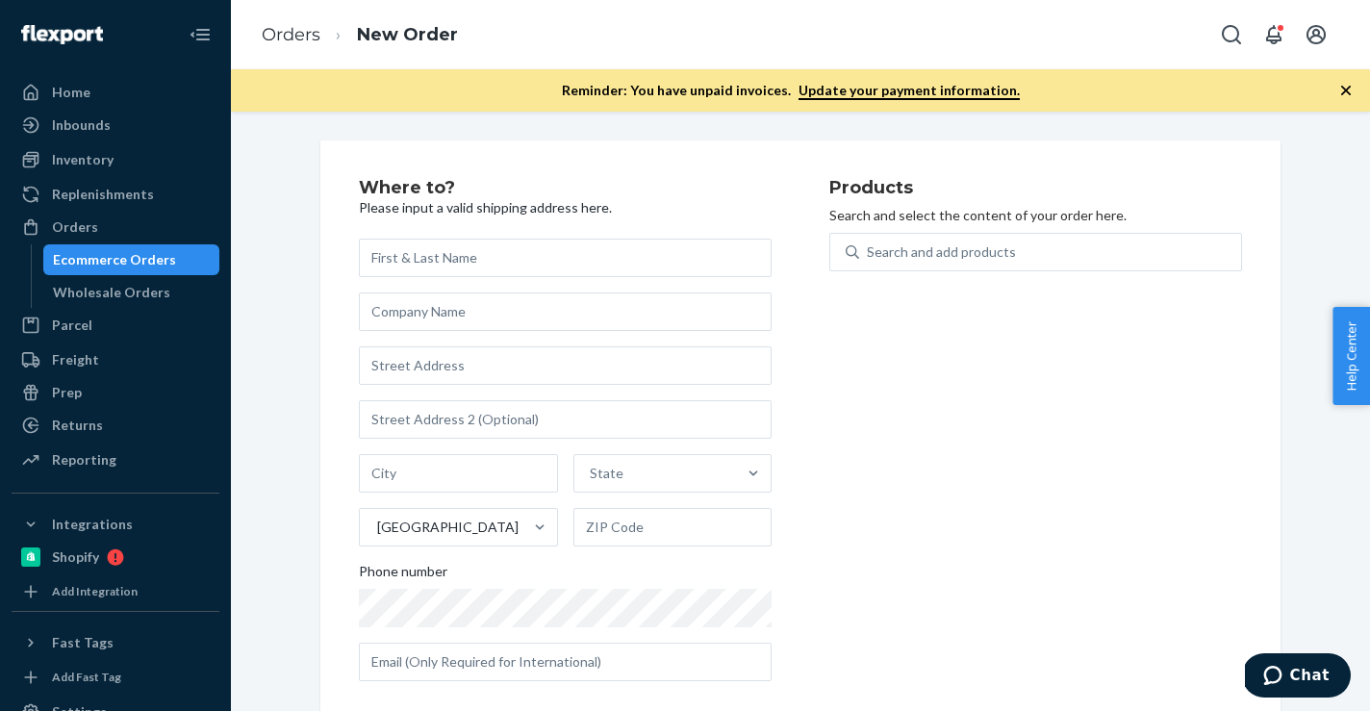
click at [109, 140] on div "Inbounds Shipping Plans Problems" at bounding box center [116, 126] width 208 height 33
click at [109, 162] on div "Inventory" at bounding box center [83, 159] width 62 height 19
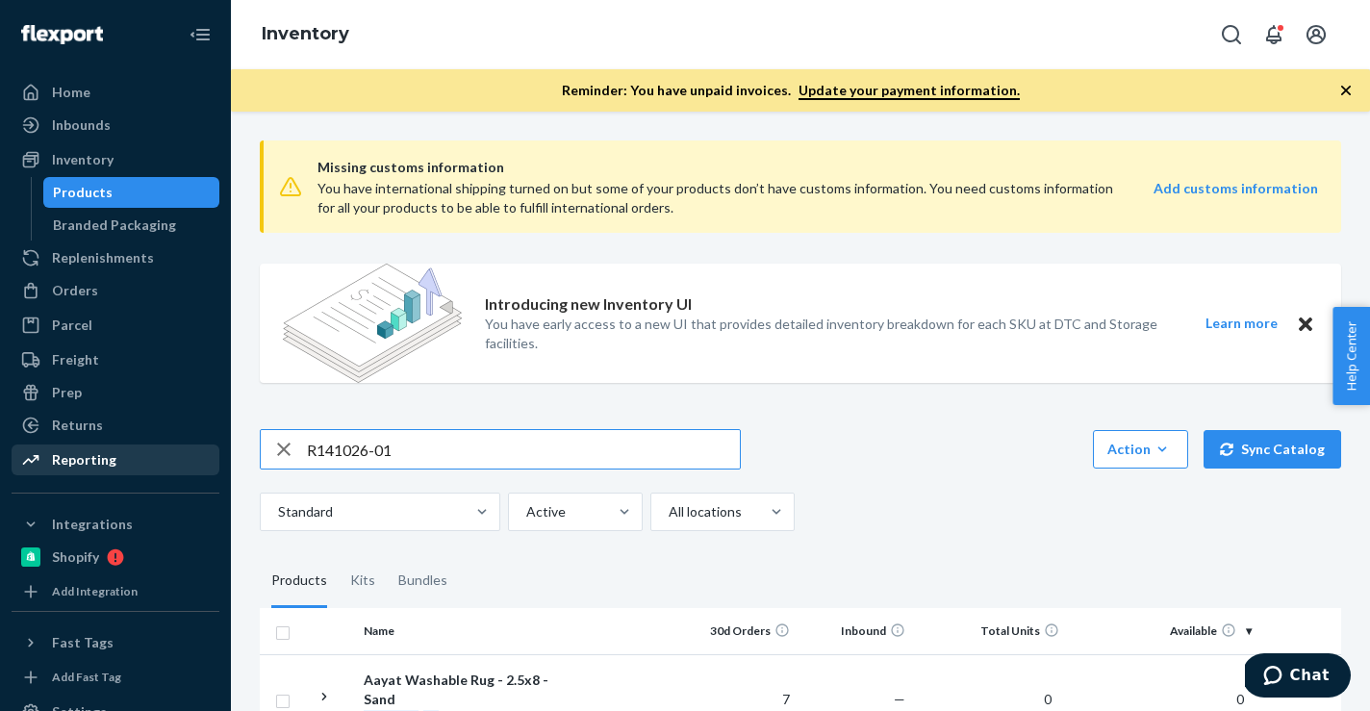
drag, startPoint x: 451, startPoint y: 453, endPoint x: 55, endPoint y: 445, distance: 396.3
click at [55, 445] on div "Home Inbounds Shipping Plans Problems Inventory Products Branded Packaging Repl…" at bounding box center [685, 355] width 1370 height 711
type input "R61010-04"
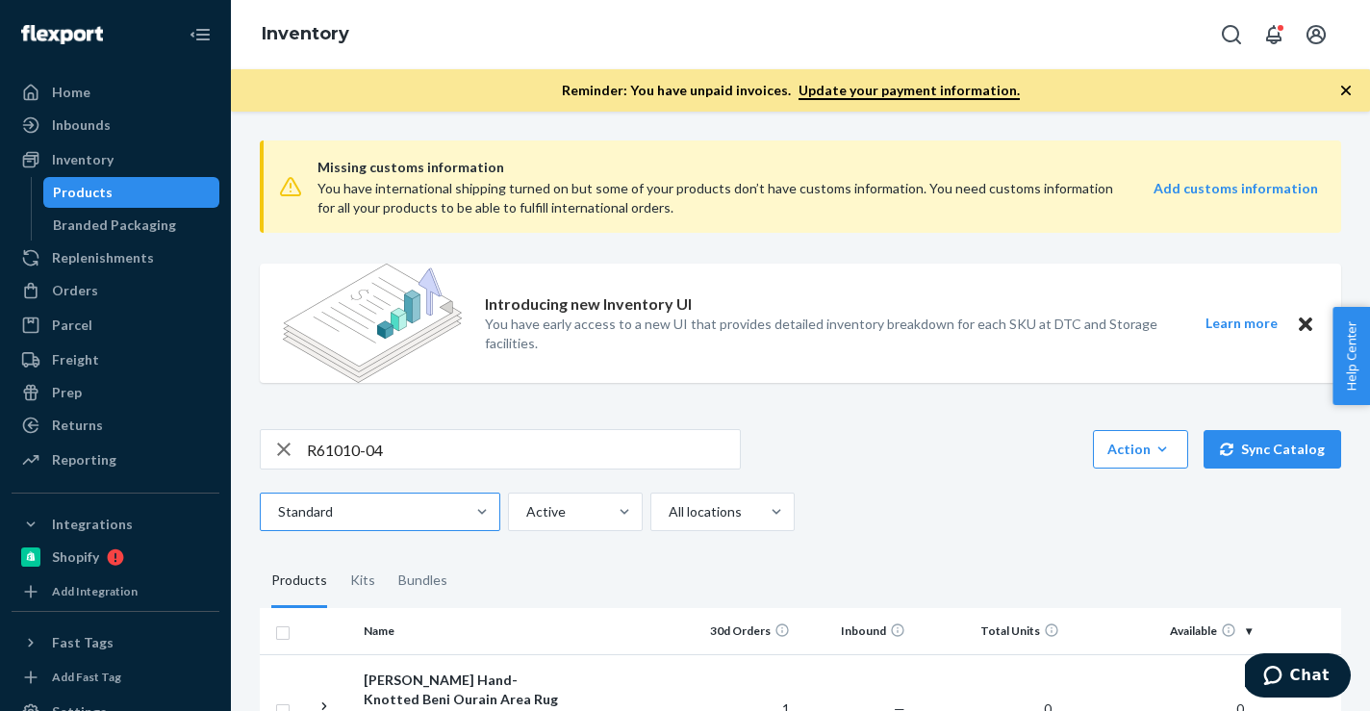
scroll to position [137, 0]
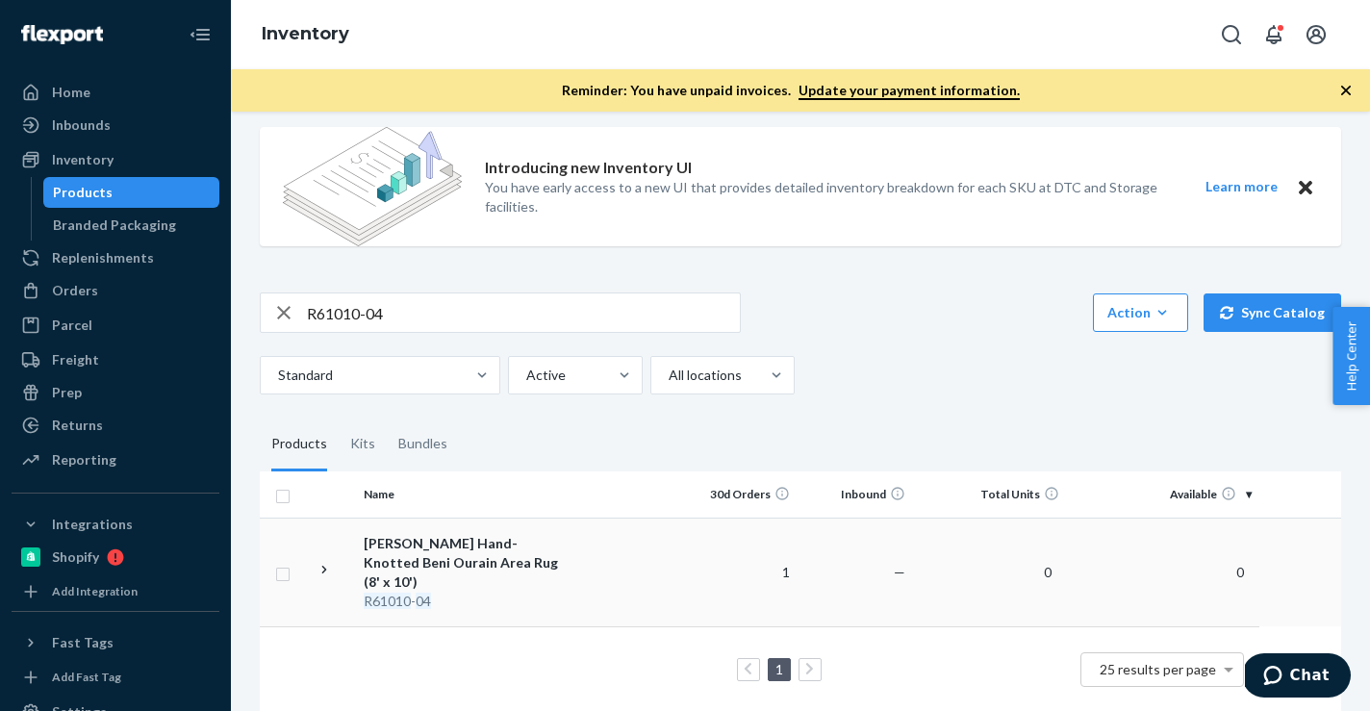
click at [566, 563] on td "[PERSON_NAME] Hand-Knotted Beni Ourain Area Rug (8' x 10') R61010 - 04" at bounding box center [464, 571] width 216 height 109
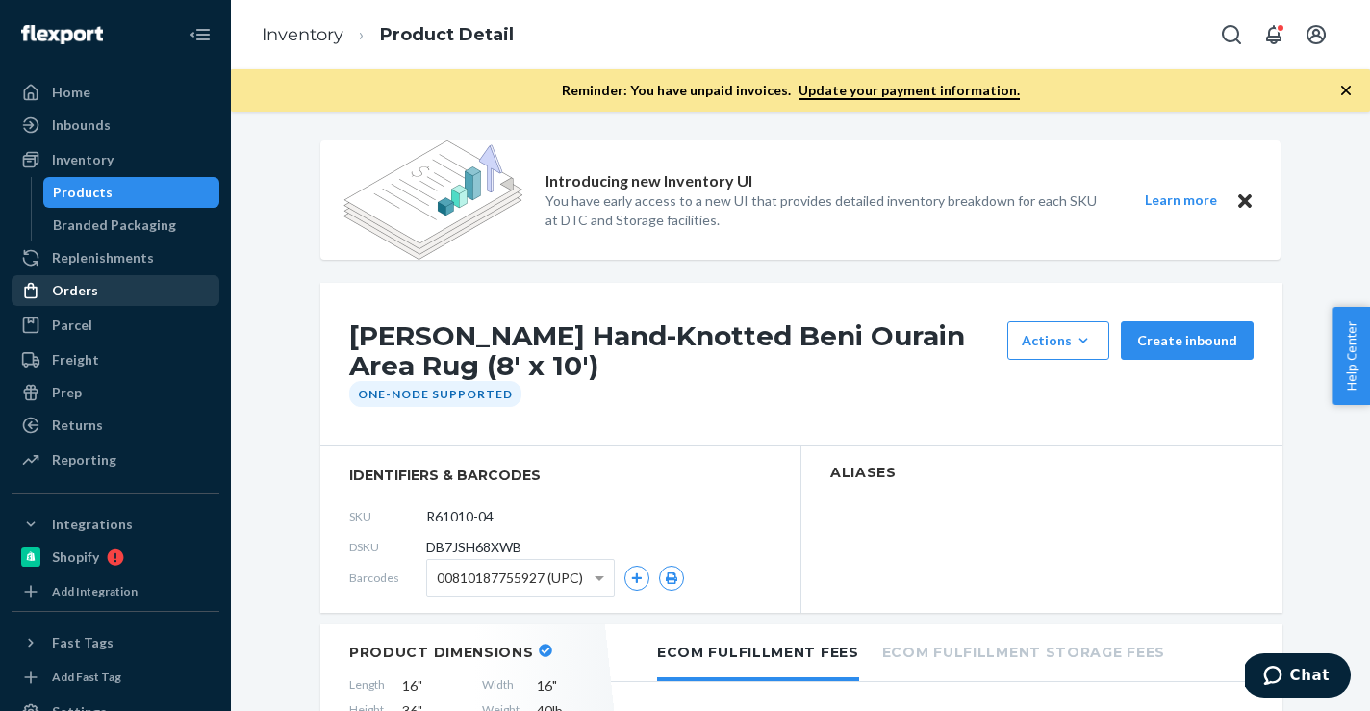
click at [134, 288] on div "Orders" at bounding box center [115, 290] width 204 height 27
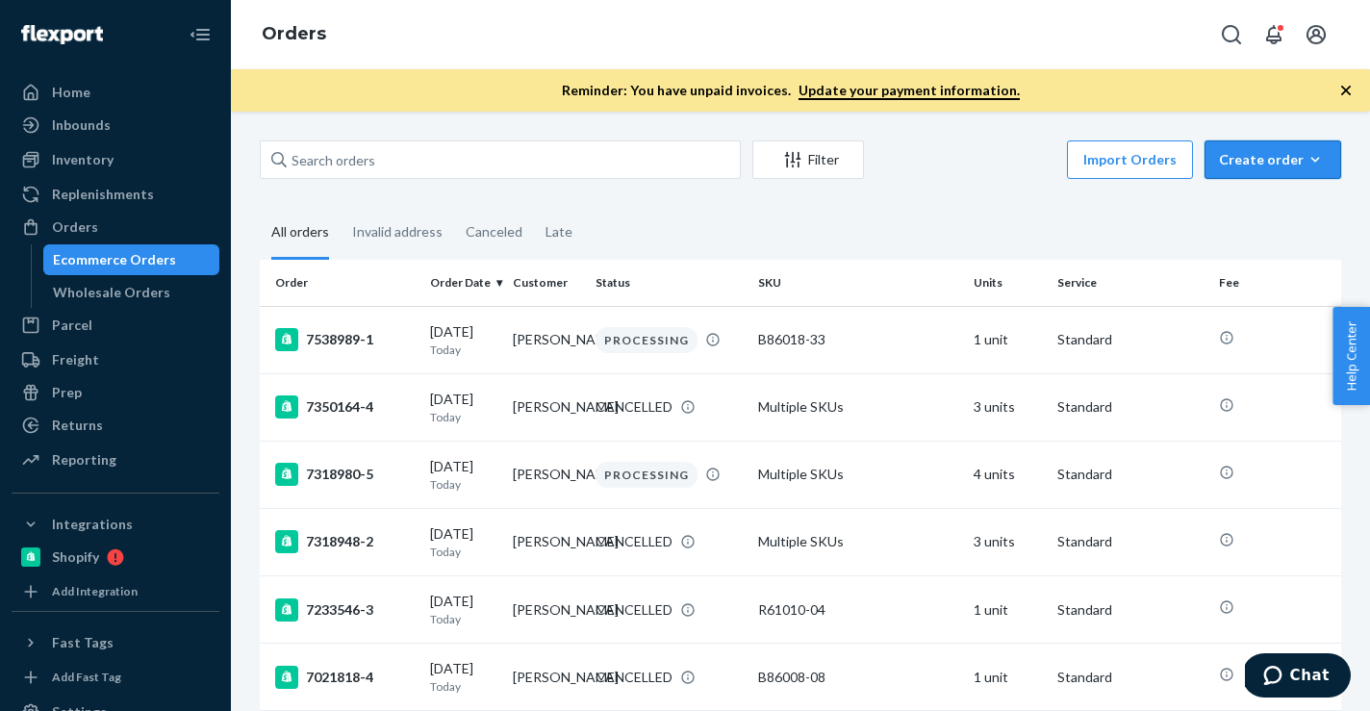
click at [1314, 161] on icon "button" at bounding box center [1315, 159] width 9 height 5
click at [1286, 202] on span "Ecommerce order" at bounding box center [1283, 205] width 119 height 13
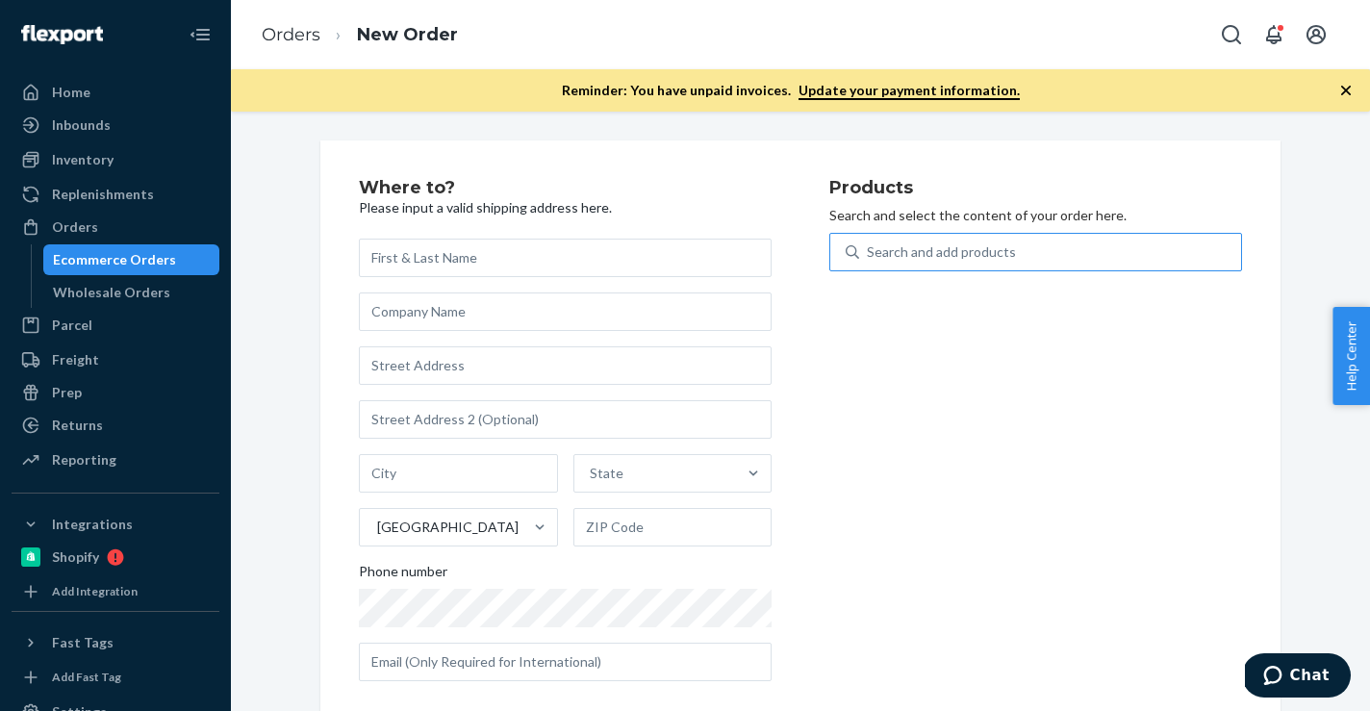
click at [1182, 248] on div "Search and add products" at bounding box center [1050, 252] width 382 height 35
click at [868, 248] on input "Search and add products" at bounding box center [868, 251] width 2 height 19
paste input "P84070-05"
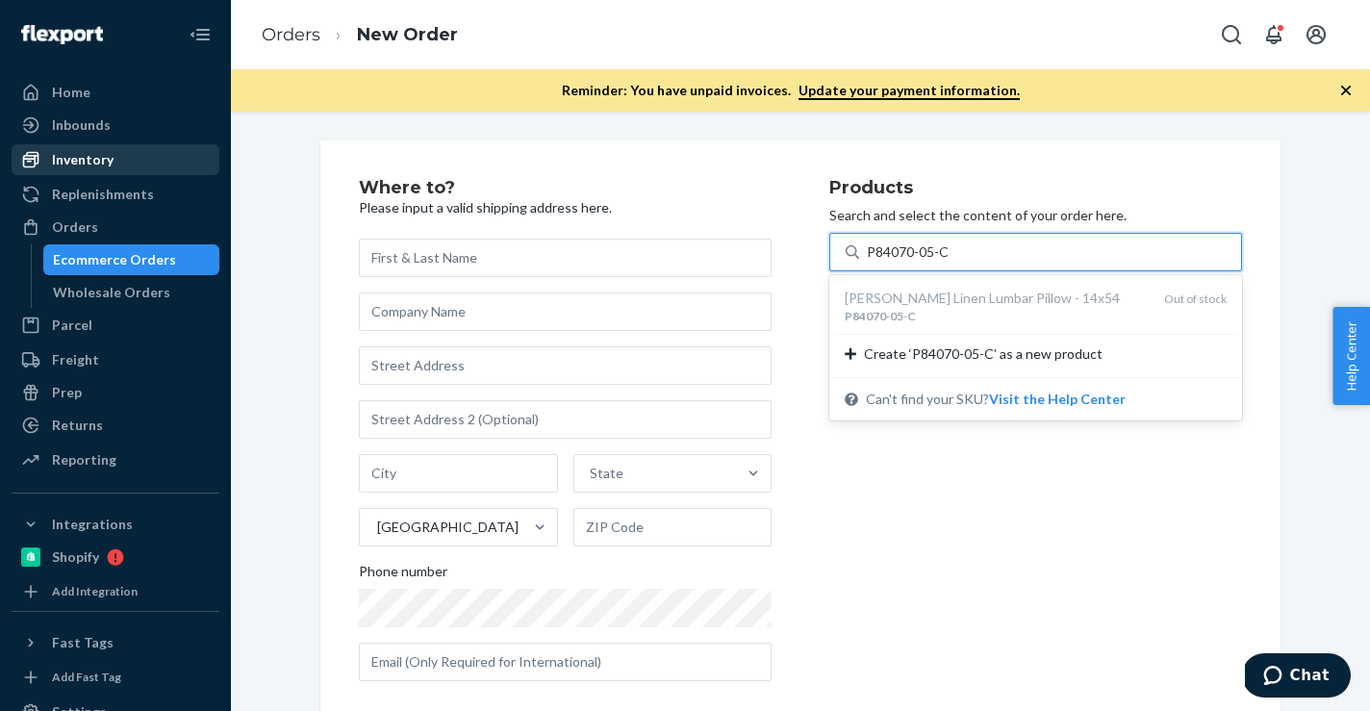
type input "P84070-05-C"
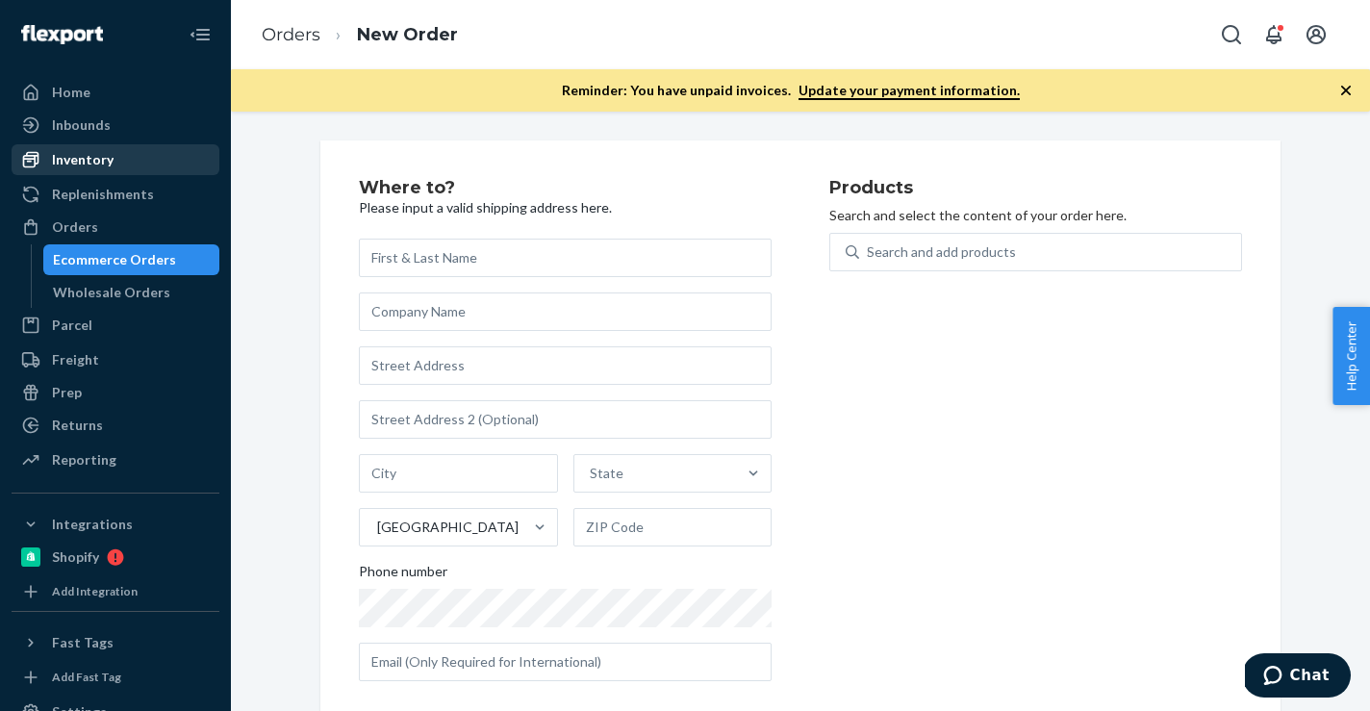
click at [112, 155] on div "Inventory" at bounding box center [115, 159] width 204 height 27
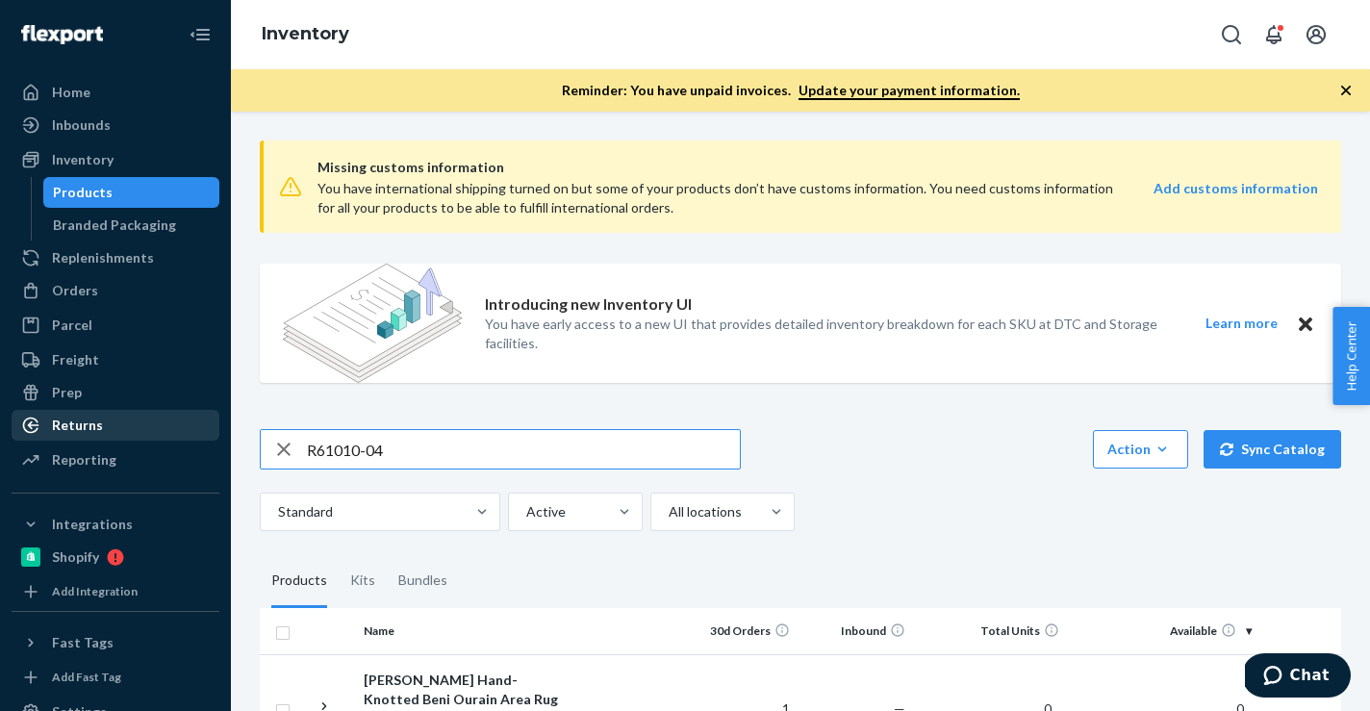
drag, startPoint x: 416, startPoint y: 456, endPoint x: 108, endPoint y: 412, distance: 311.9
click at [108, 412] on div "Home Inbounds Shipping Plans Problems Inventory Products Branded Packaging Repl…" at bounding box center [685, 355] width 1370 height 711
type input "P84070-05"
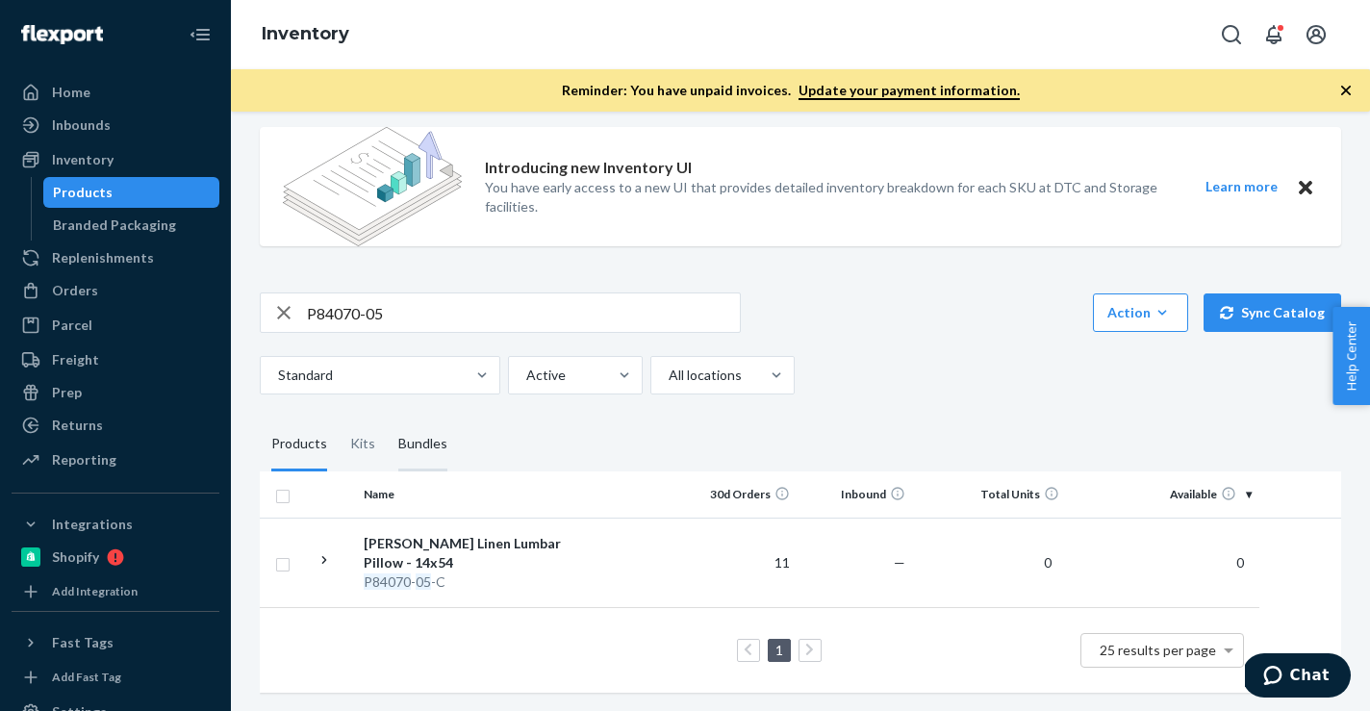
click at [433, 440] on div "Bundles" at bounding box center [422, 444] width 49 height 54
click at [387, 417] on input "Bundles" at bounding box center [387, 417] width 0 height 0
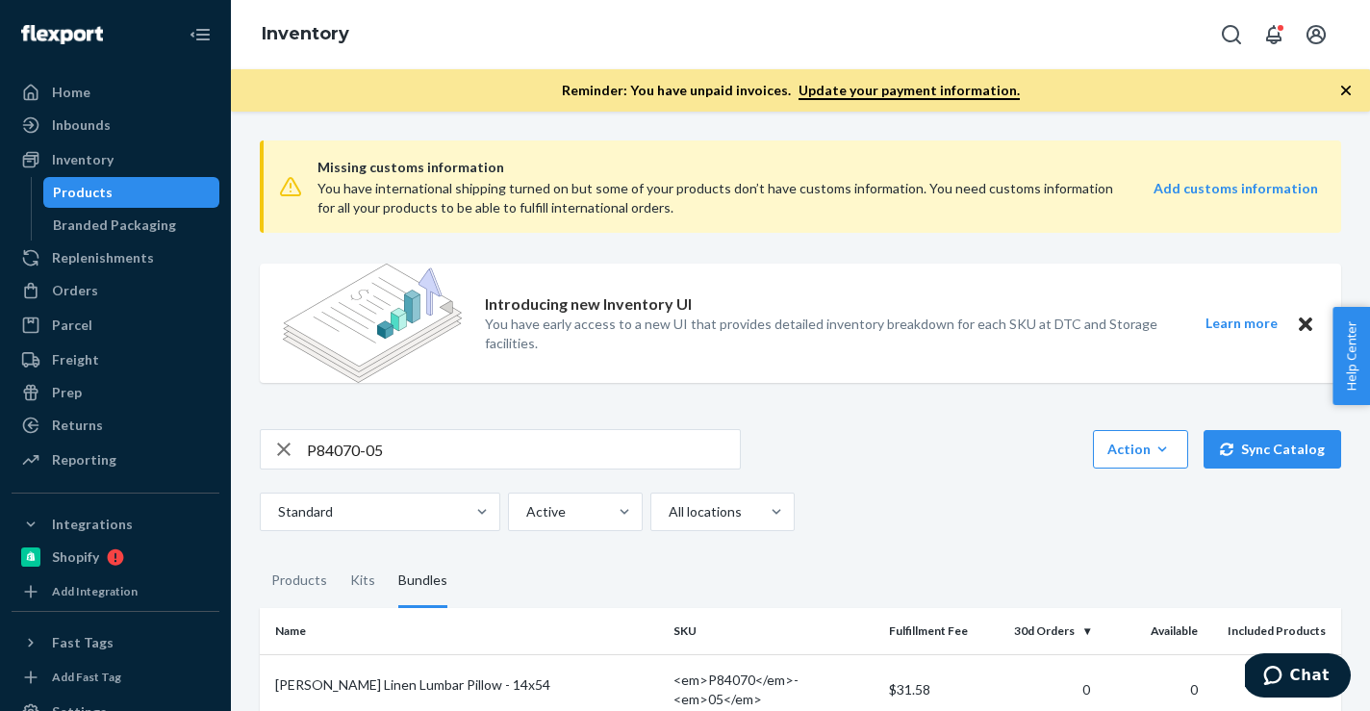
scroll to position [117, 0]
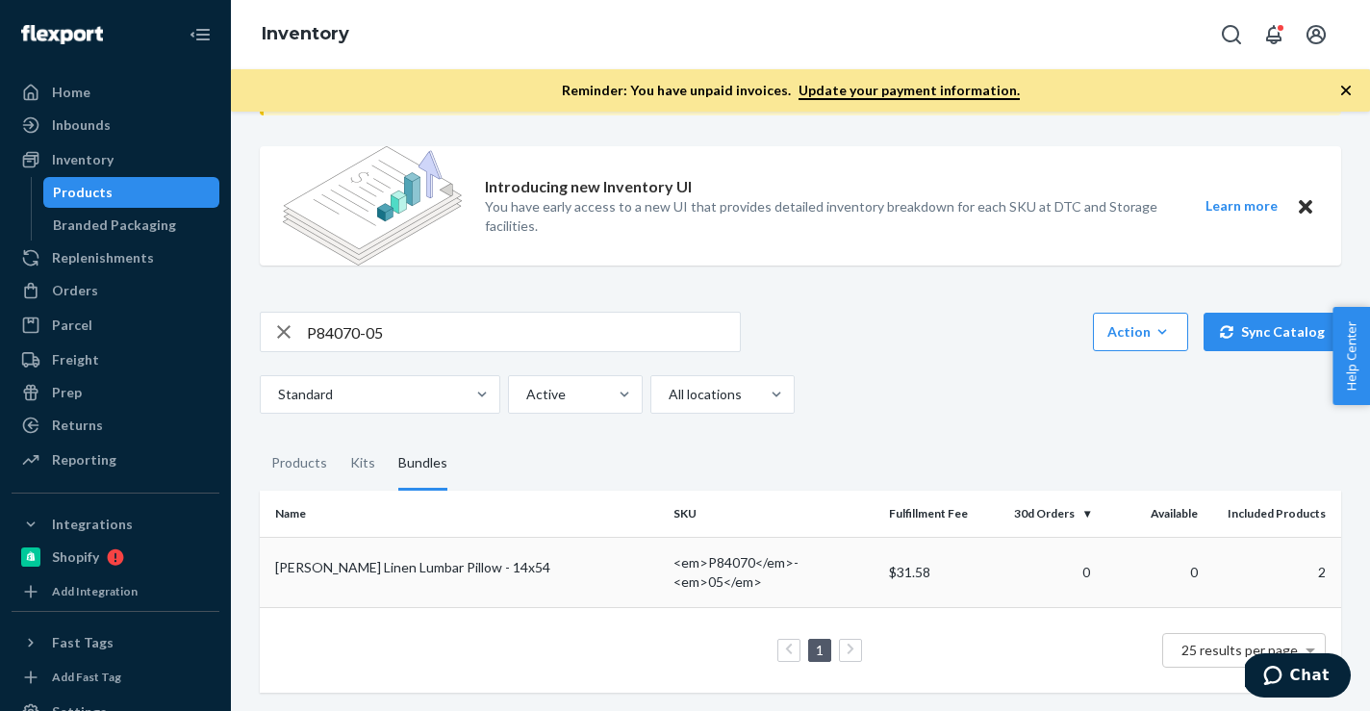
click at [407, 556] on td "[PERSON_NAME] Linen Lumbar Pillow - 14x54" at bounding box center [463, 572] width 406 height 70
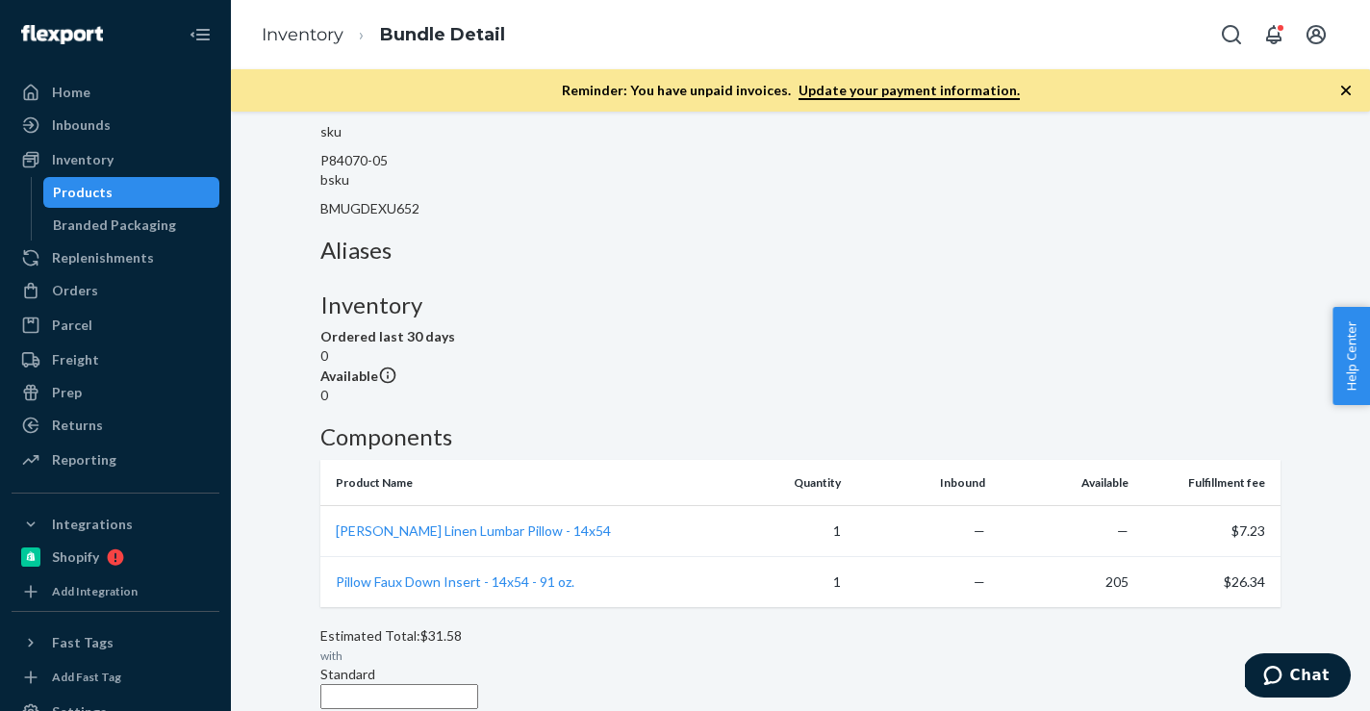
scroll to position [352, 0]
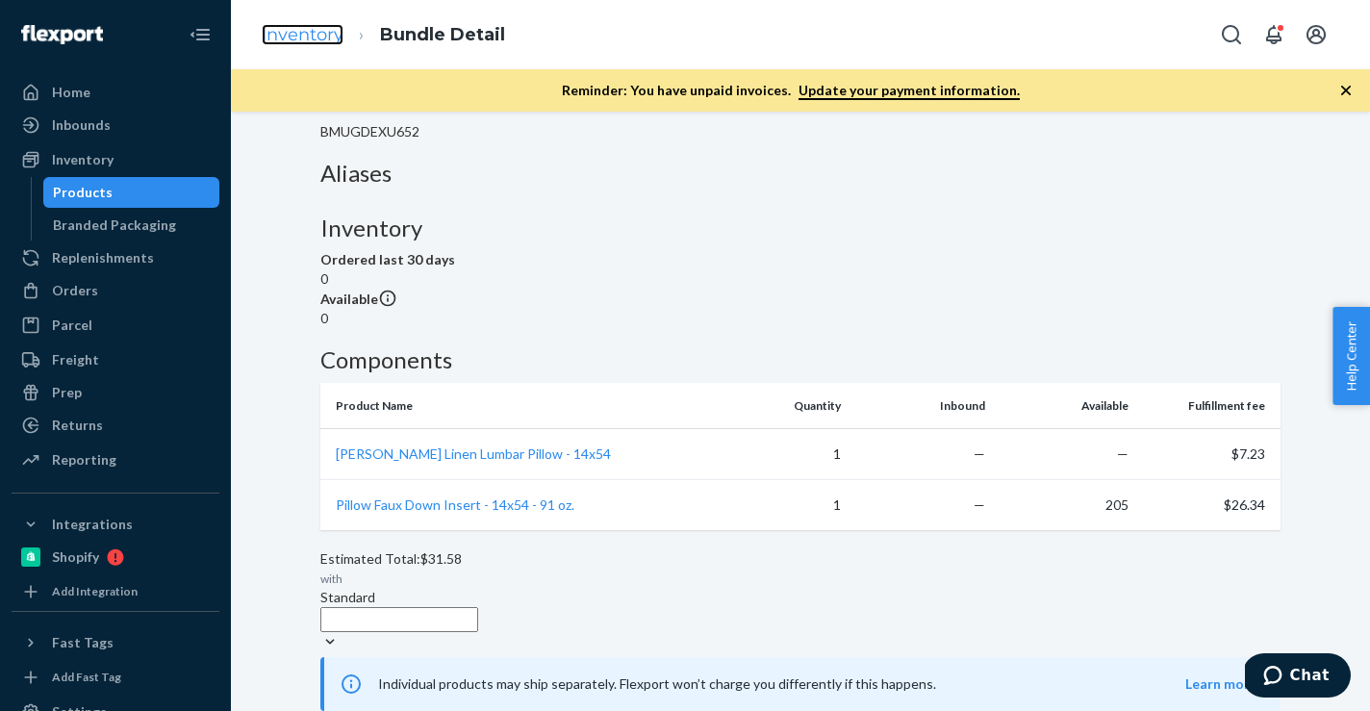
click at [314, 43] on link "Inventory" at bounding box center [303, 34] width 82 height 21
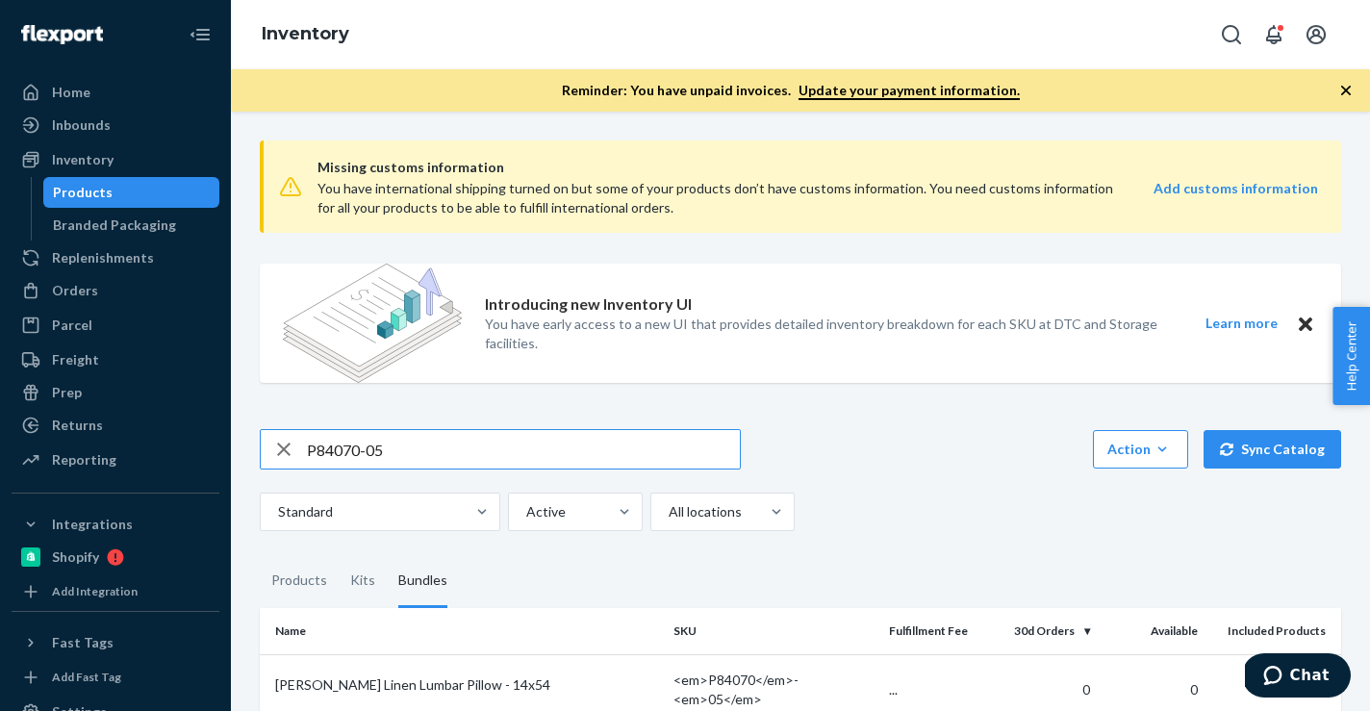
scroll to position [117, 0]
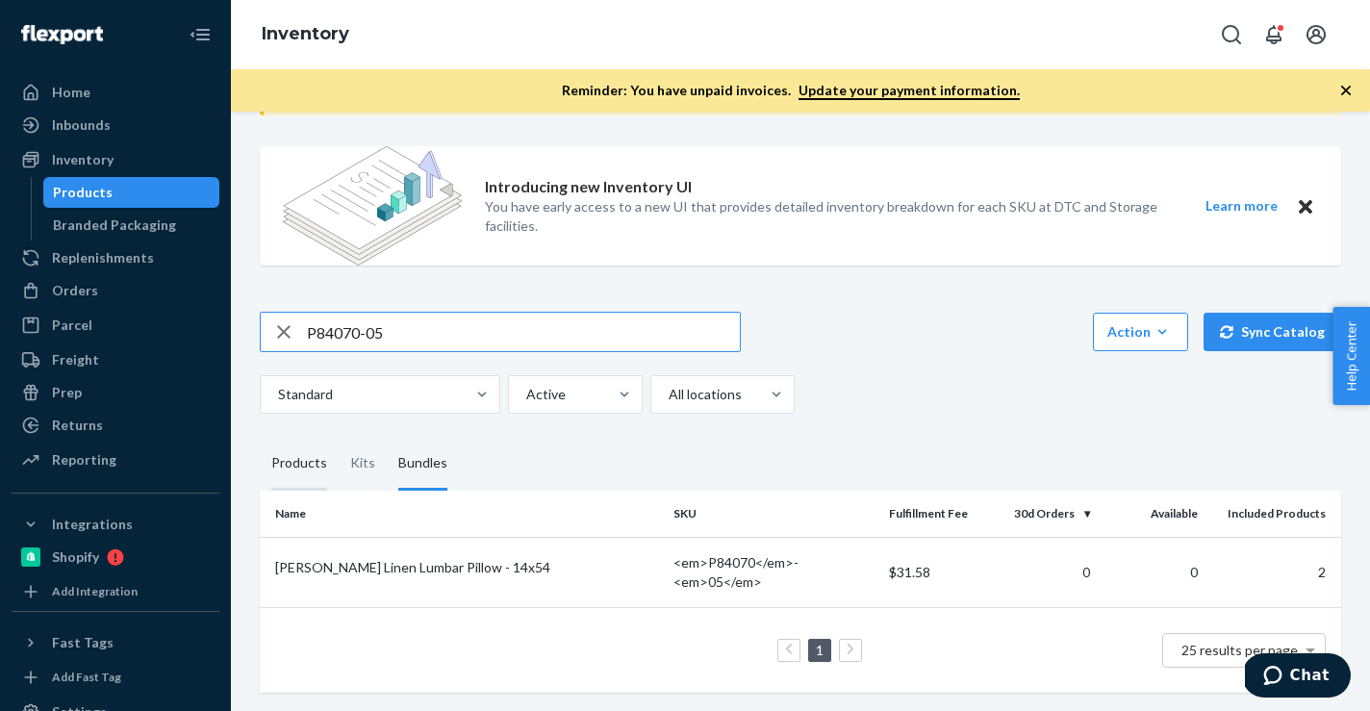
click at [309, 463] on div "Products" at bounding box center [299, 464] width 56 height 54
click at [260, 437] on input "Products" at bounding box center [260, 437] width 0 height 0
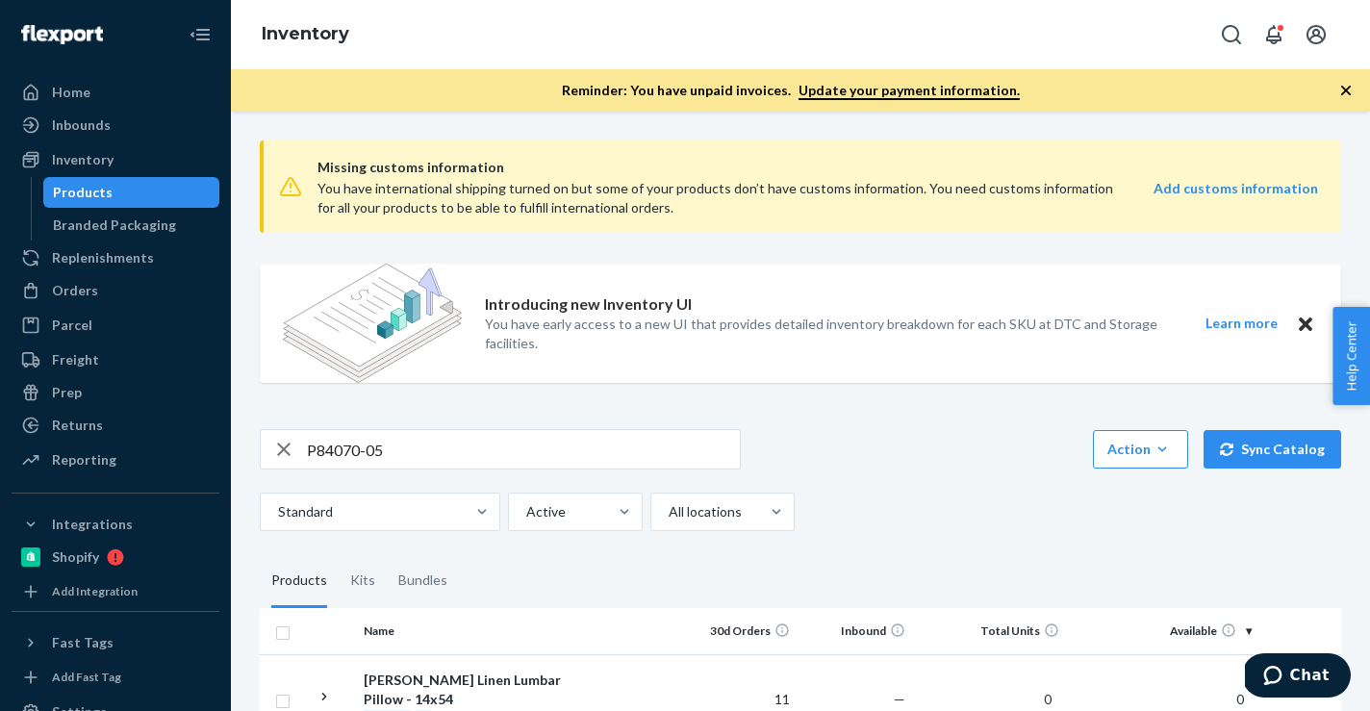
scroll to position [137, 0]
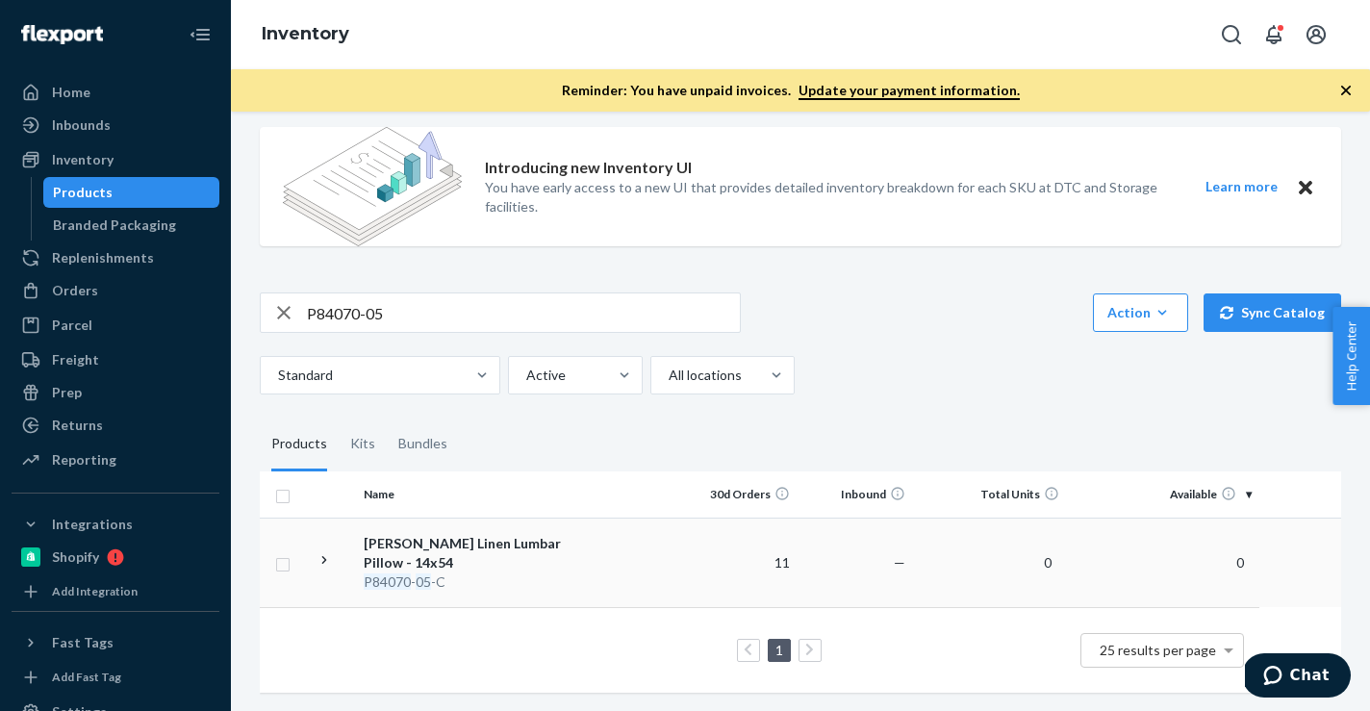
click at [494, 566] on div "[PERSON_NAME] Linen Lumbar Pillow - 14x54" at bounding box center [464, 553] width 201 height 38
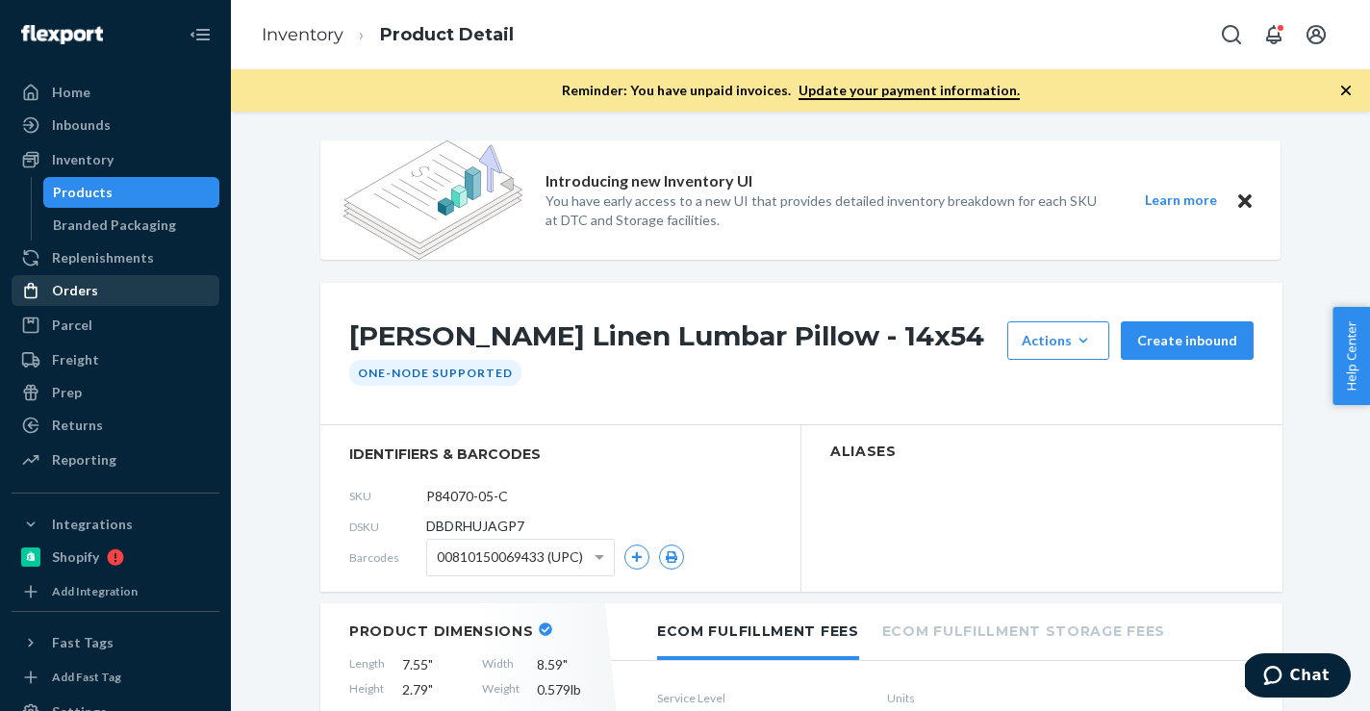
click at [142, 296] on div "Orders" at bounding box center [115, 290] width 204 height 27
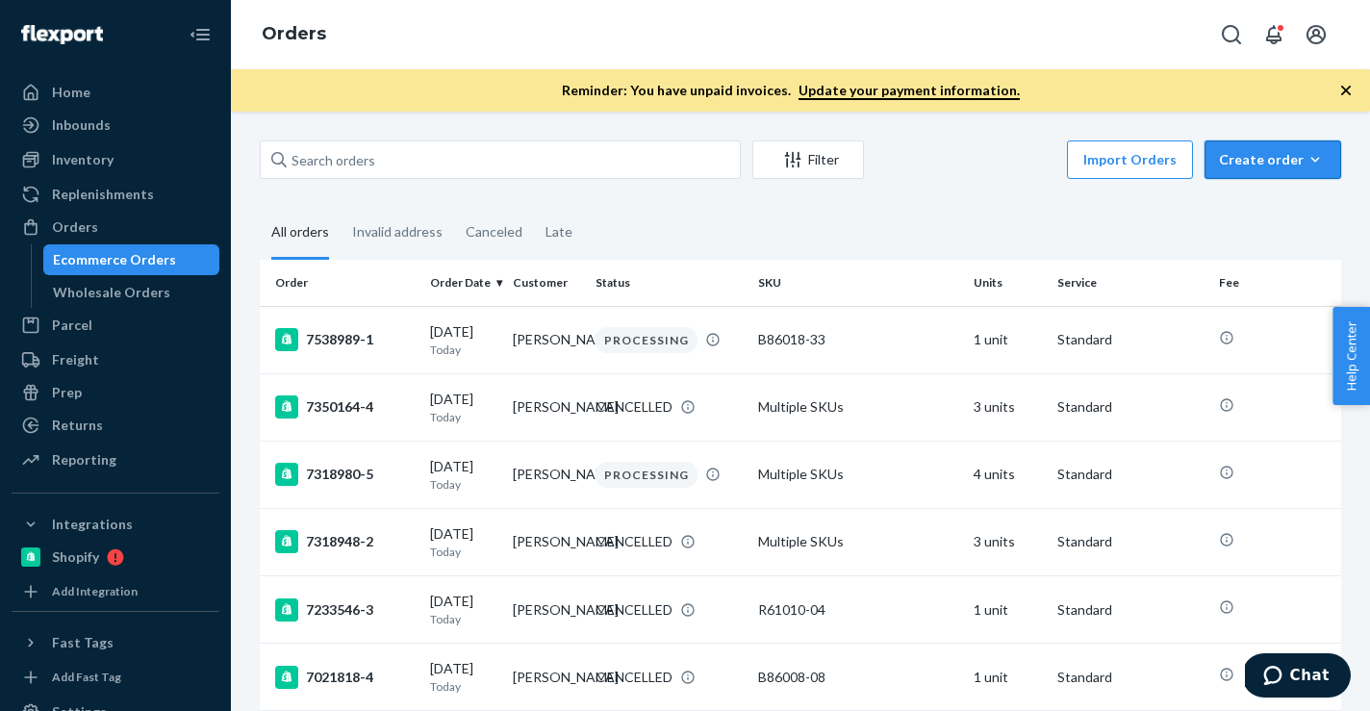
click at [1316, 163] on icon "button" at bounding box center [1314, 159] width 19 height 19
click at [1298, 203] on span "Ecommerce order" at bounding box center [1283, 205] width 119 height 13
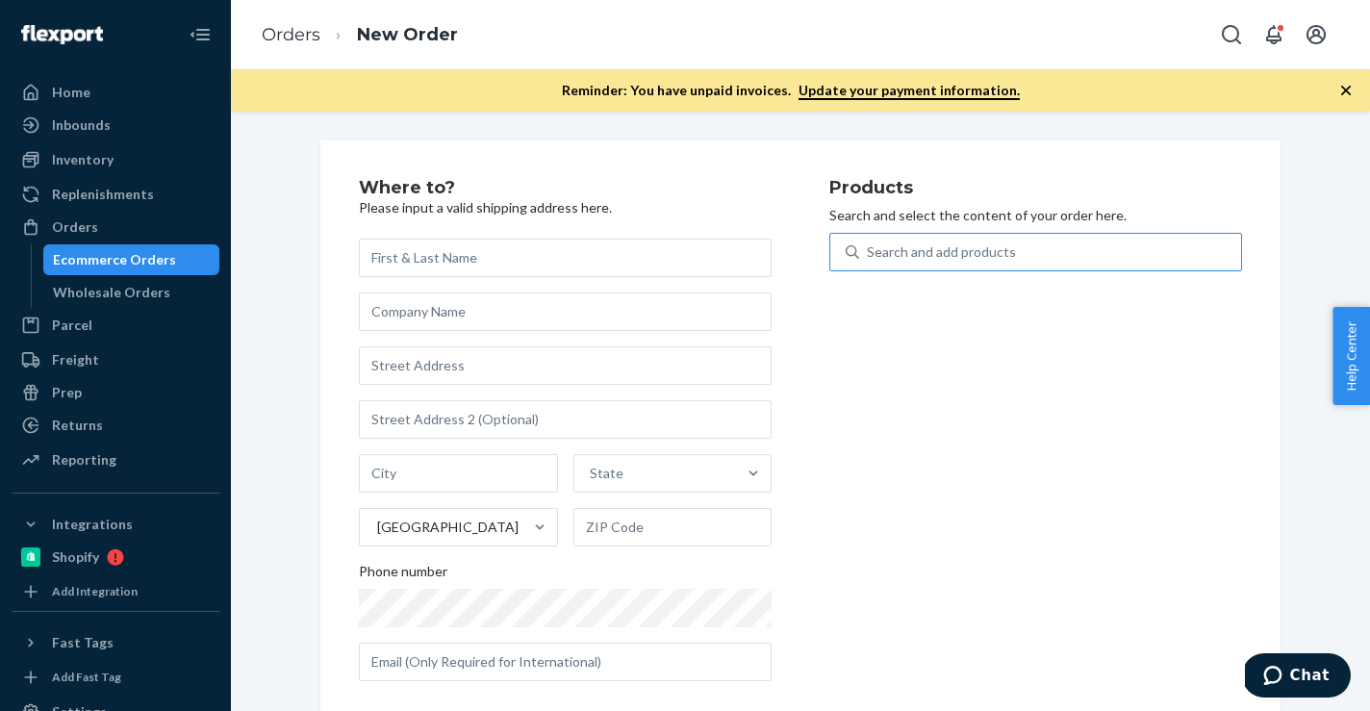
click at [1148, 264] on div "Search and add products" at bounding box center [1050, 252] width 382 height 35
click at [868, 262] on input "Search and add products" at bounding box center [868, 251] width 2 height 19
paste input "P120010-06-C"
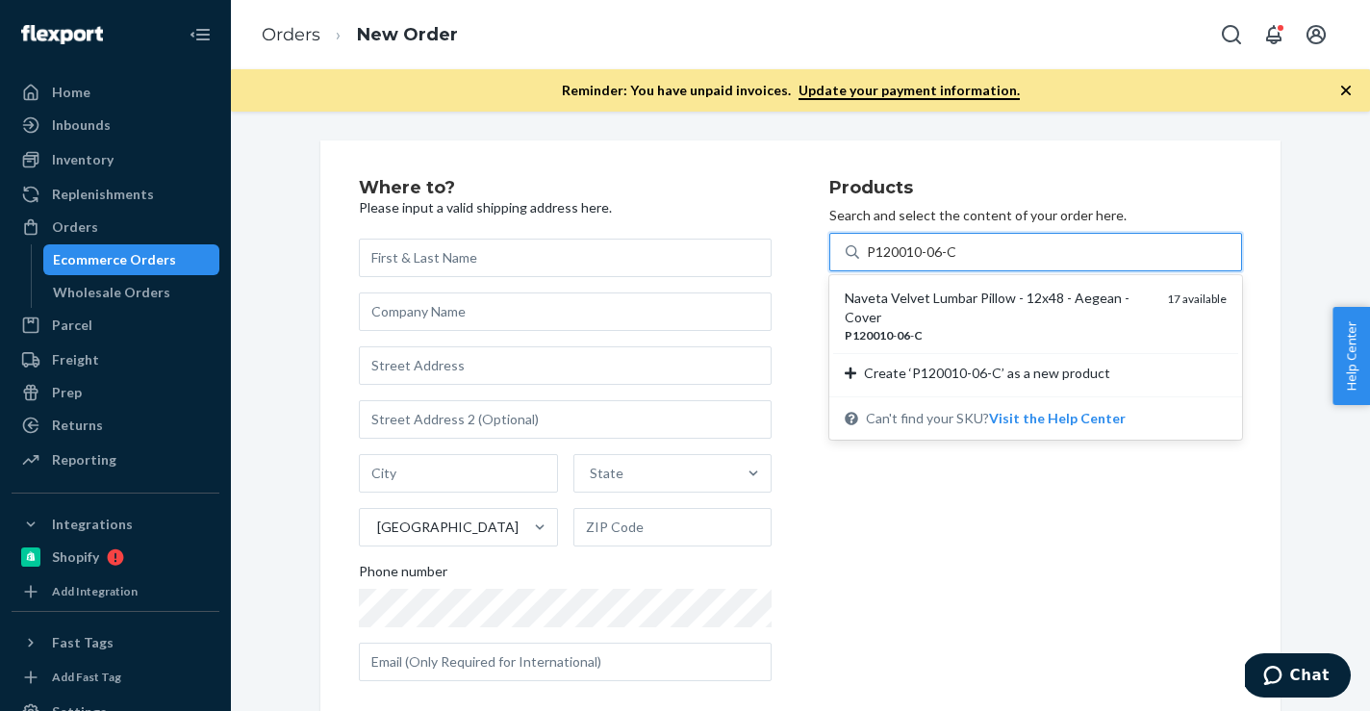
type input "P120010-06-C"
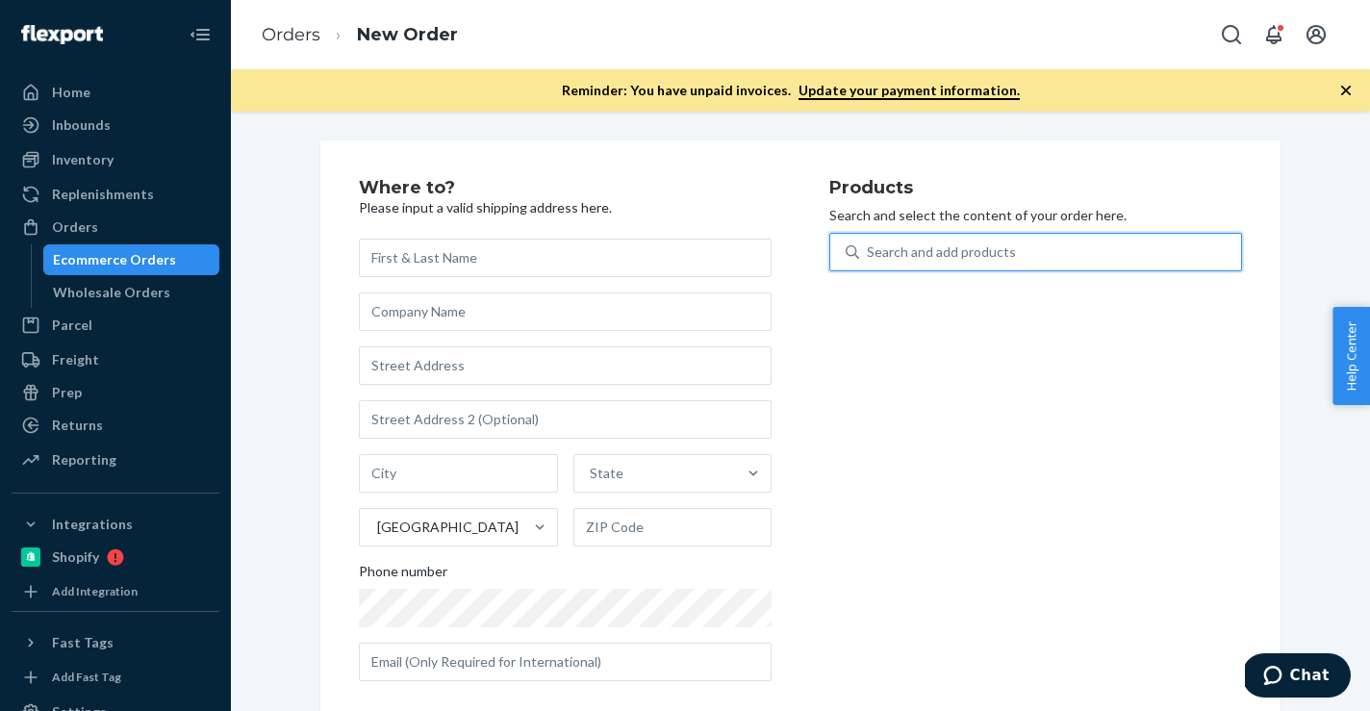
paste input "P120010-06"
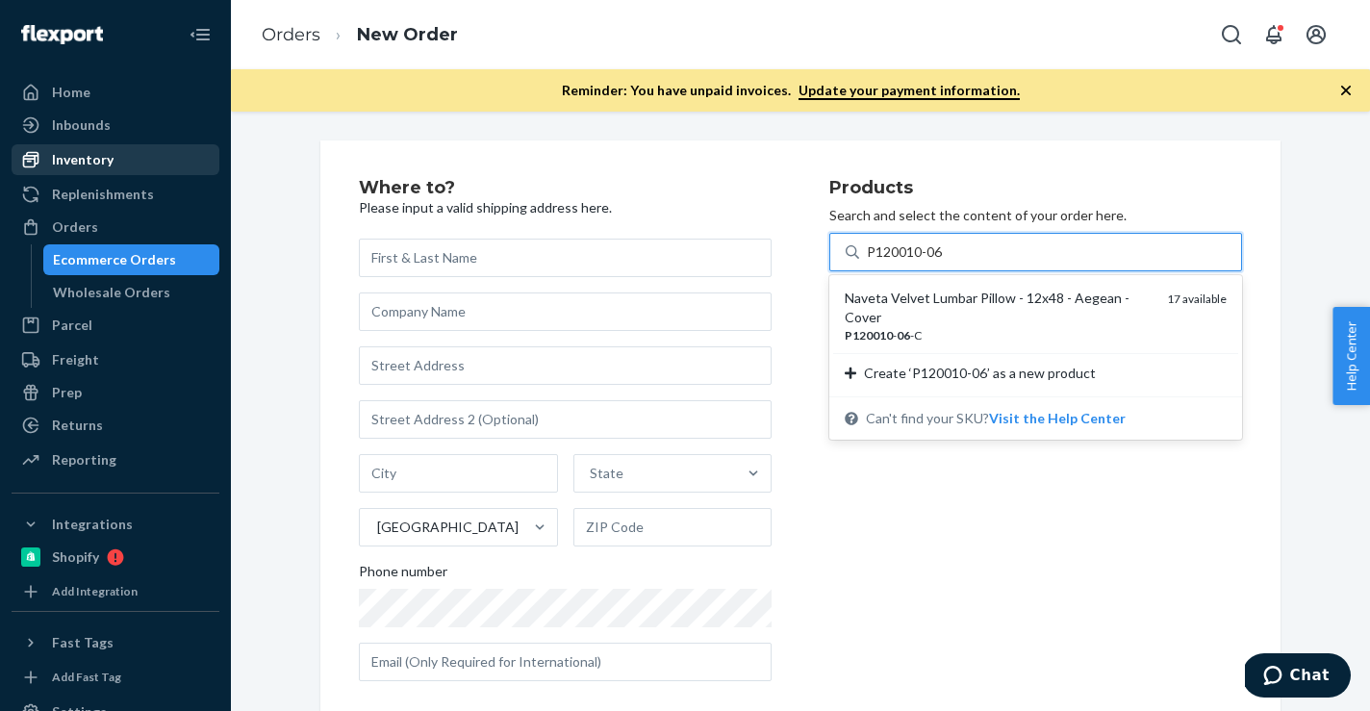
type input "P120010-06"
click at [136, 162] on div "Inventory" at bounding box center [115, 159] width 204 height 27
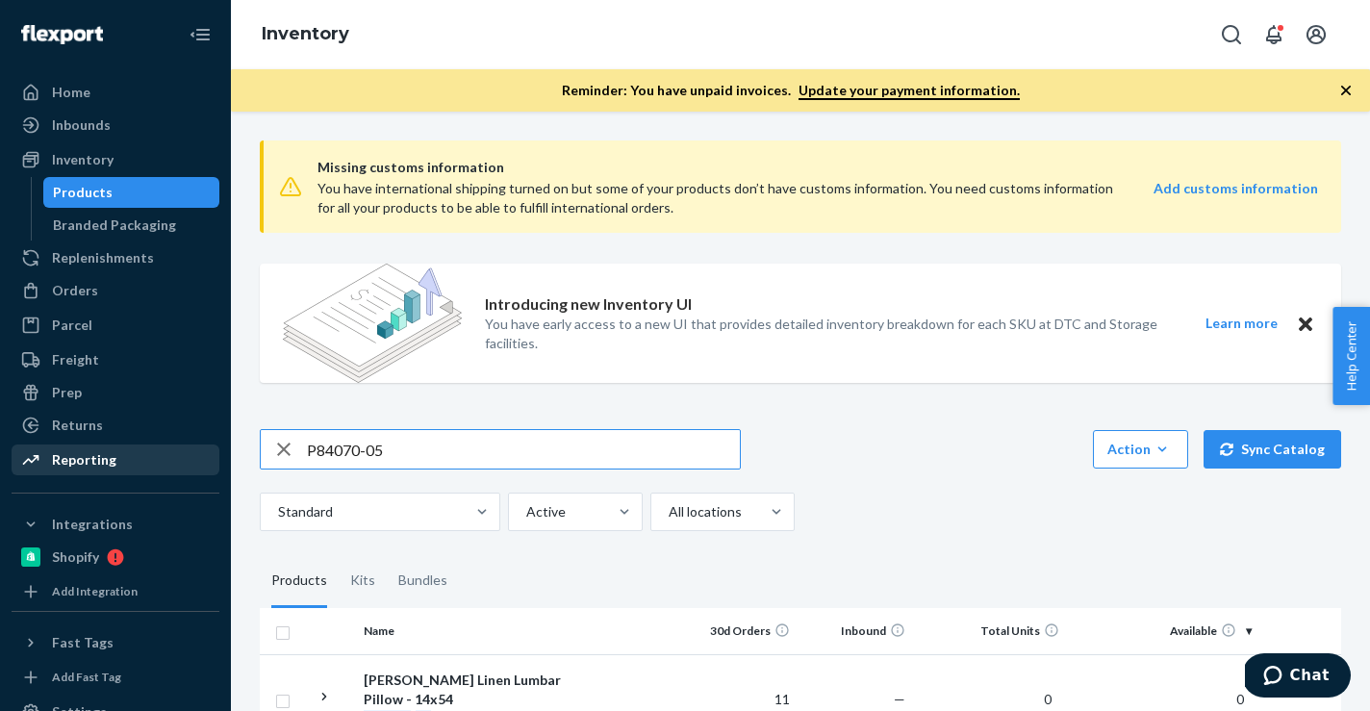
drag, startPoint x: 412, startPoint y: 452, endPoint x: 155, endPoint y: 450, distance: 256.8
click at [155, 450] on div "Home Inbounds Shipping Plans Problems Inventory Products Branded Packaging Repl…" at bounding box center [685, 355] width 1370 height 711
type input "P120010-06"
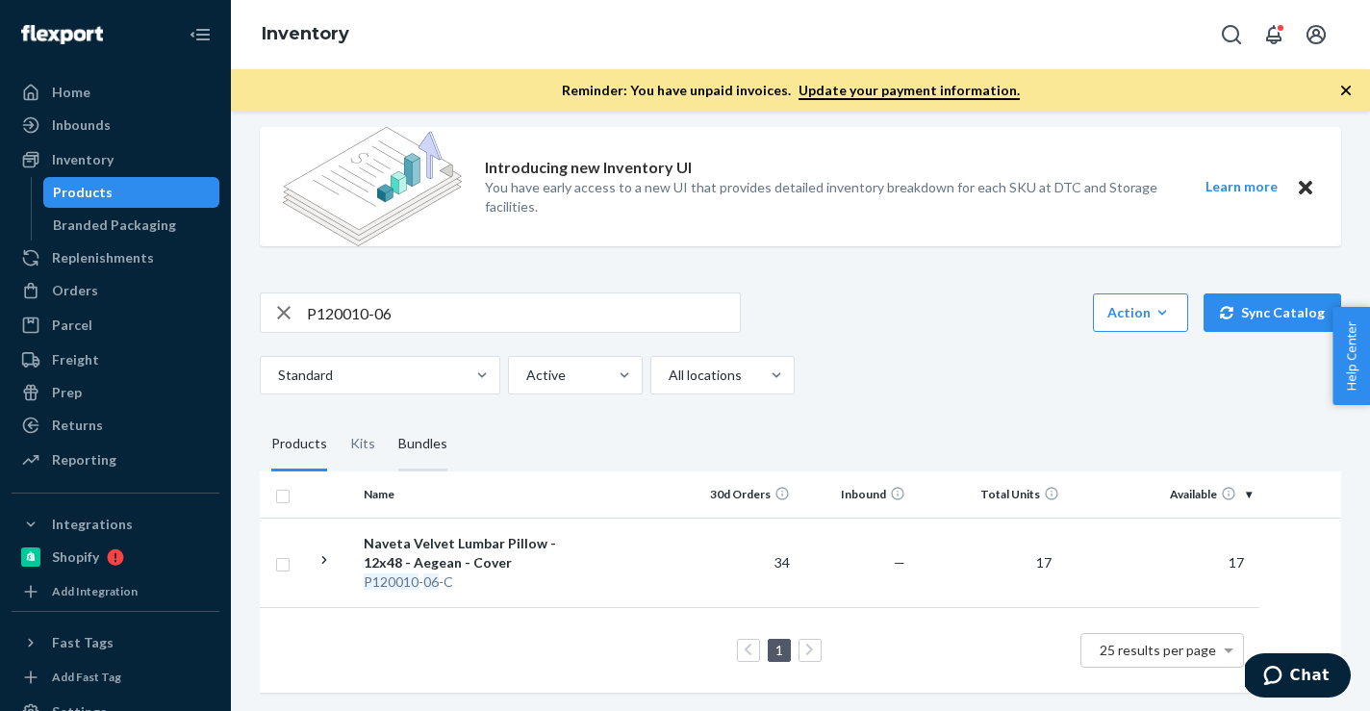
click at [413, 441] on div "Bundles" at bounding box center [422, 444] width 49 height 54
click at [387, 417] on input "Bundles" at bounding box center [387, 417] width 0 height 0
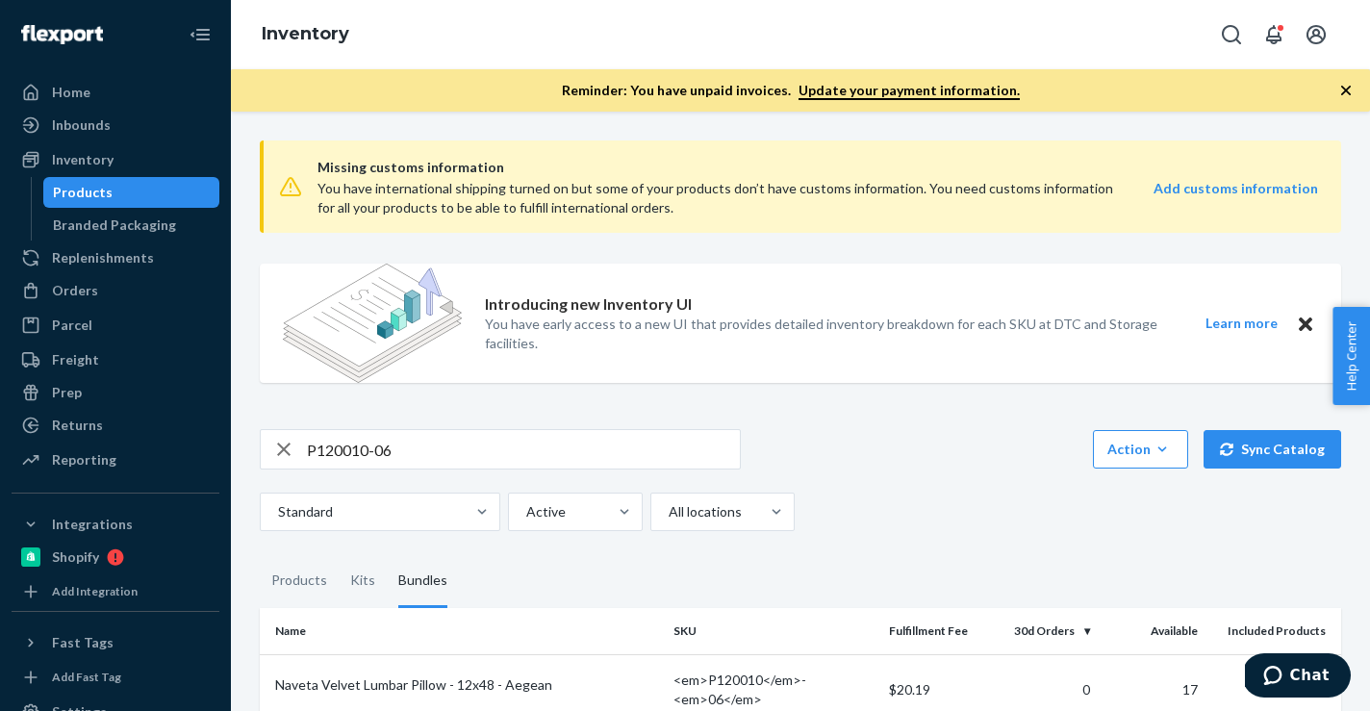
scroll to position [117, 0]
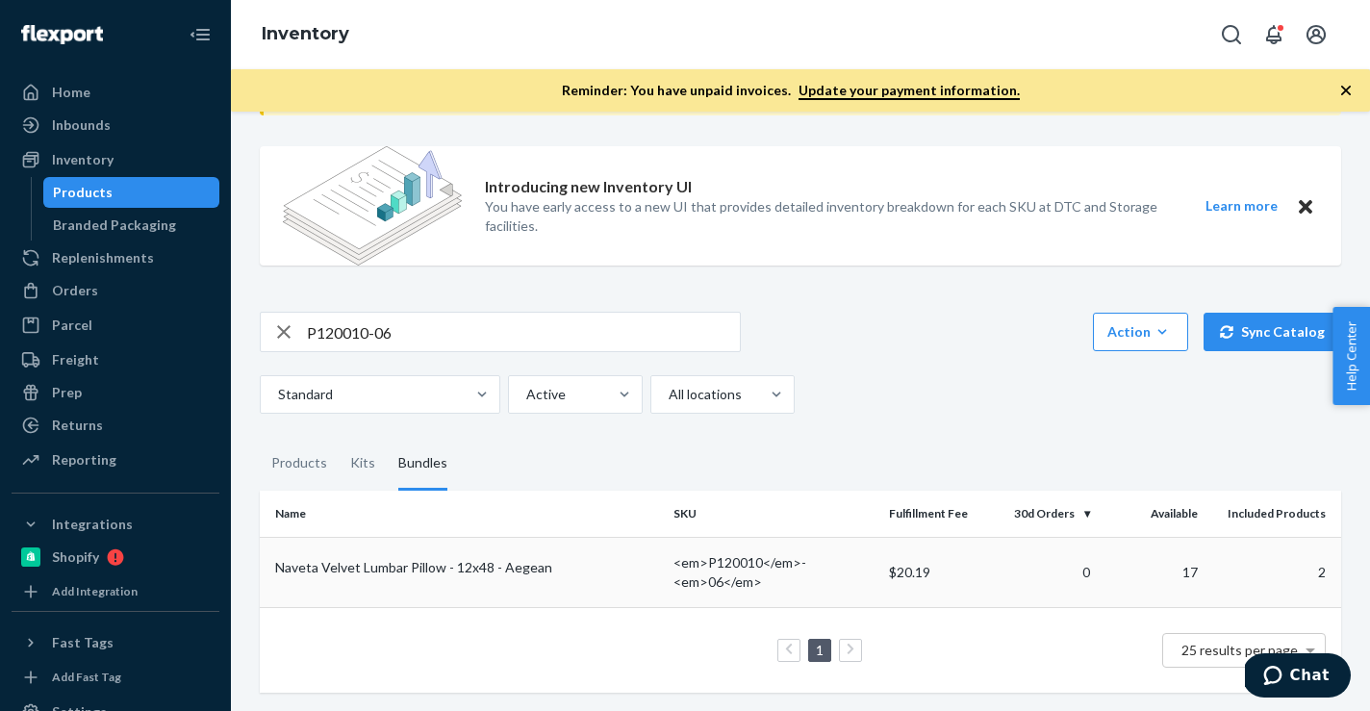
click at [472, 556] on td "Naveta Velvet Lumbar Pillow - 12x48 - Aegean" at bounding box center [463, 572] width 406 height 70
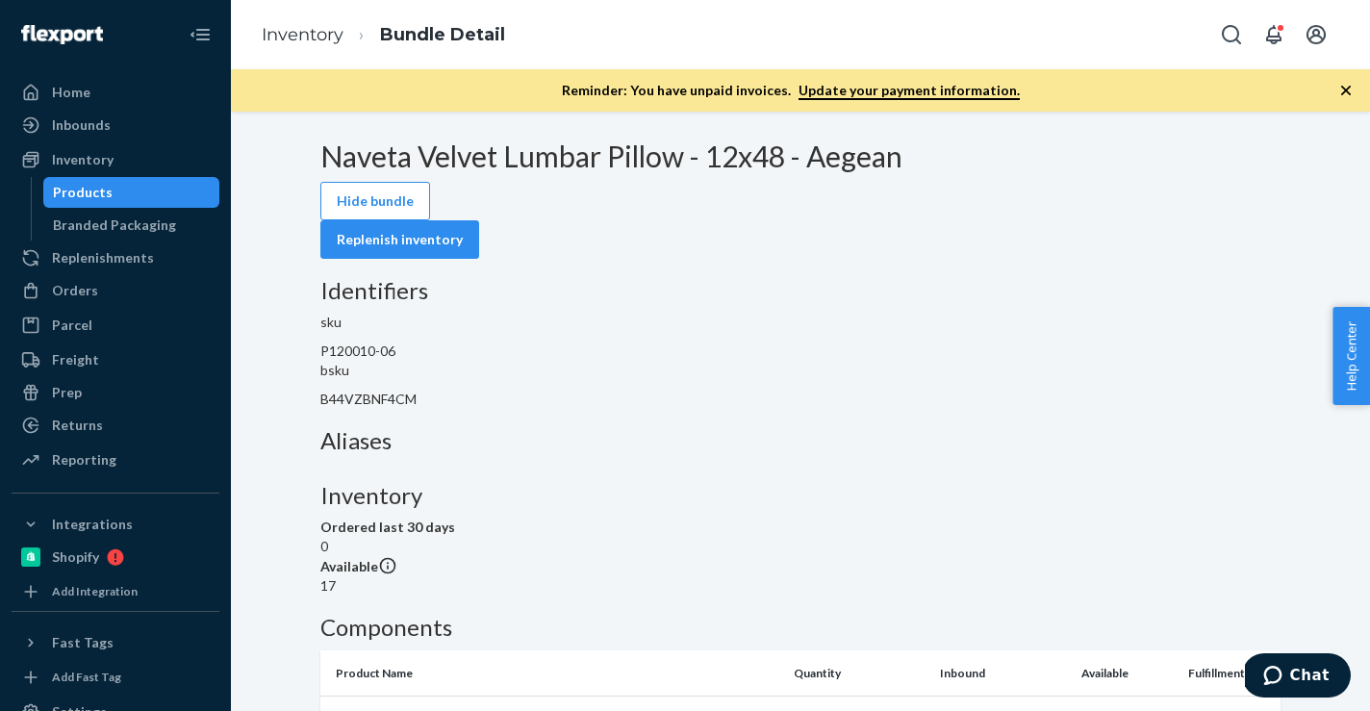
scroll to position [383, 0]
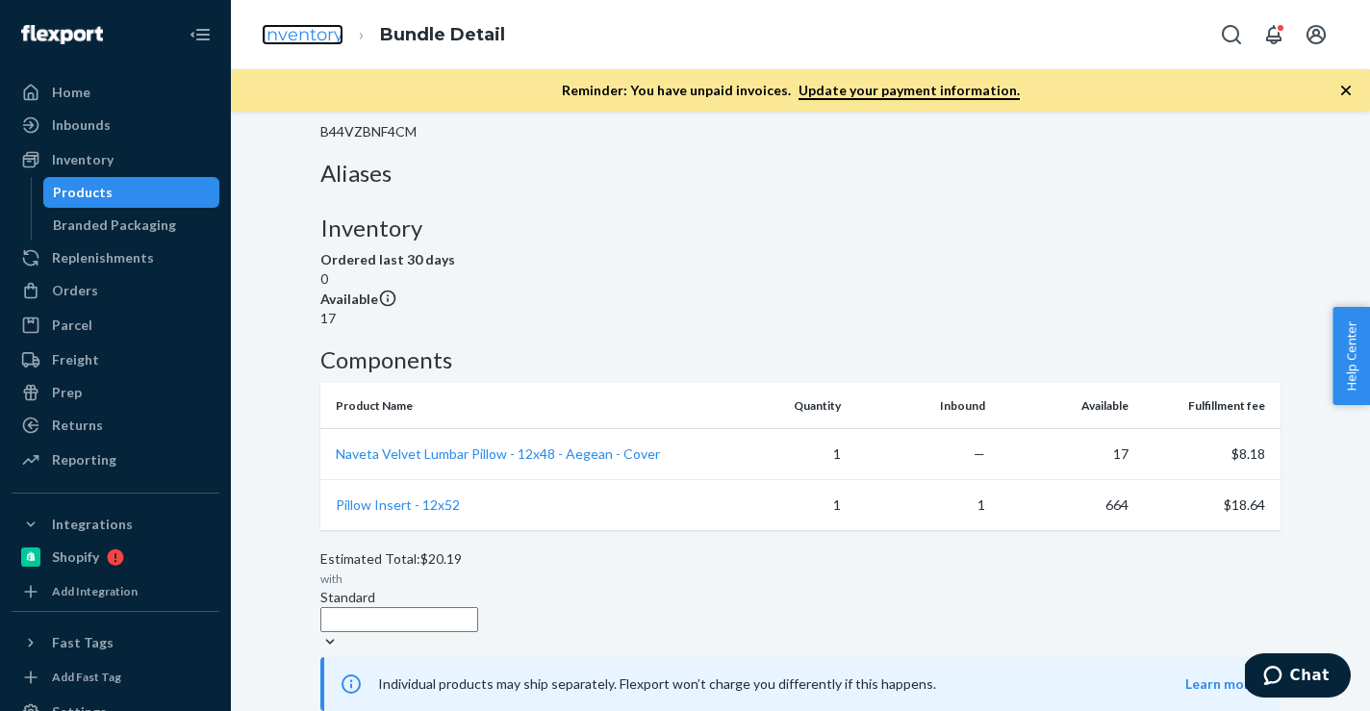
click at [303, 33] on link "Inventory" at bounding box center [303, 34] width 82 height 21
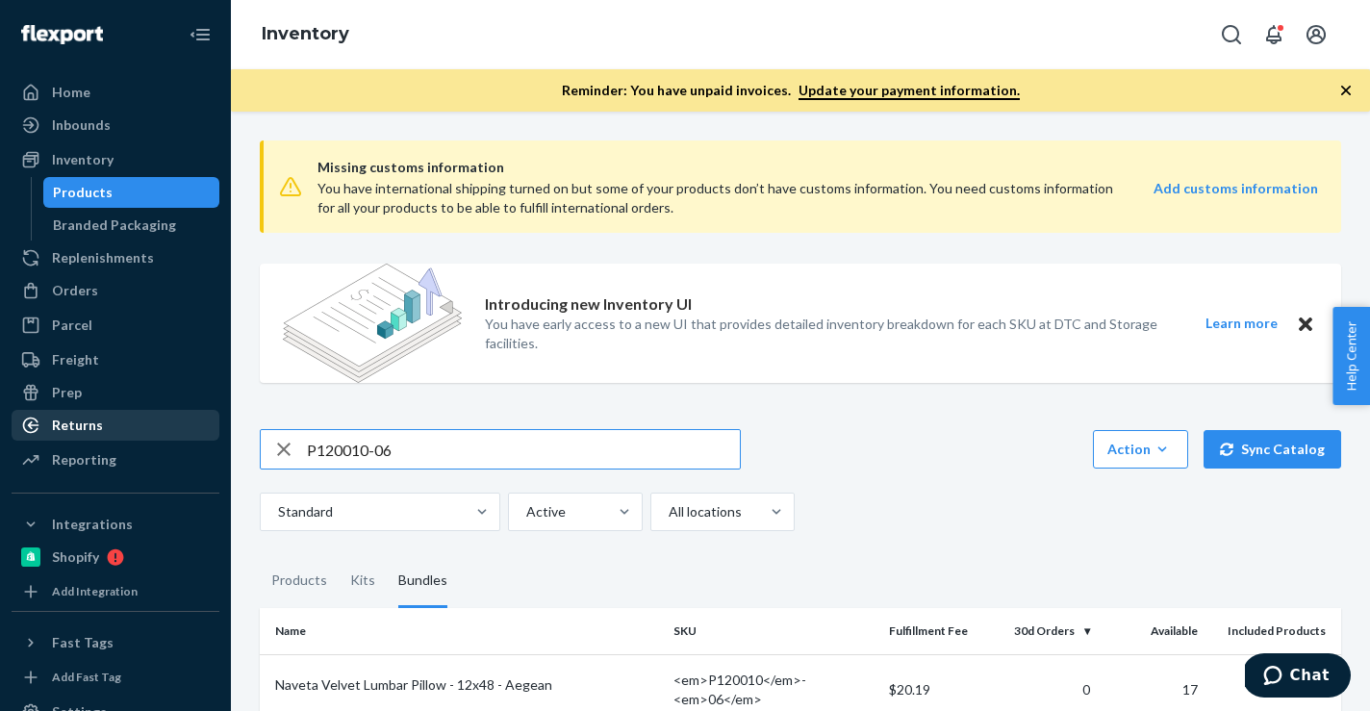
drag, startPoint x: 590, startPoint y: 439, endPoint x: 95, endPoint y: 439, distance: 494.4
click at [95, 439] on div "Home Inbounds Shipping Plans Problems Inventory Products Branded Packaging Repl…" at bounding box center [685, 355] width 1370 height 711
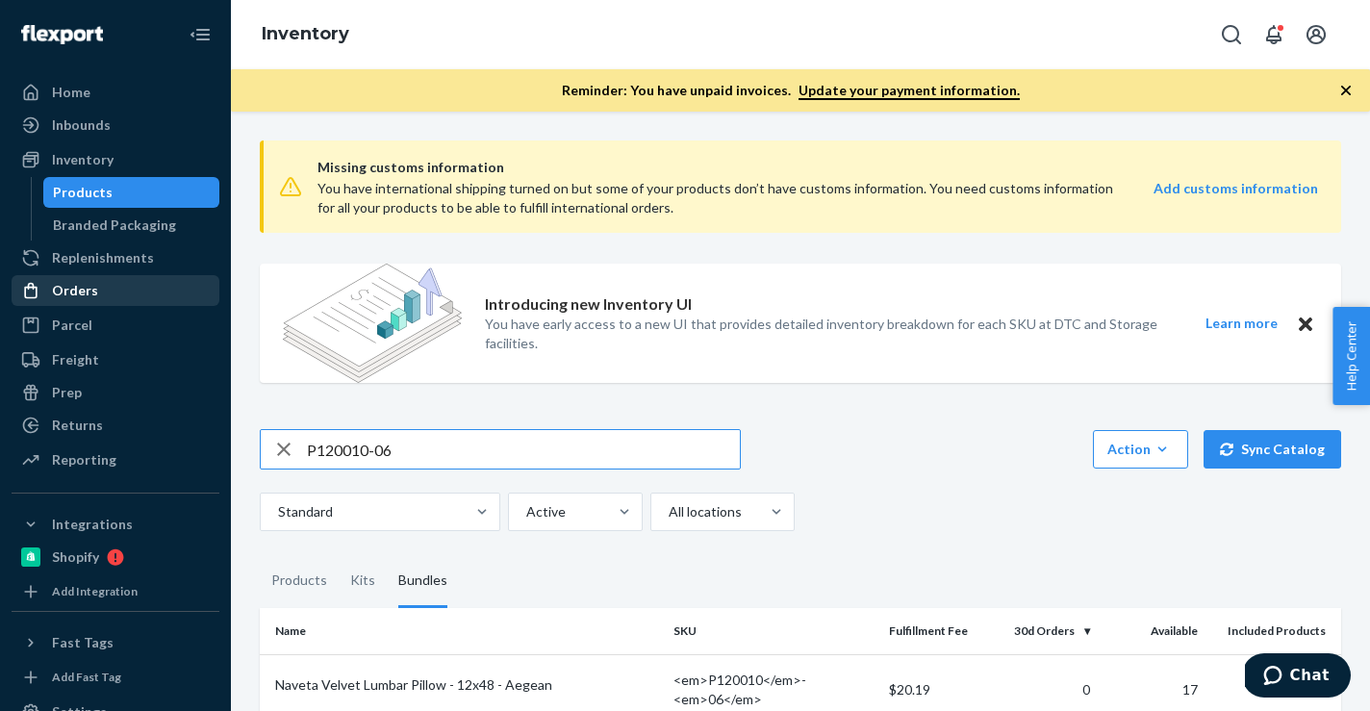
click at [102, 300] on div "Orders" at bounding box center [115, 290] width 204 height 27
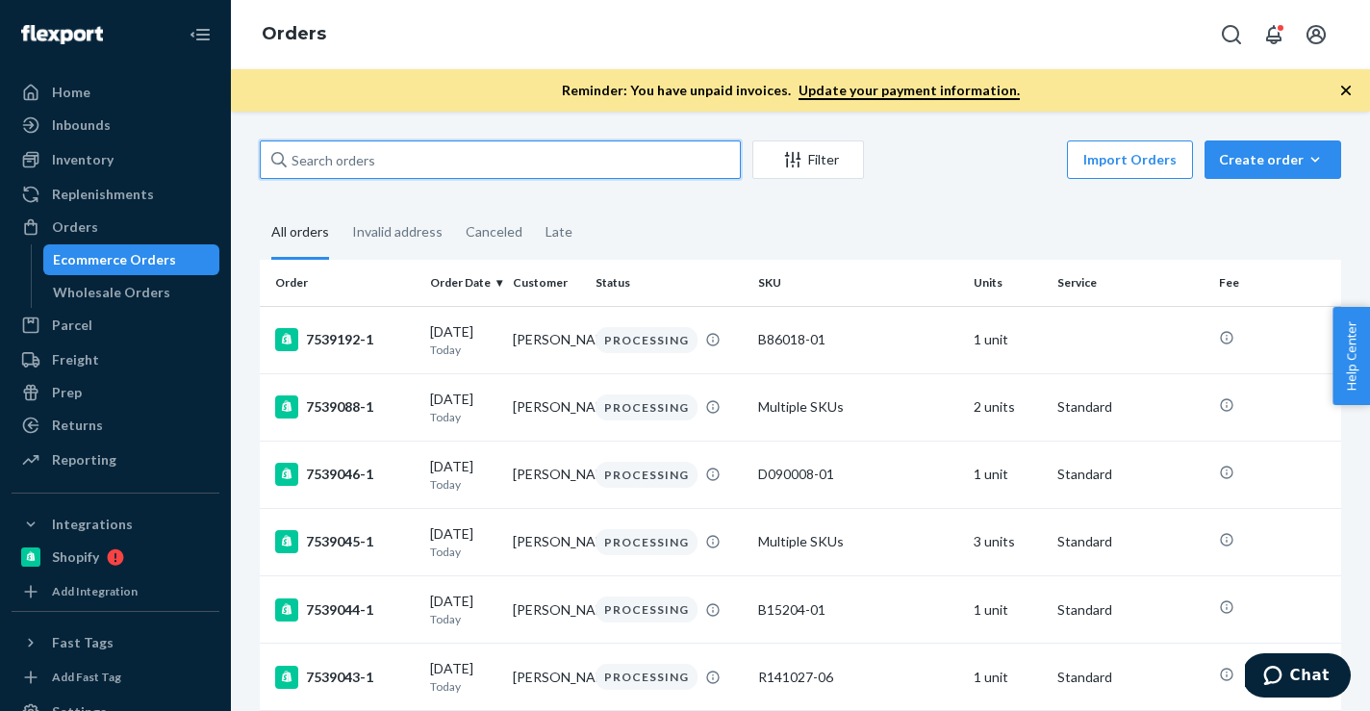
click at [430, 161] on input "text" at bounding box center [500, 159] width 481 height 38
paste input "136370064"
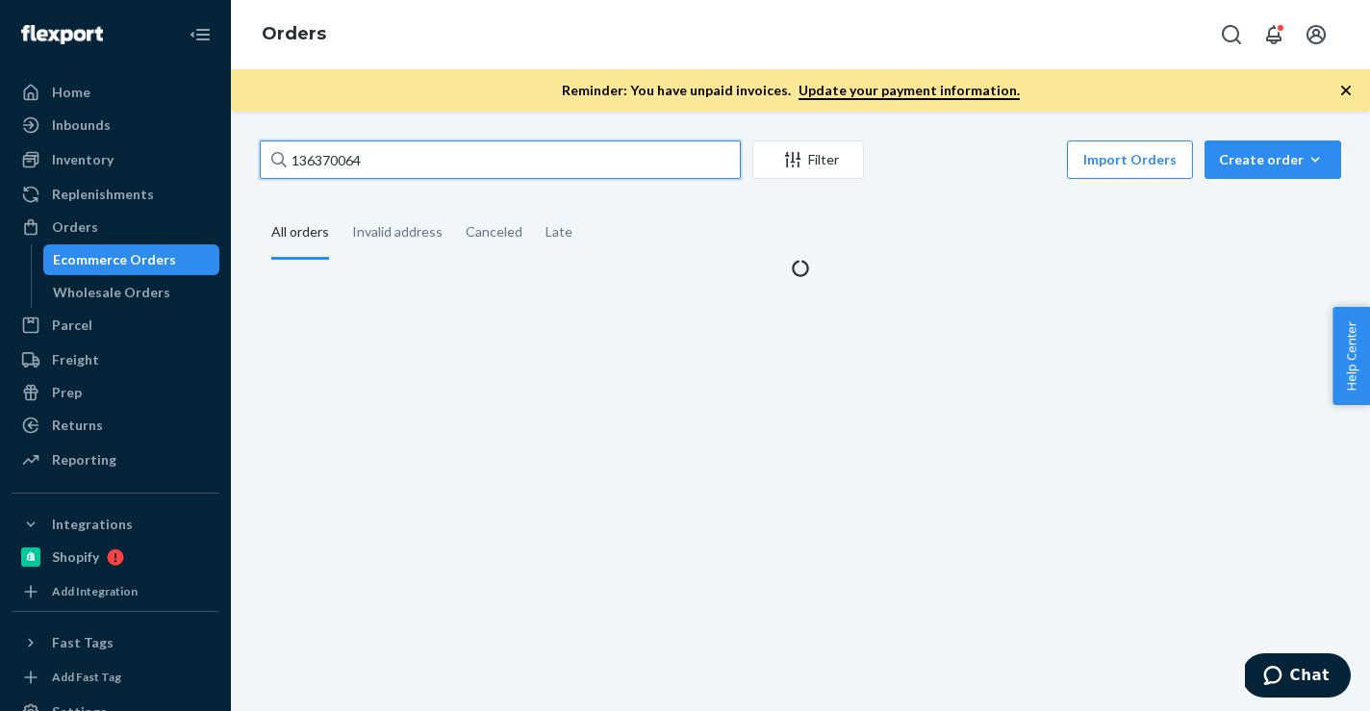
type input "136370064"
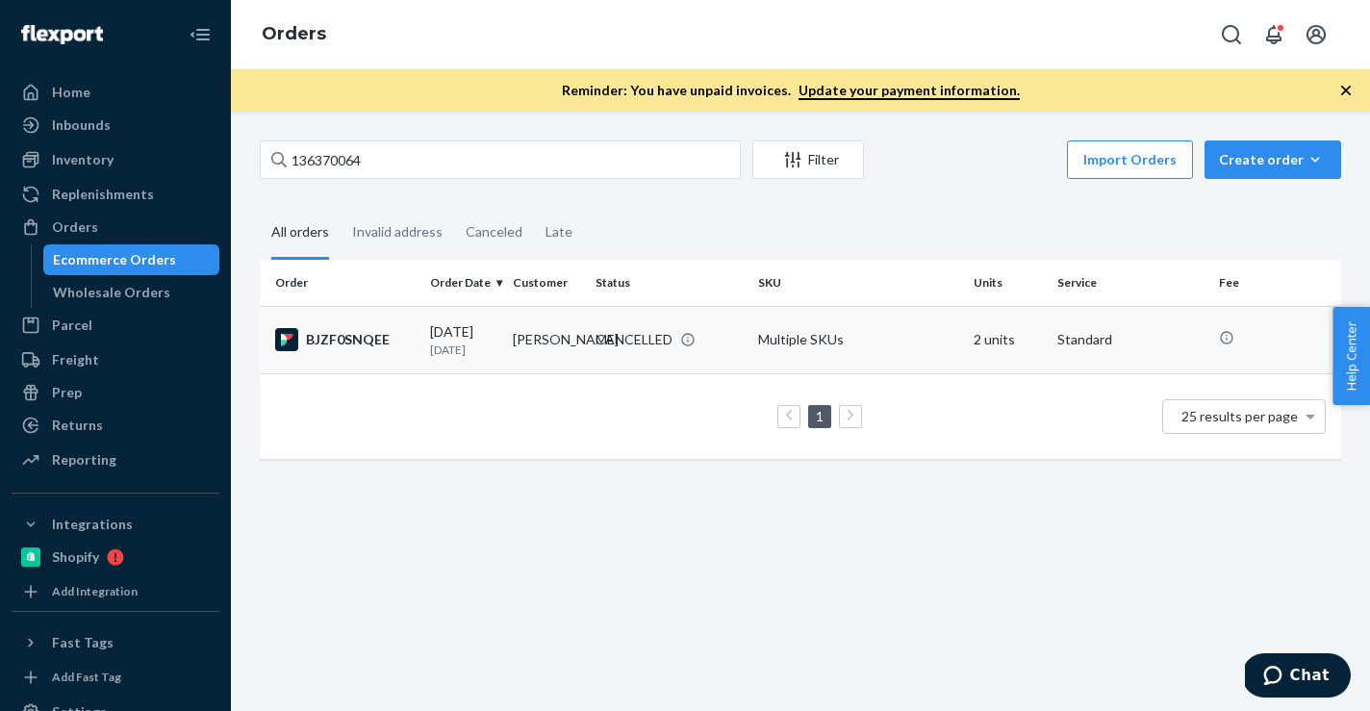
click at [539, 337] on td "[PERSON_NAME]" at bounding box center [546, 339] width 83 height 67
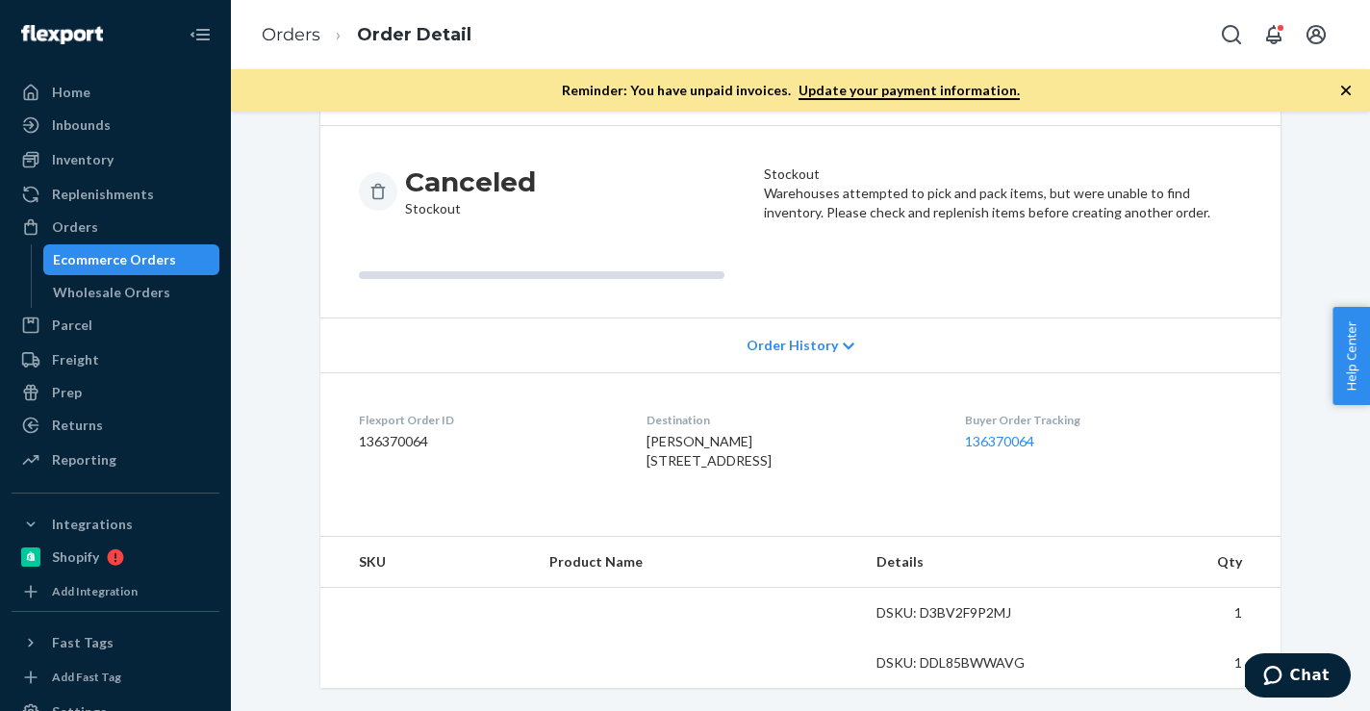
scroll to position [230, 0]
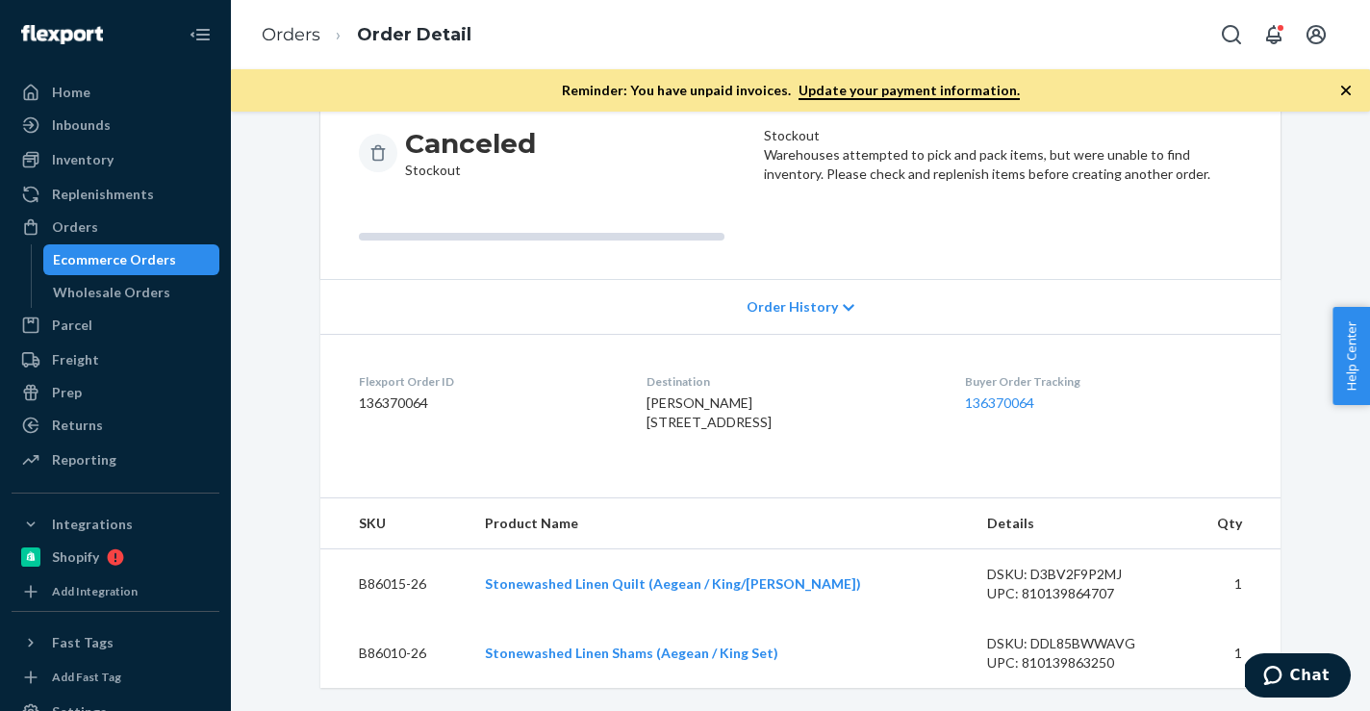
click at [843, 301] on icon at bounding box center [849, 307] width 12 height 13
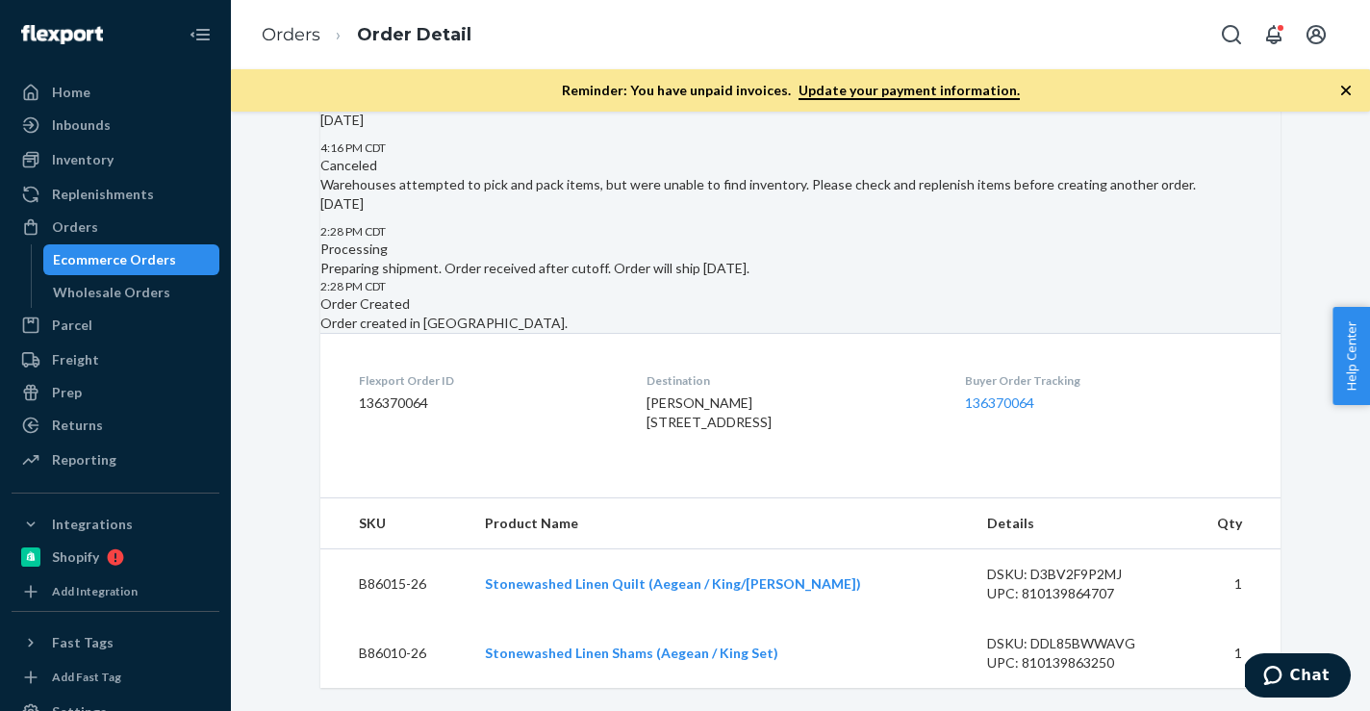
scroll to position [648, 0]
